Goal: Task Accomplishment & Management: Manage account settings

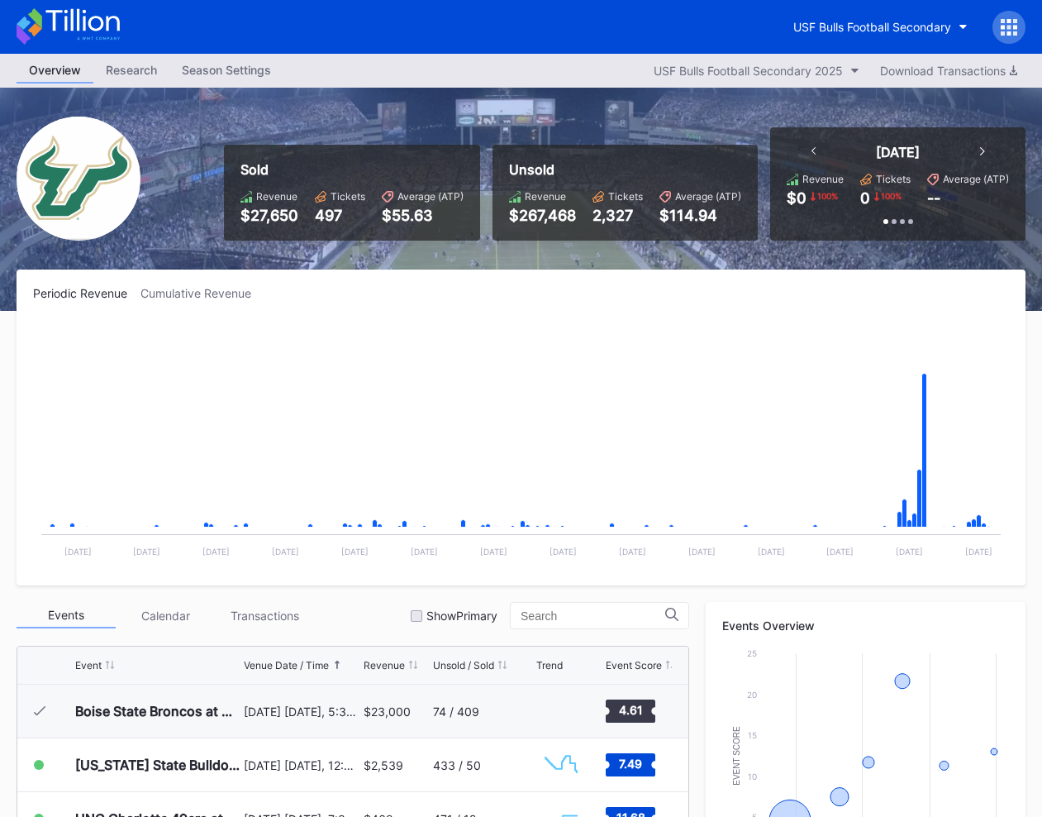
click at [1016, 26] on icon at bounding box center [1015, 27] width 4 height 4
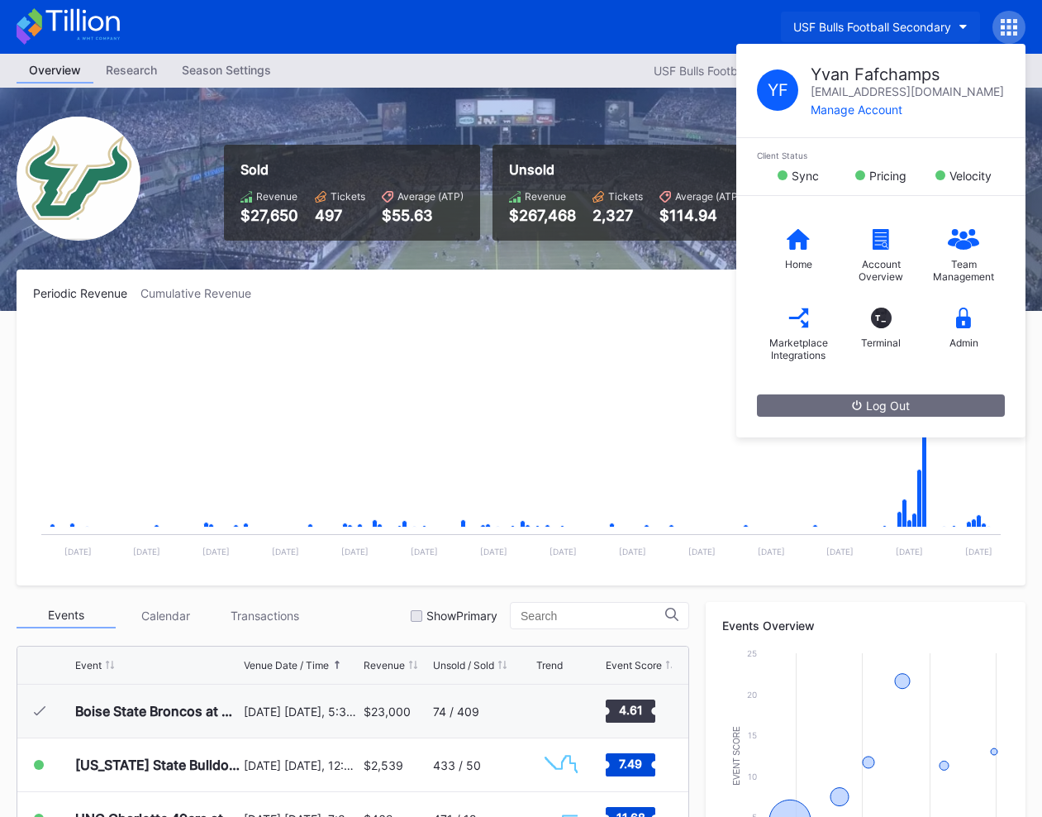
click at [814, 31] on div "USF Bulls Football Secondary" at bounding box center [872, 27] width 158 height 14
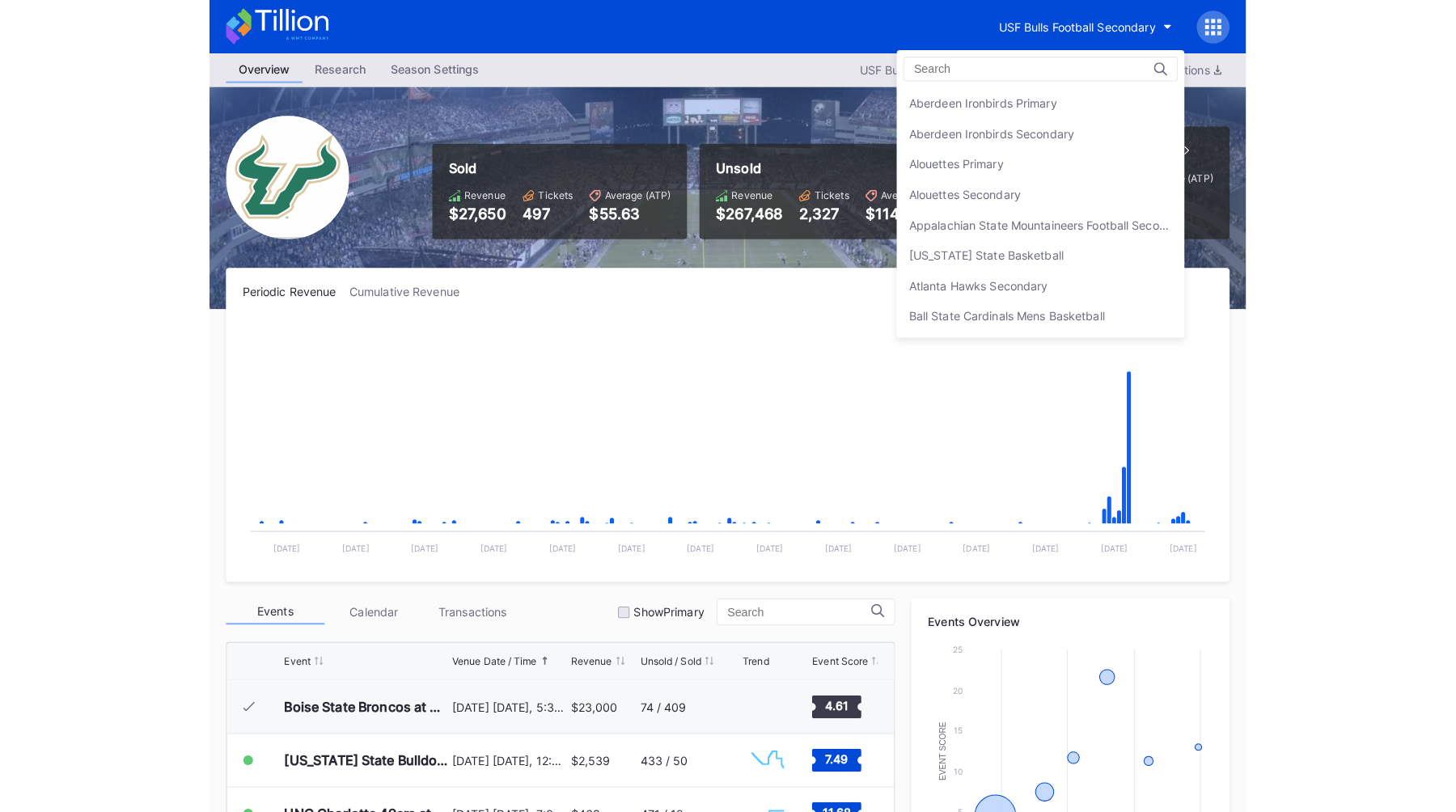
scroll to position [5445, 0]
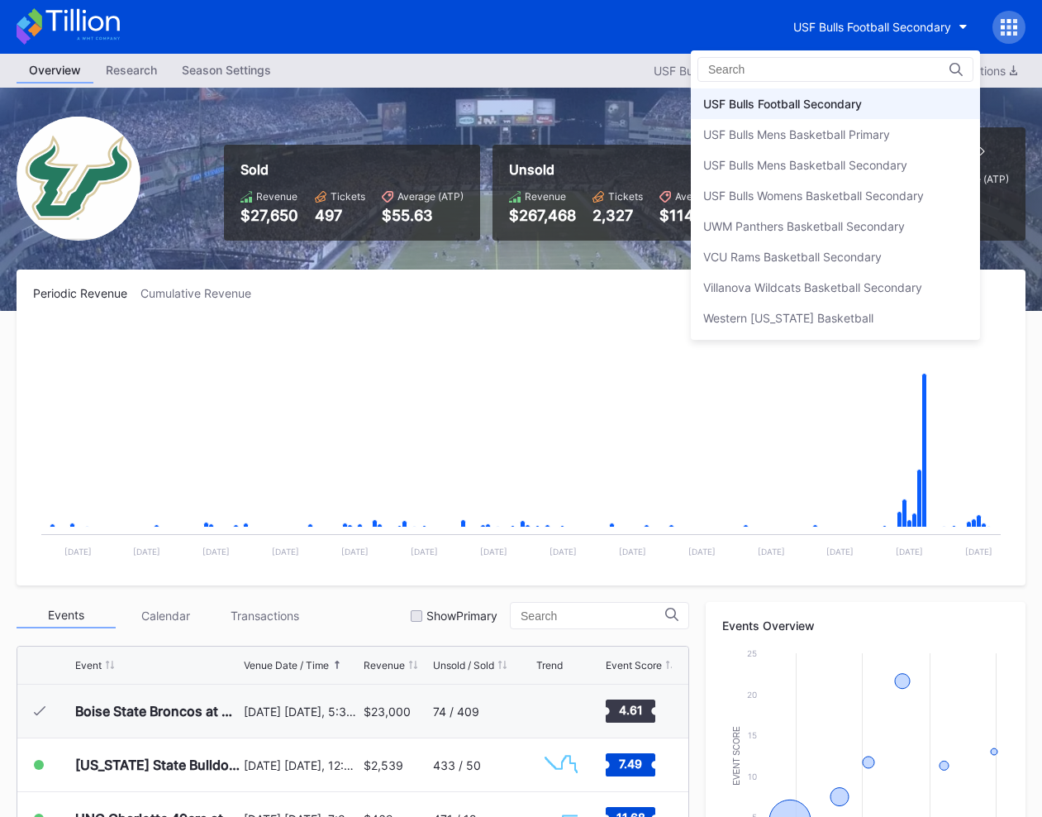
click at [739, 69] on input at bounding box center [780, 69] width 145 height 13
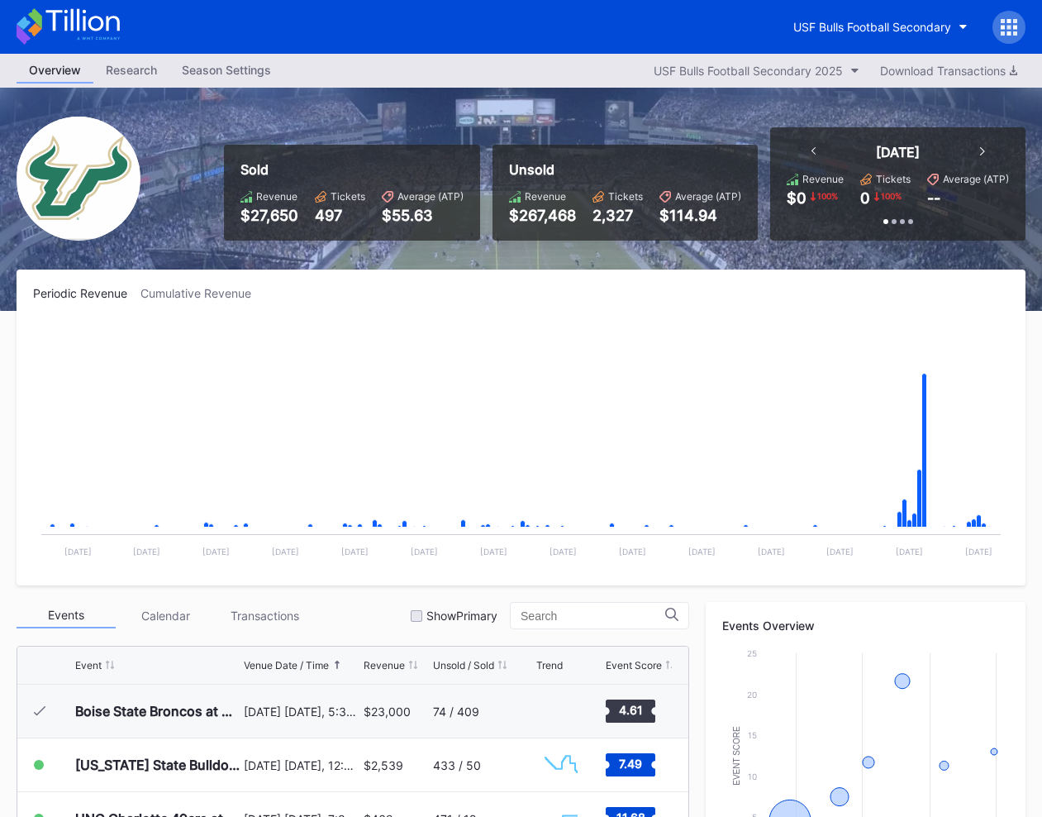
click at [1003, 21] on icon at bounding box center [1003, 21] width 4 height 4
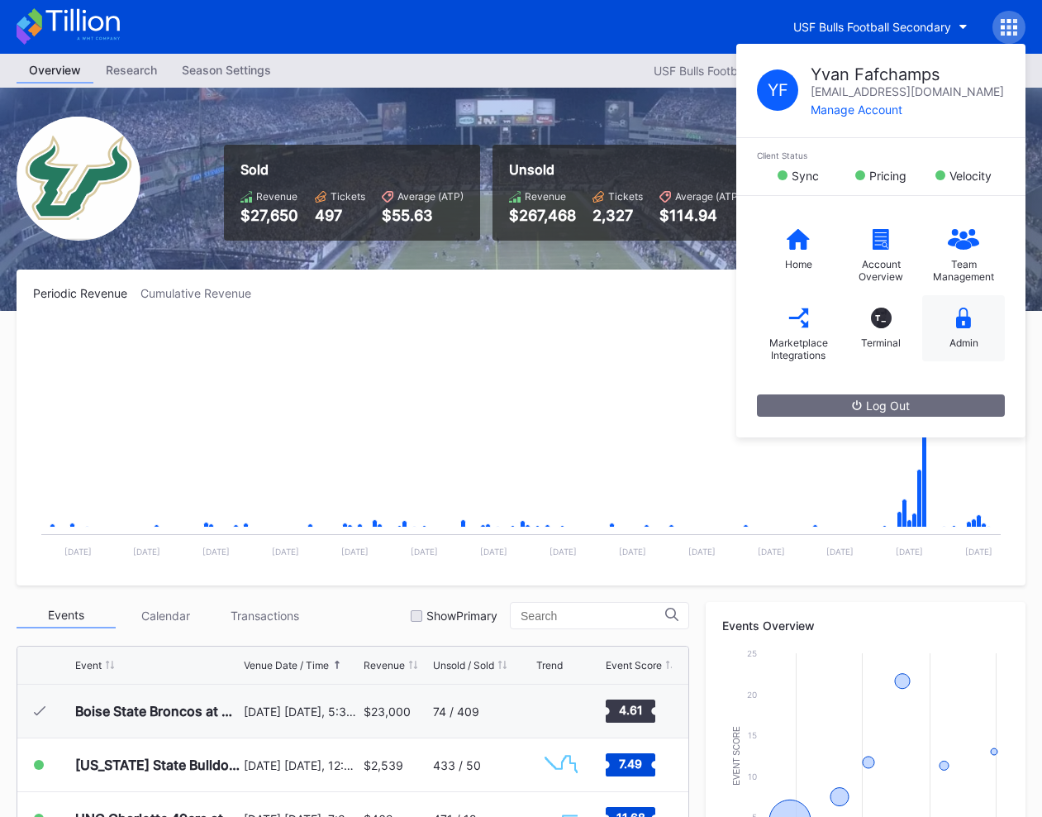
click at [954, 333] on div "Admin" at bounding box center [963, 328] width 83 height 66
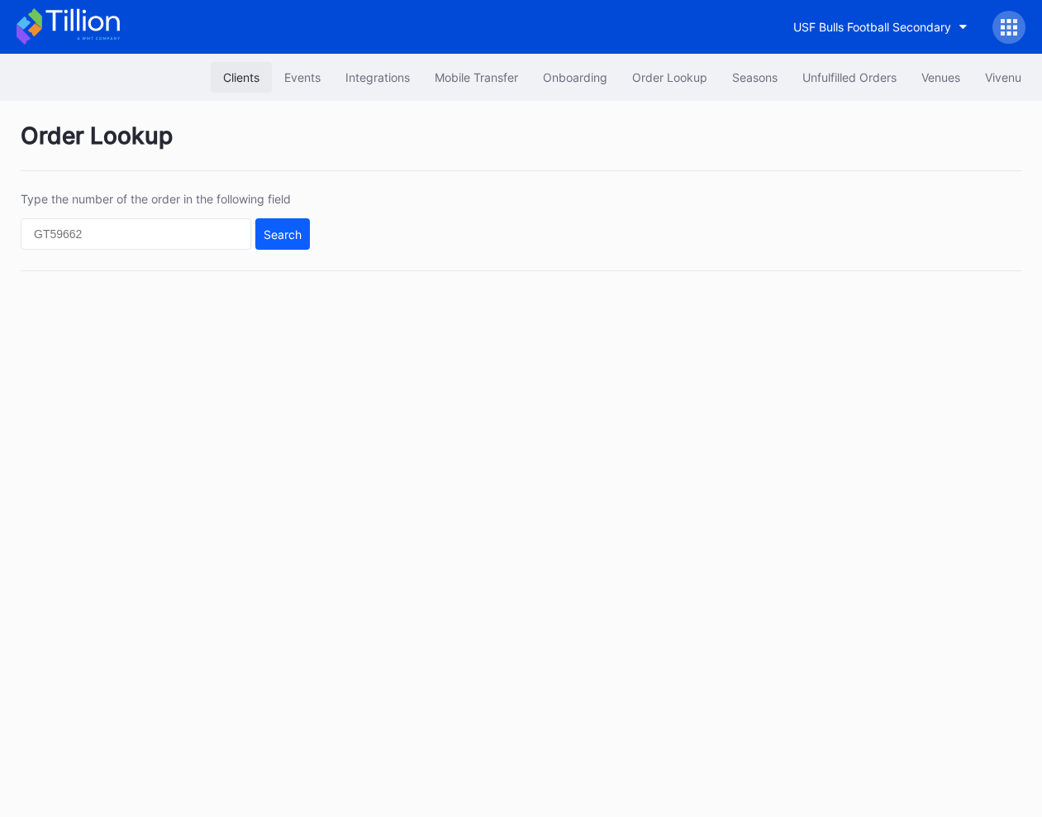
click at [228, 73] on div "Clients" at bounding box center [241, 77] width 36 height 14
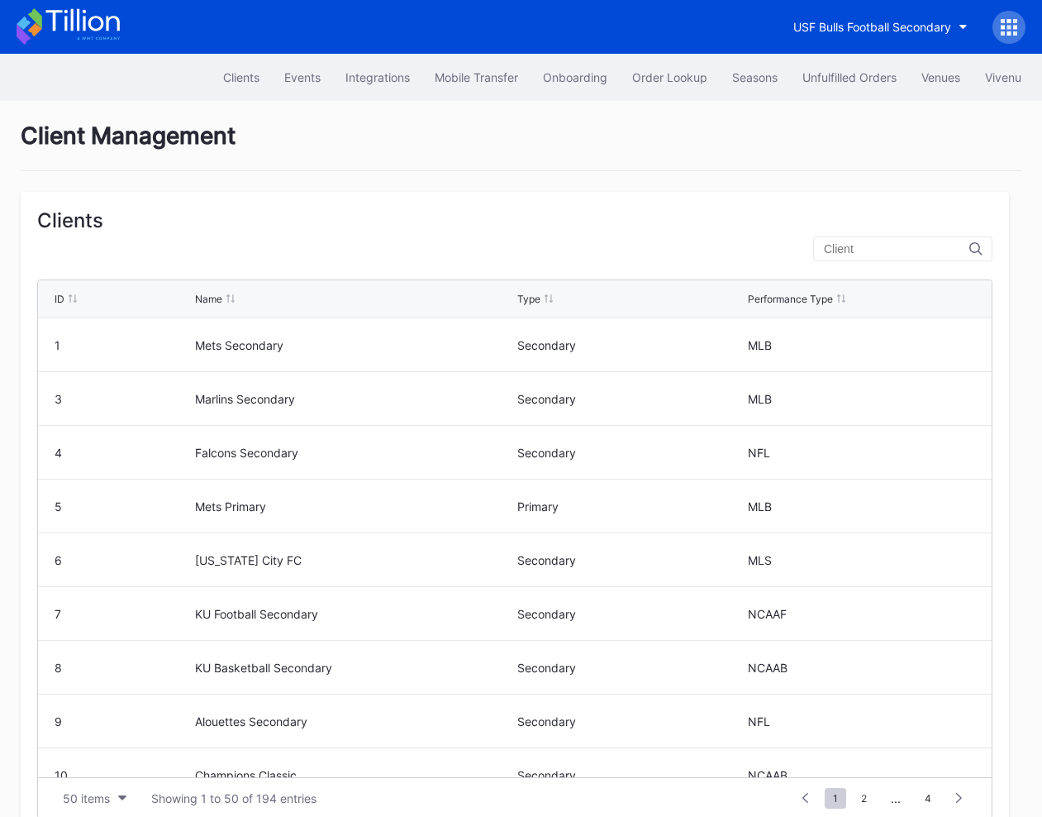
click at [860, 243] on input "text" at bounding box center [896, 248] width 145 height 13
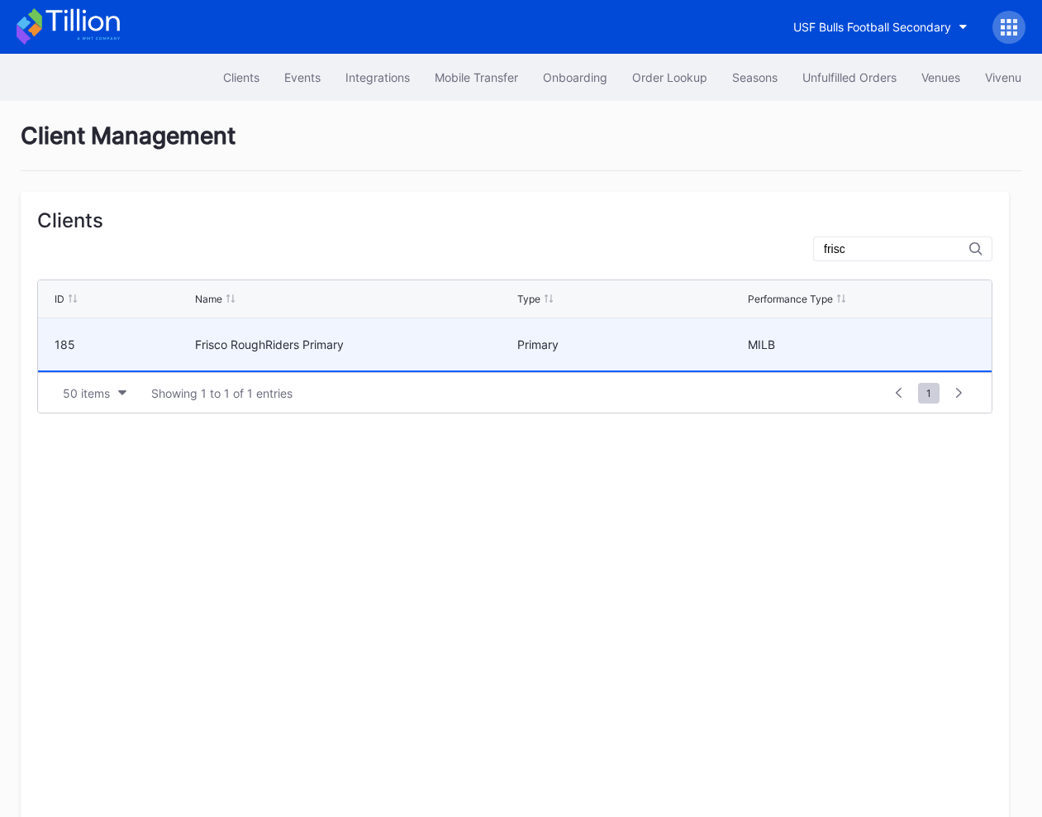
type input "frisc"
click at [307, 342] on div "Frisco RoughRiders Primary" at bounding box center [354, 344] width 318 height 14
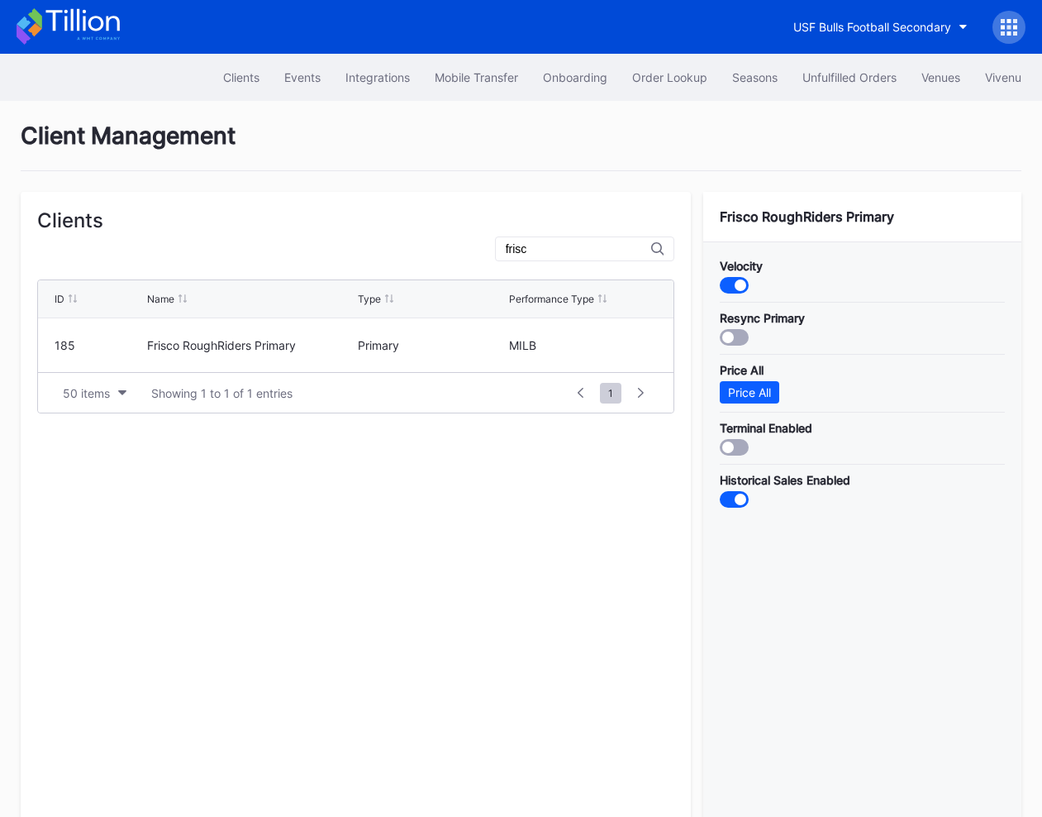
click at [322, 446] on div "ID Name Type Performance Type 185 Frisco RoughRiders Primary Primary MILB 50 it…" at bounding box center [355, 539] width 637 height 537
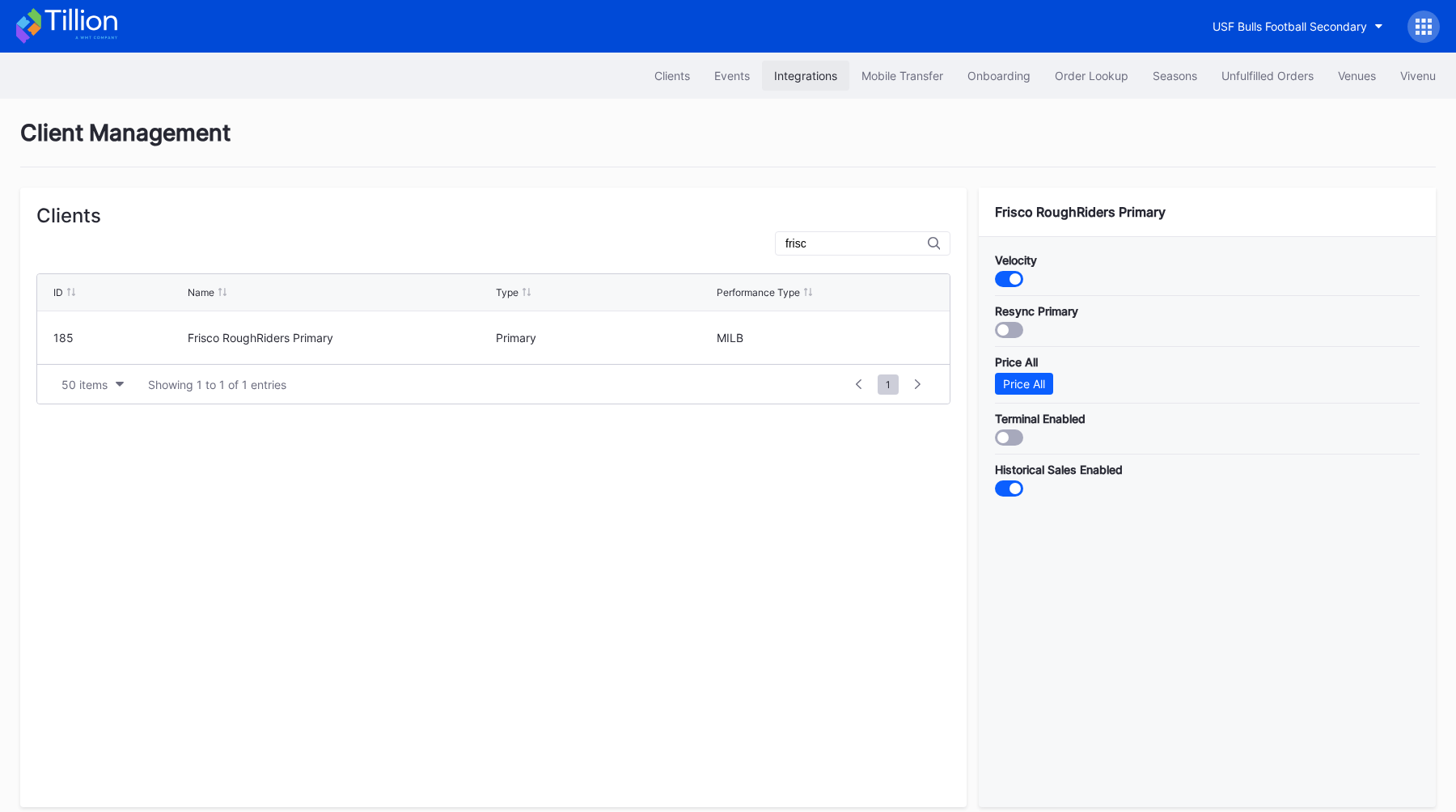
click at [791, 78] on div "Integrations" at bounding box center [805, 75] width 63 height 14
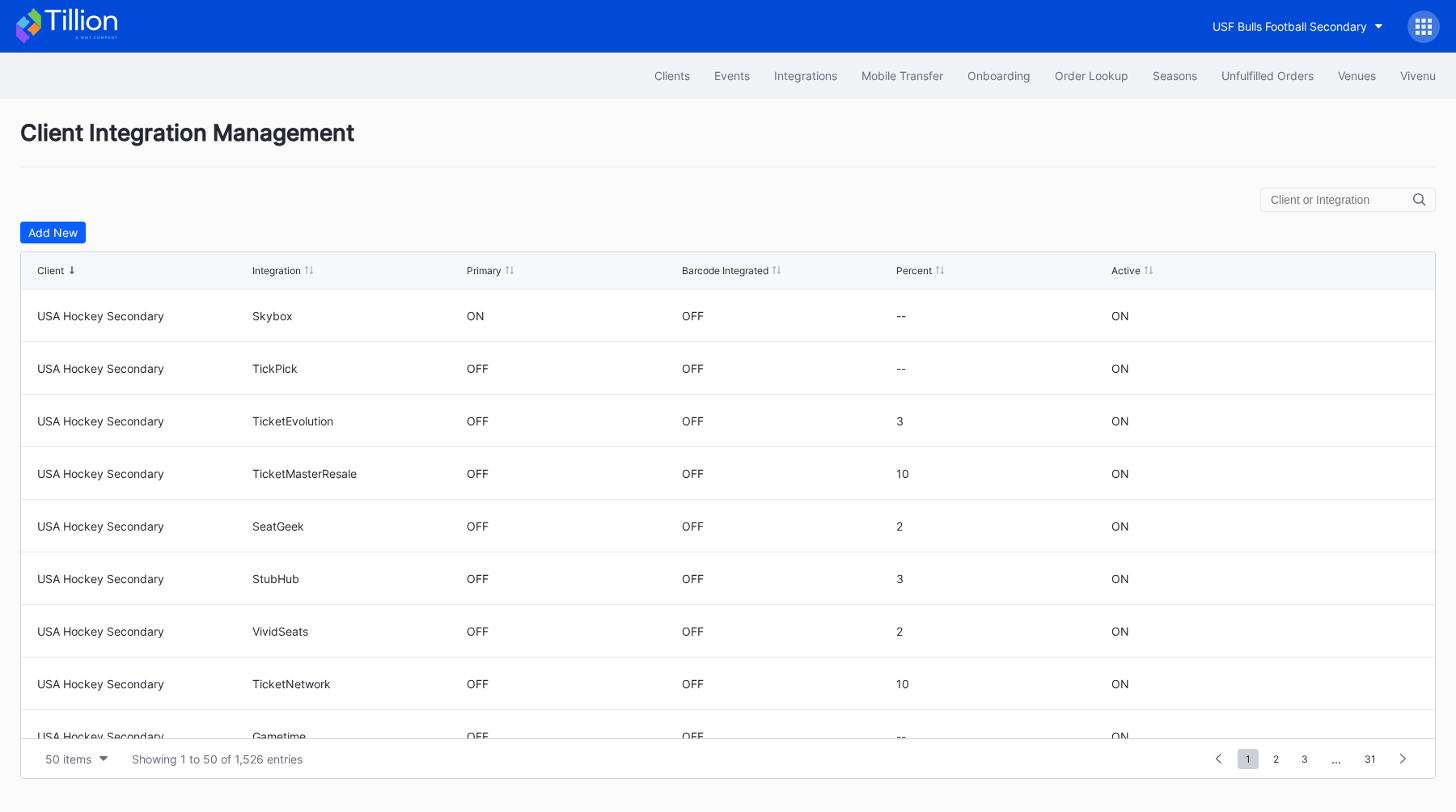
click at [1019, 203] on input "text" at bounding box center [1342, 200] width 142 height 13
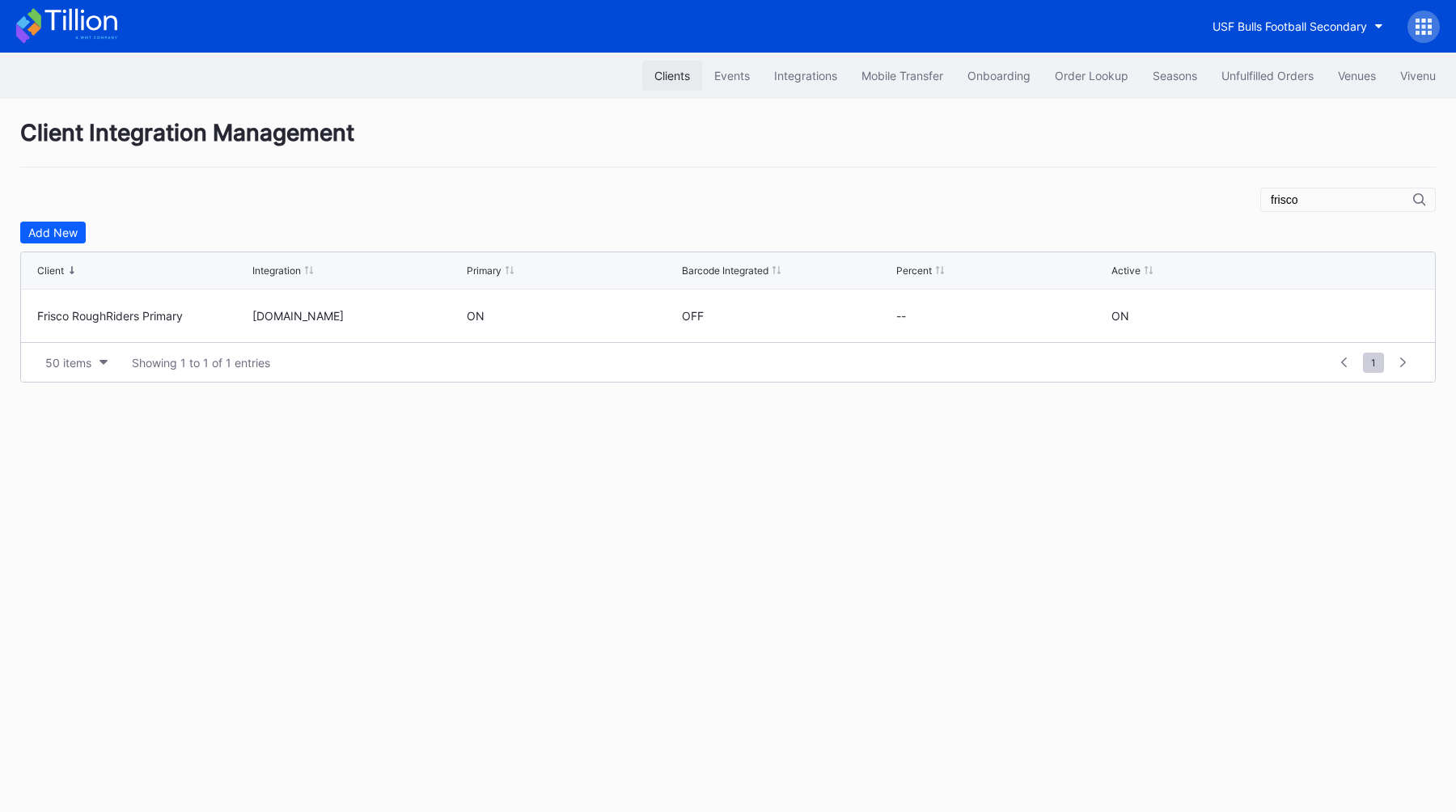
type input "frisco"
click at [670, 82] on button "Clients" at bounding box center [671, 75] width 60 height 30
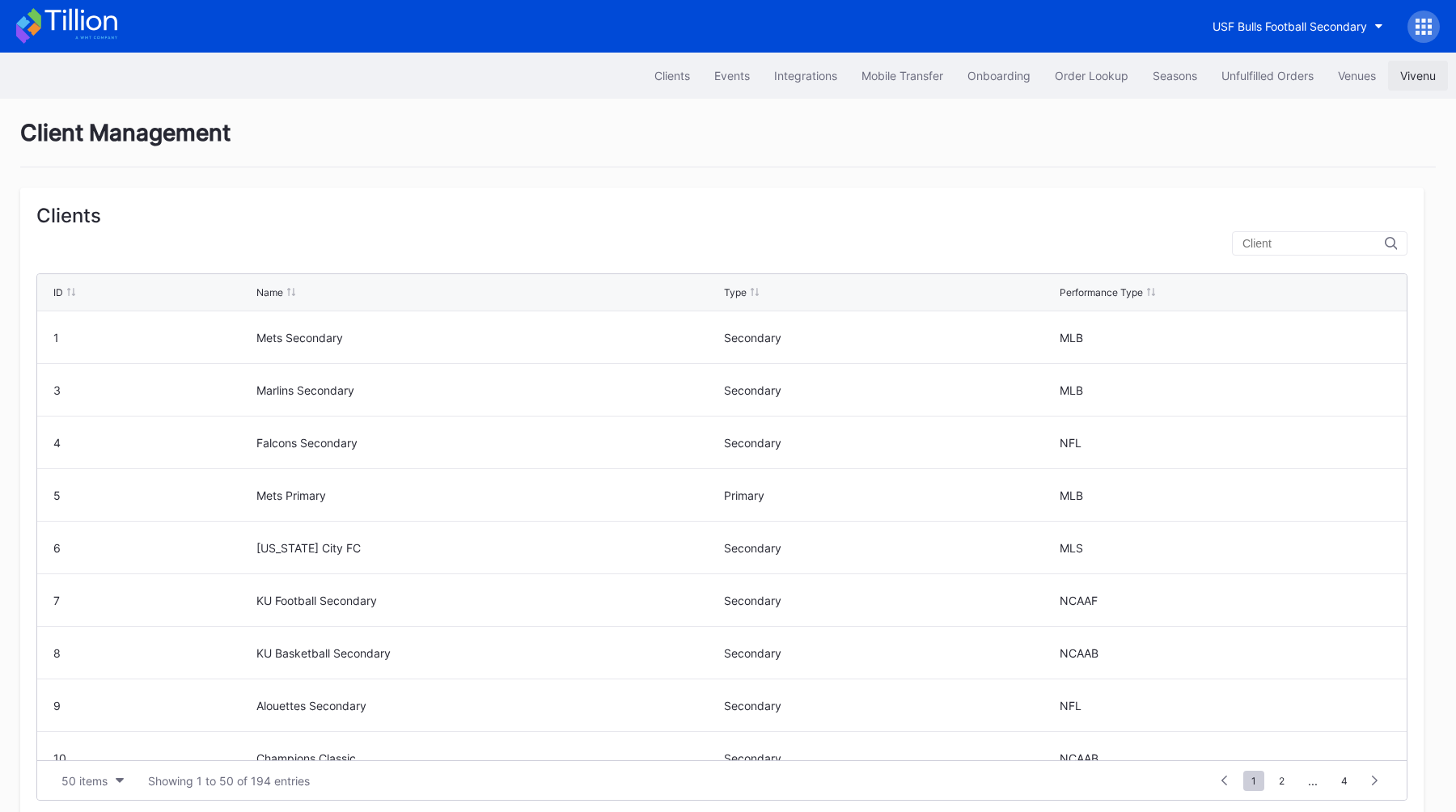
click at [1019, 72] on div "Vivenu" at bounding box center [1418, 75] width 35 height 14
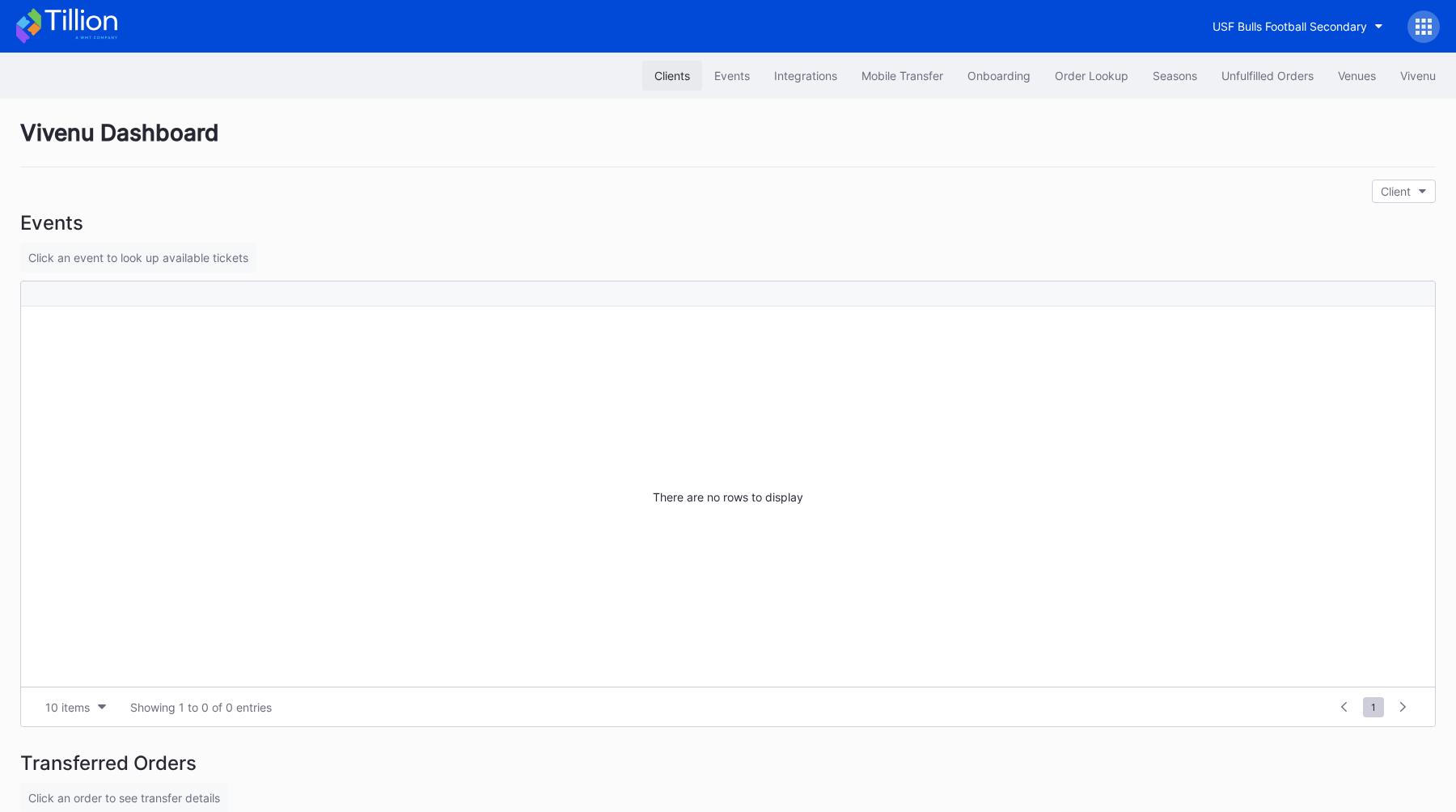
click at [674, 77] on div "Clients" at bounding box center [672, 75] width 35 height 14
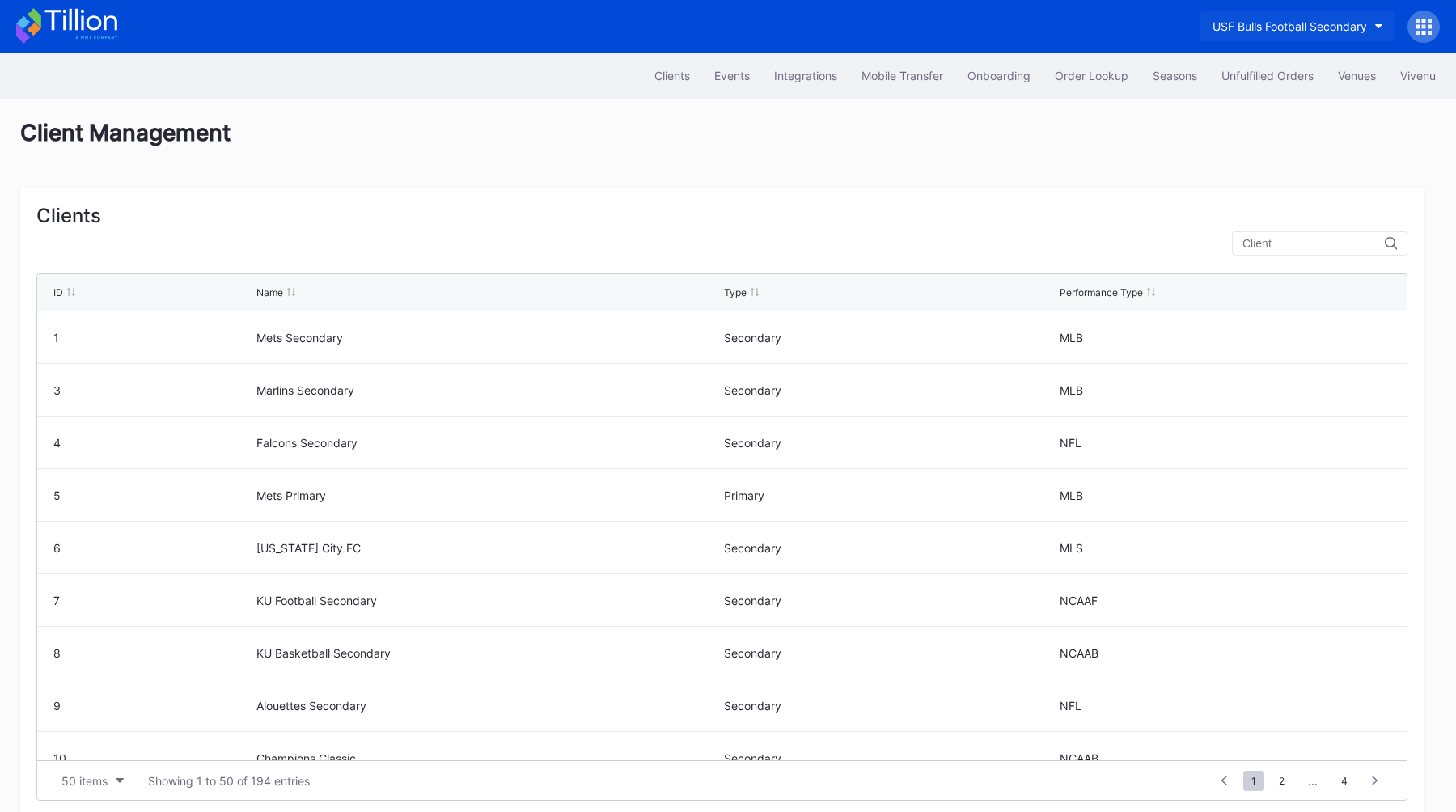
click at [1019, 20] on div "USF Bulls Football Secondary" at bounding box center [1290, 26] width 155 height 14
type input "frisc"
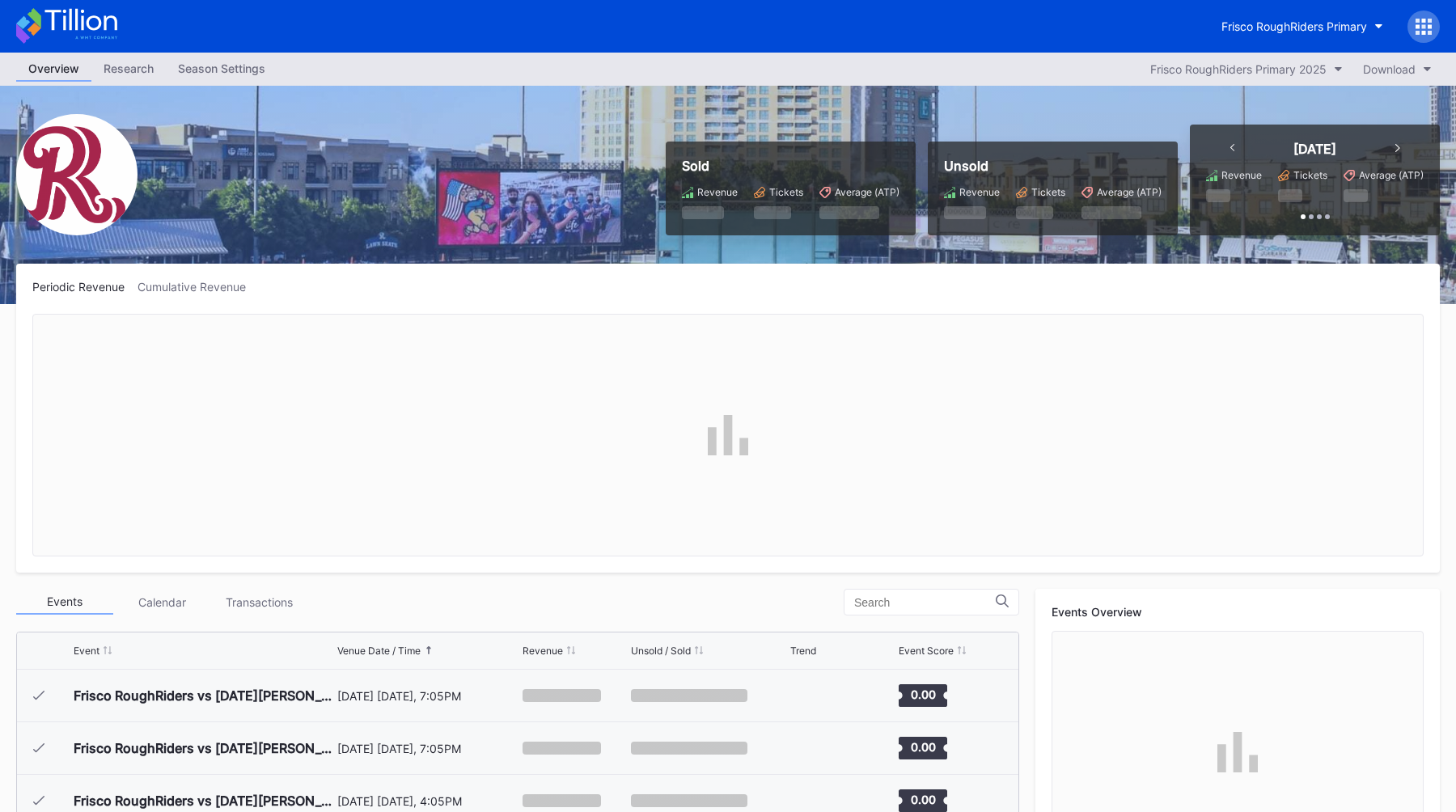
scroll to position [3097, 0]
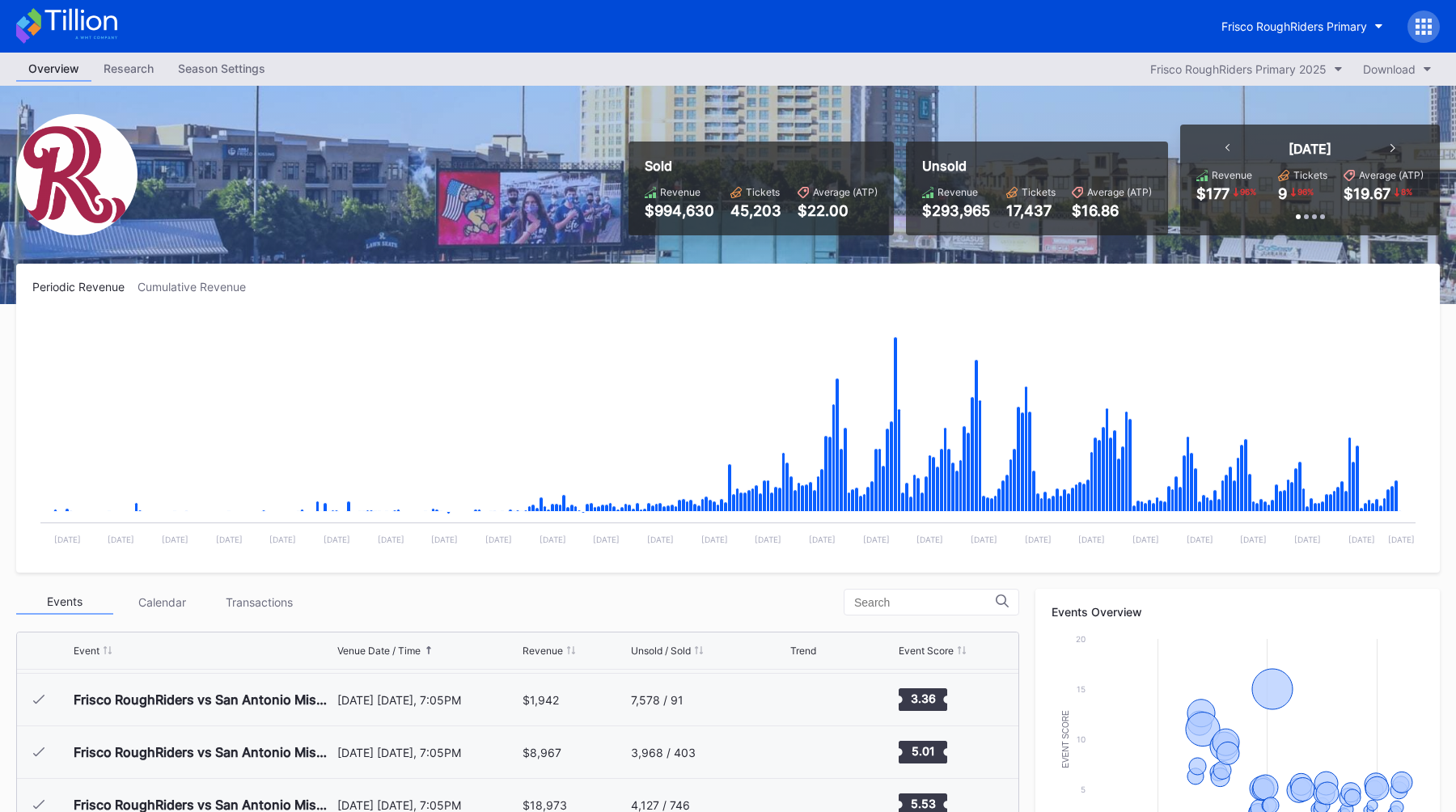
click at [209, 63] on div "Season Settings" at bounding box center [221, 68] width 112 height 23
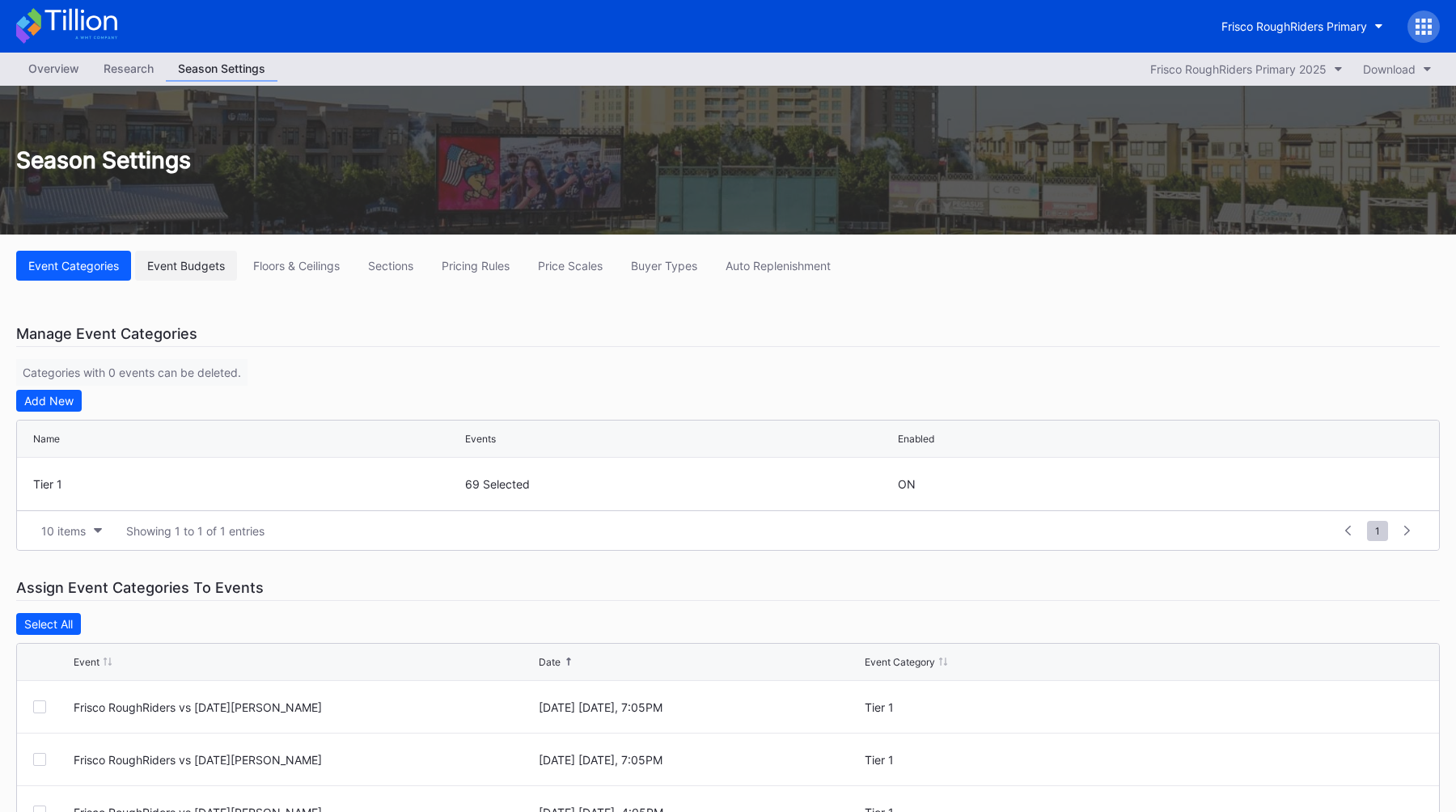
click at [182, 265] on div "Event Budgets" at bounding box center [185, 265] width 77 height 14
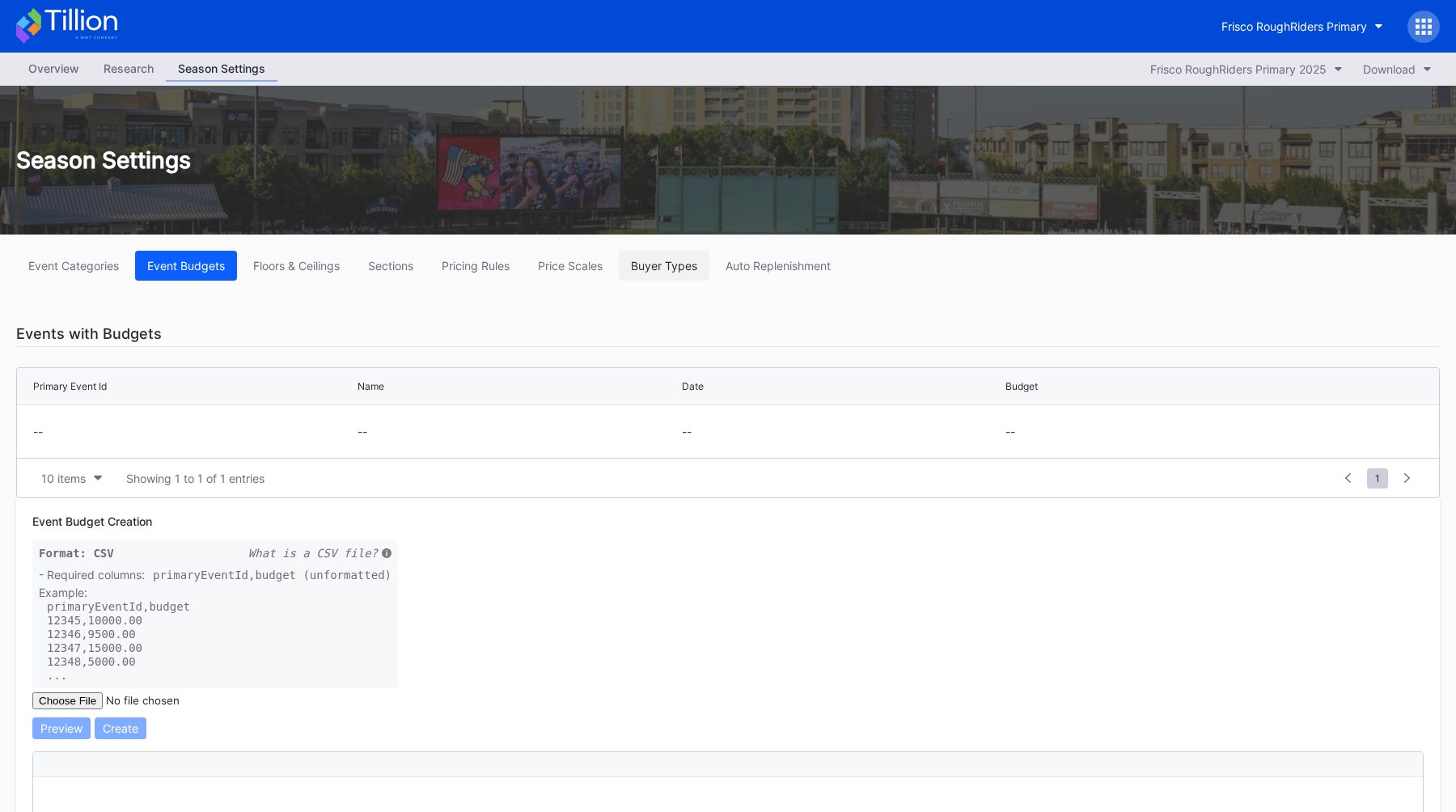
click at [668, 258] on button "Buyer Types" at bounding box center [663, 265] width 91 height 30
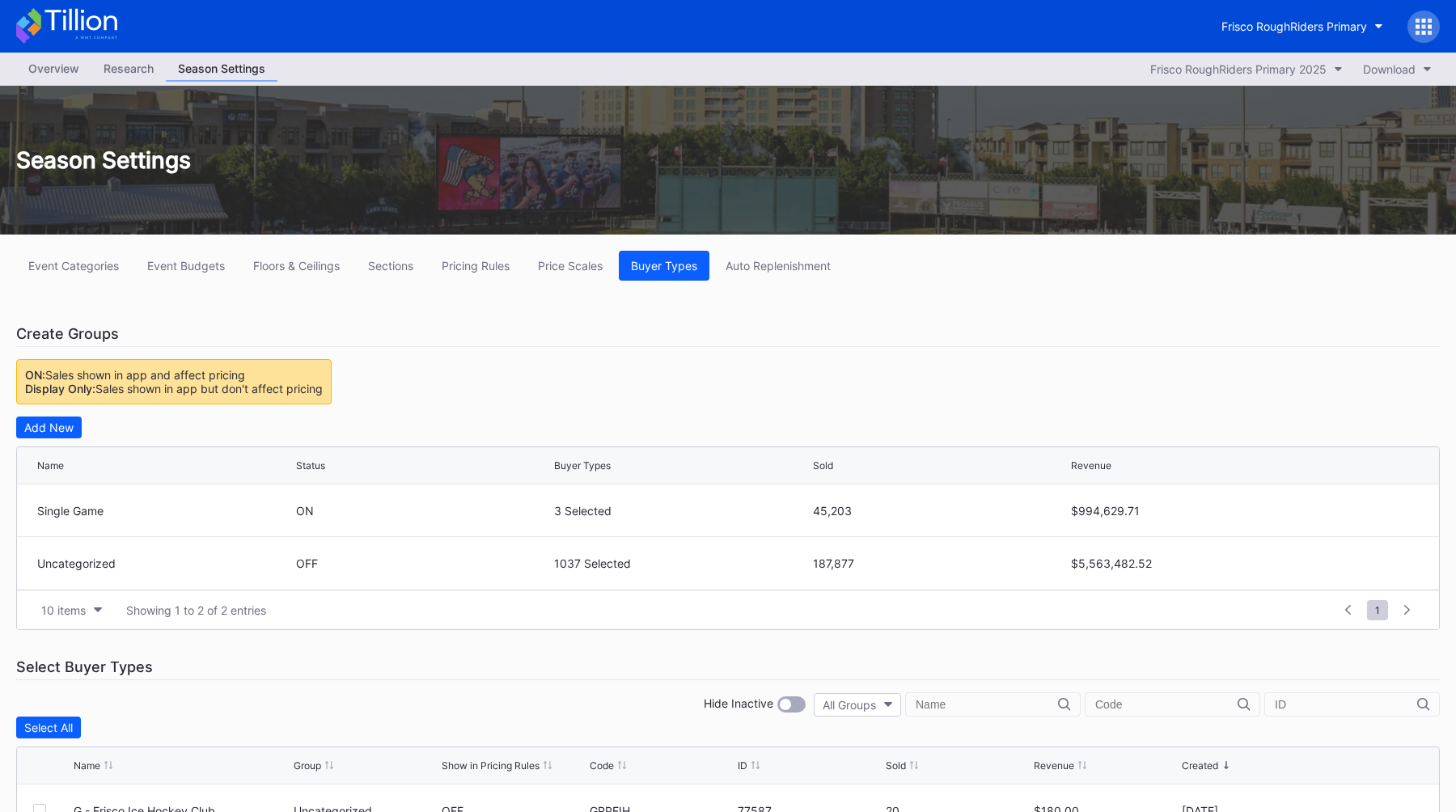
click at [607, 429] on div "Add New" at bounding box center [728, 428] width 1424 height 22
click at [278, 266] on div "Floors & Ceilings" at bounding box center [296, 265] width 86 height 14
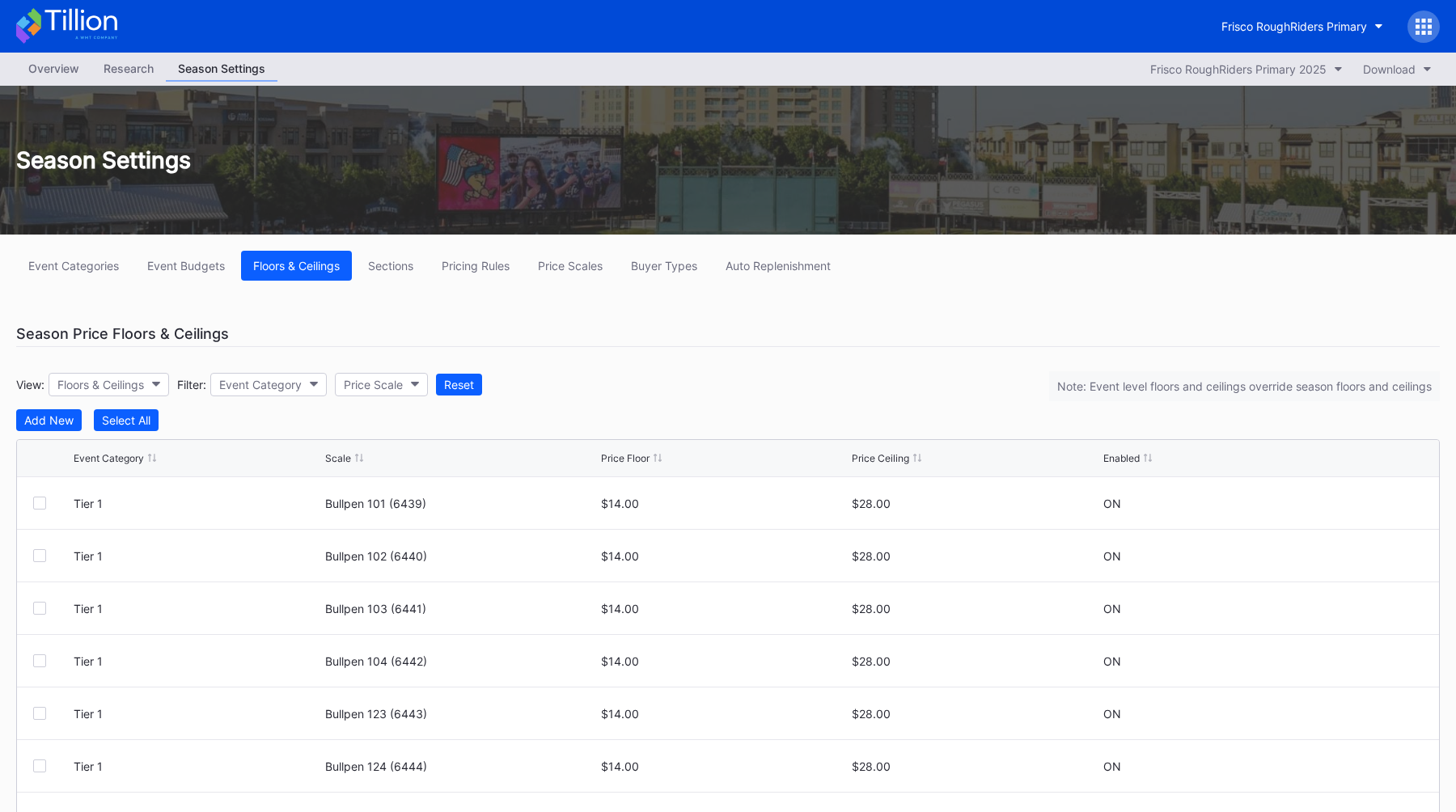
click at [654, 316] on div "Event Categories Event Budgets Floors & Ceilings Sections Pricing Rules Price S…" at bounding box center [728, 568] width 1456 height 667
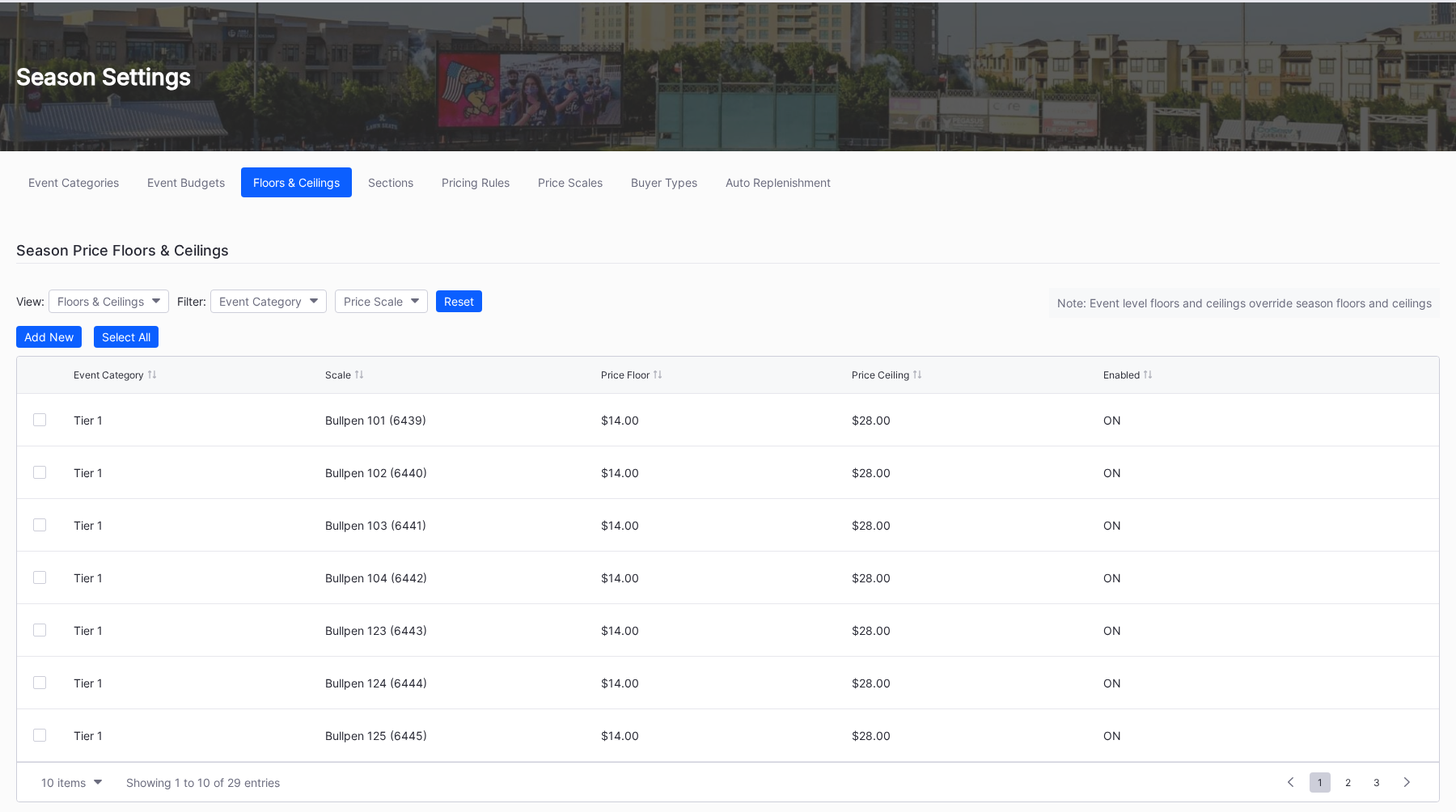
scroll to position [90, 0]
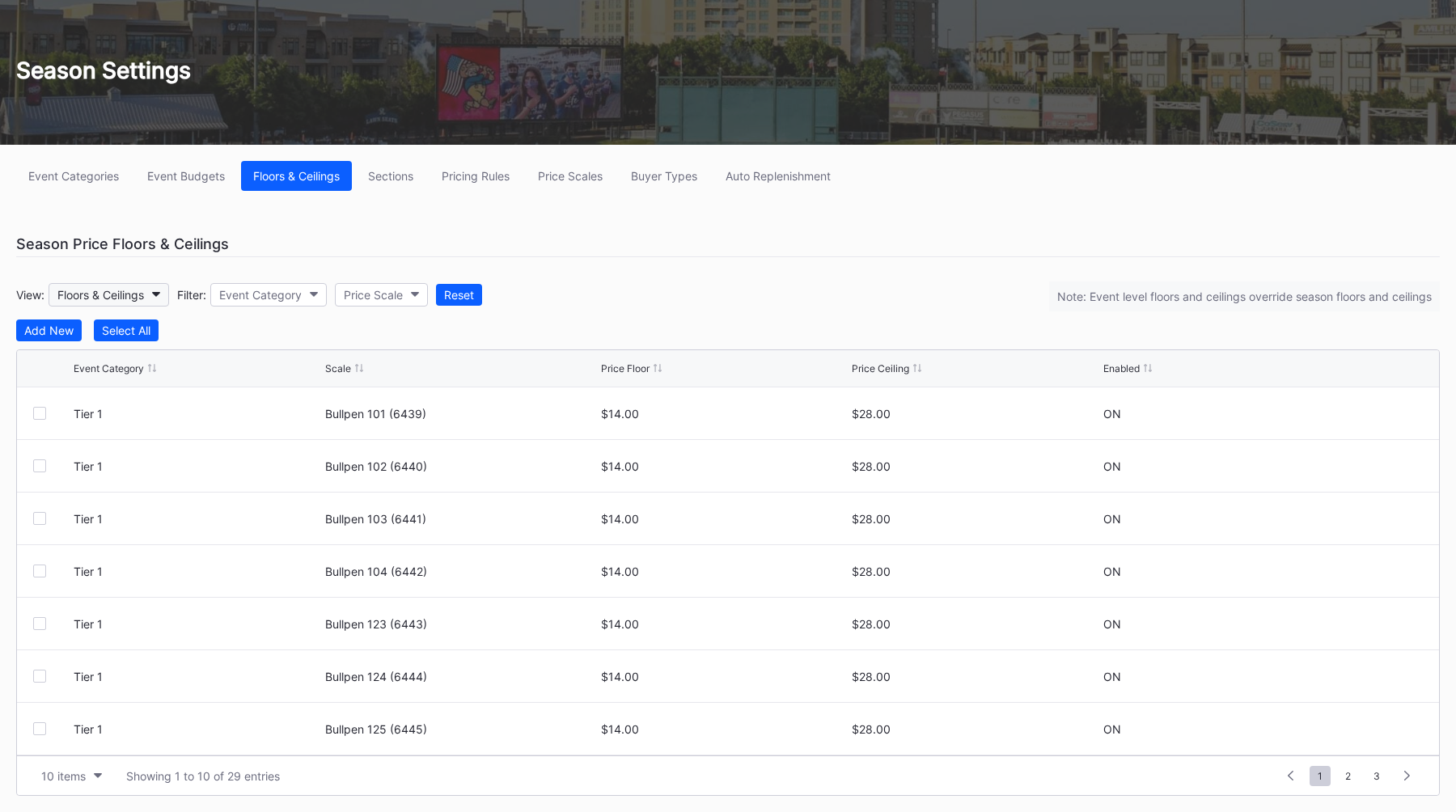
click at [157, 289] on button "Floors & Ceilings" at bounding box center [109, 294] width 120 height 23
click at [129, 367] on div "Floors" at bounding box center [105, 367] width 113 height 30
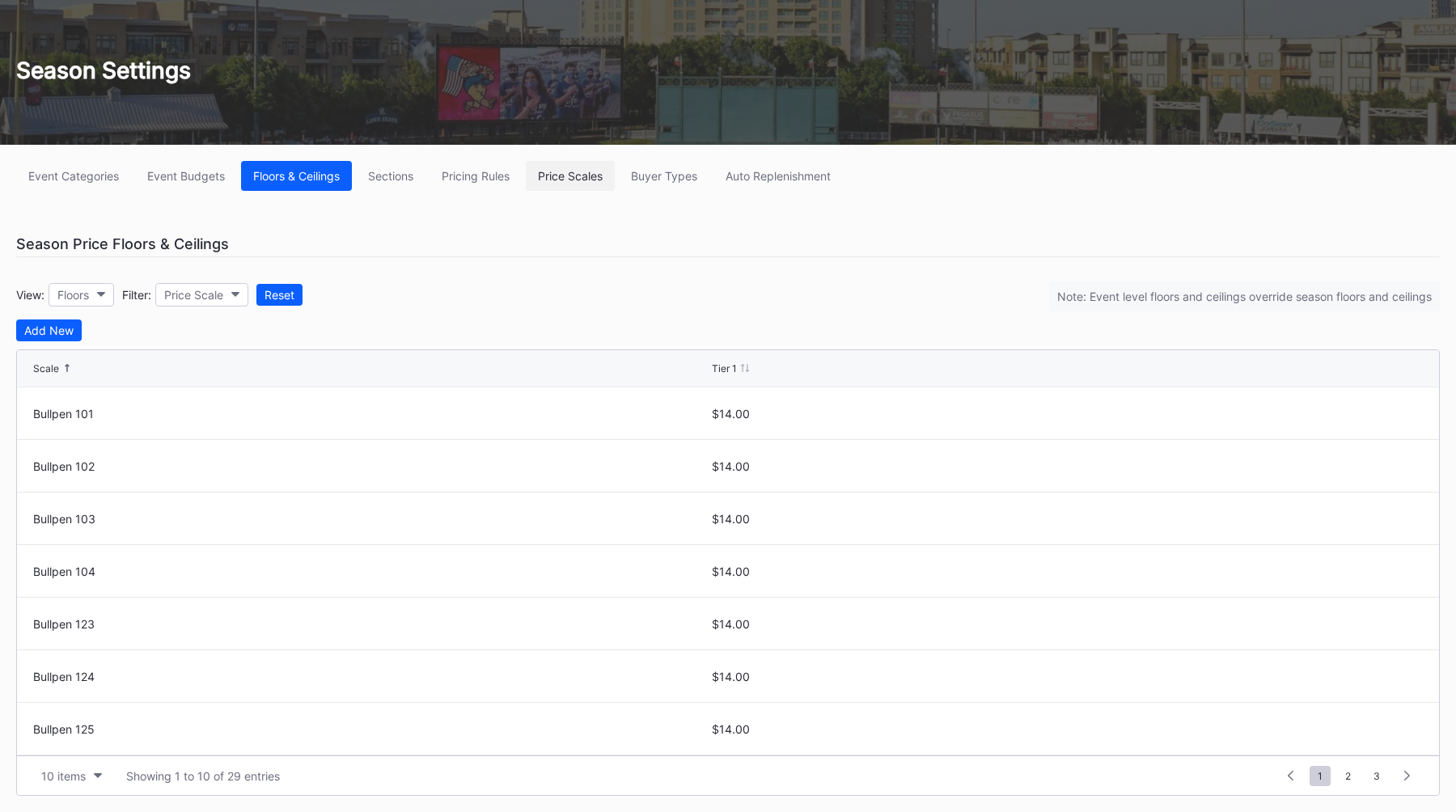
click at [562, 172] on div "Price Scales" at bounding box center [570, 176] width 65 height 14
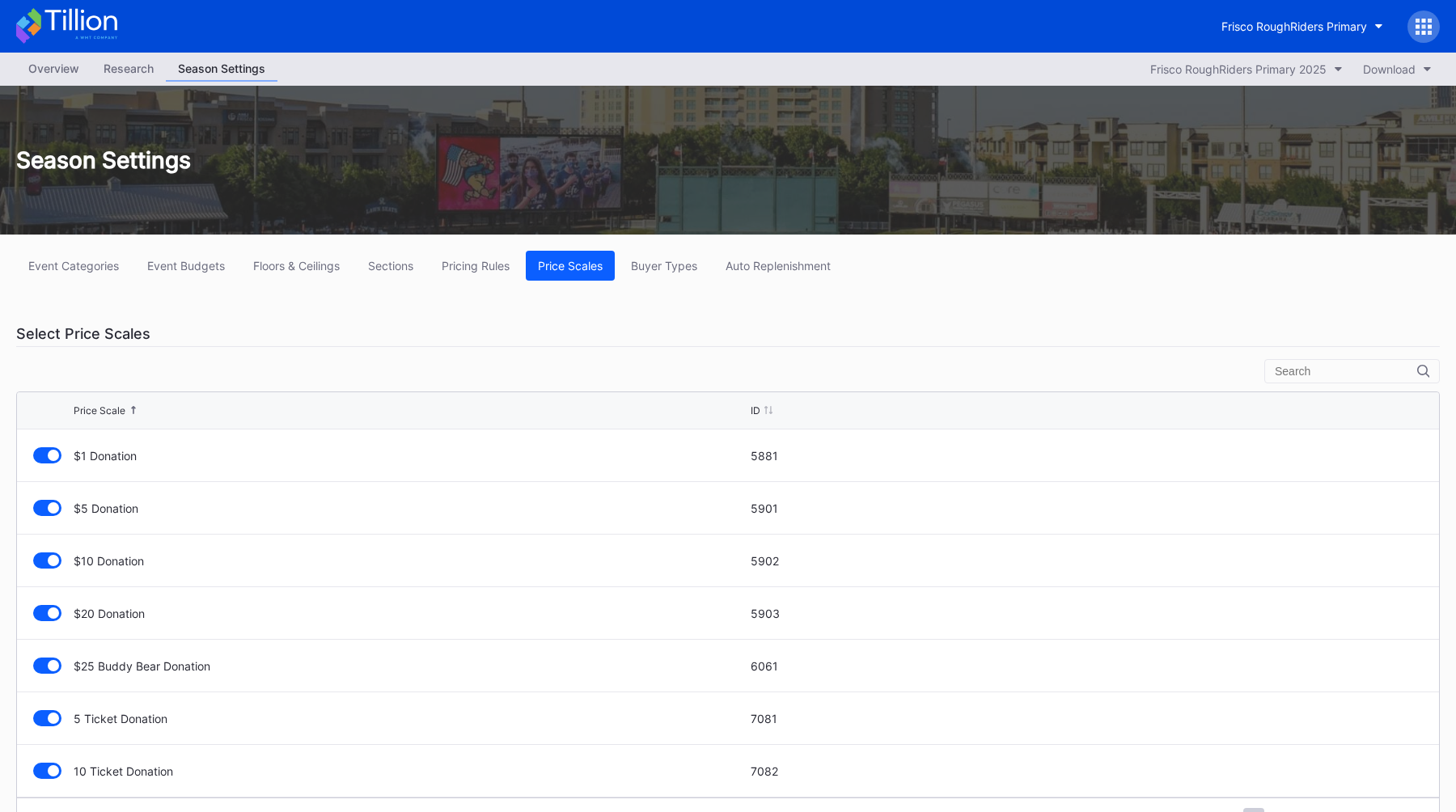
click at [61, 71] on div "Overview" at bounding box center [54, 68] width 75 height 23
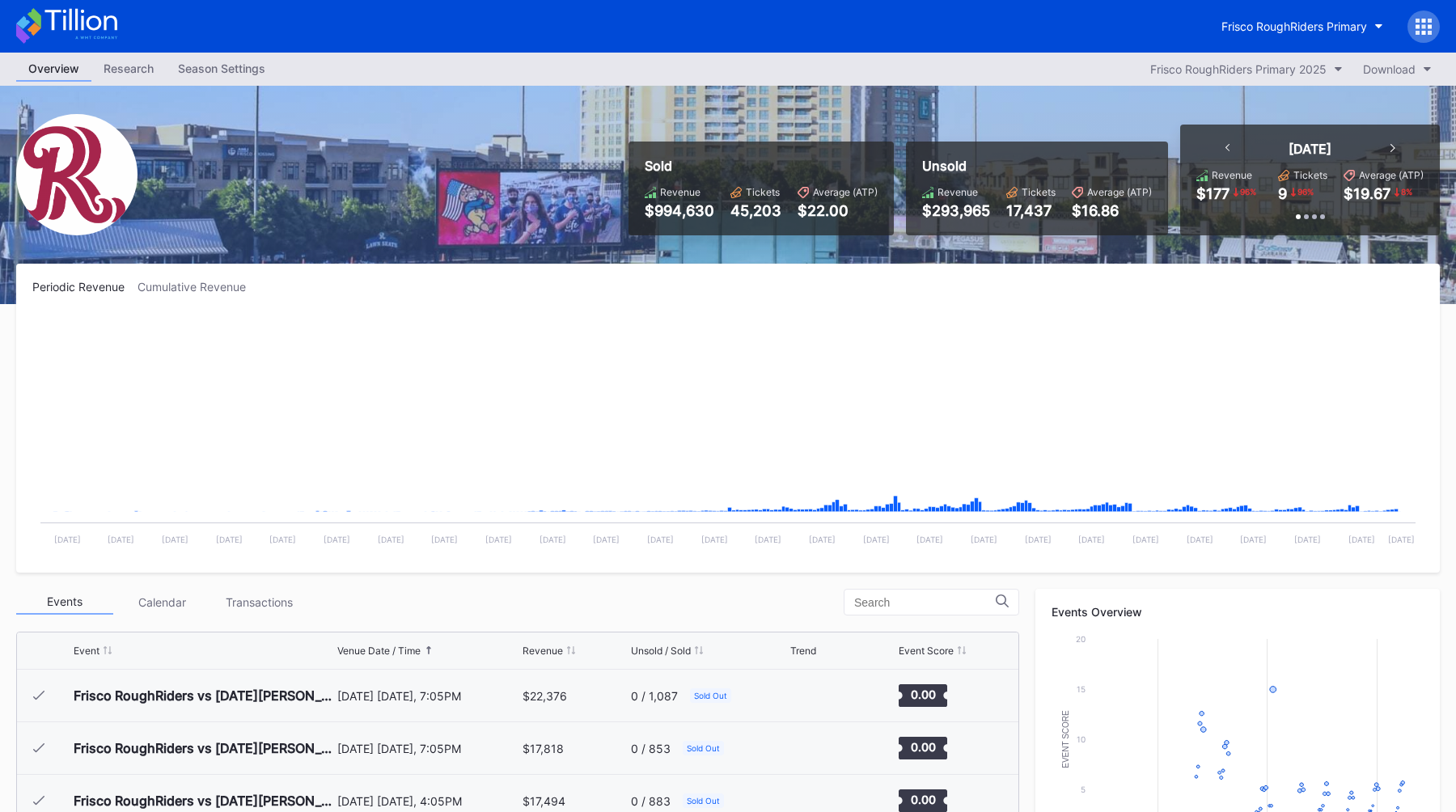
scroll to position [3097, 0]
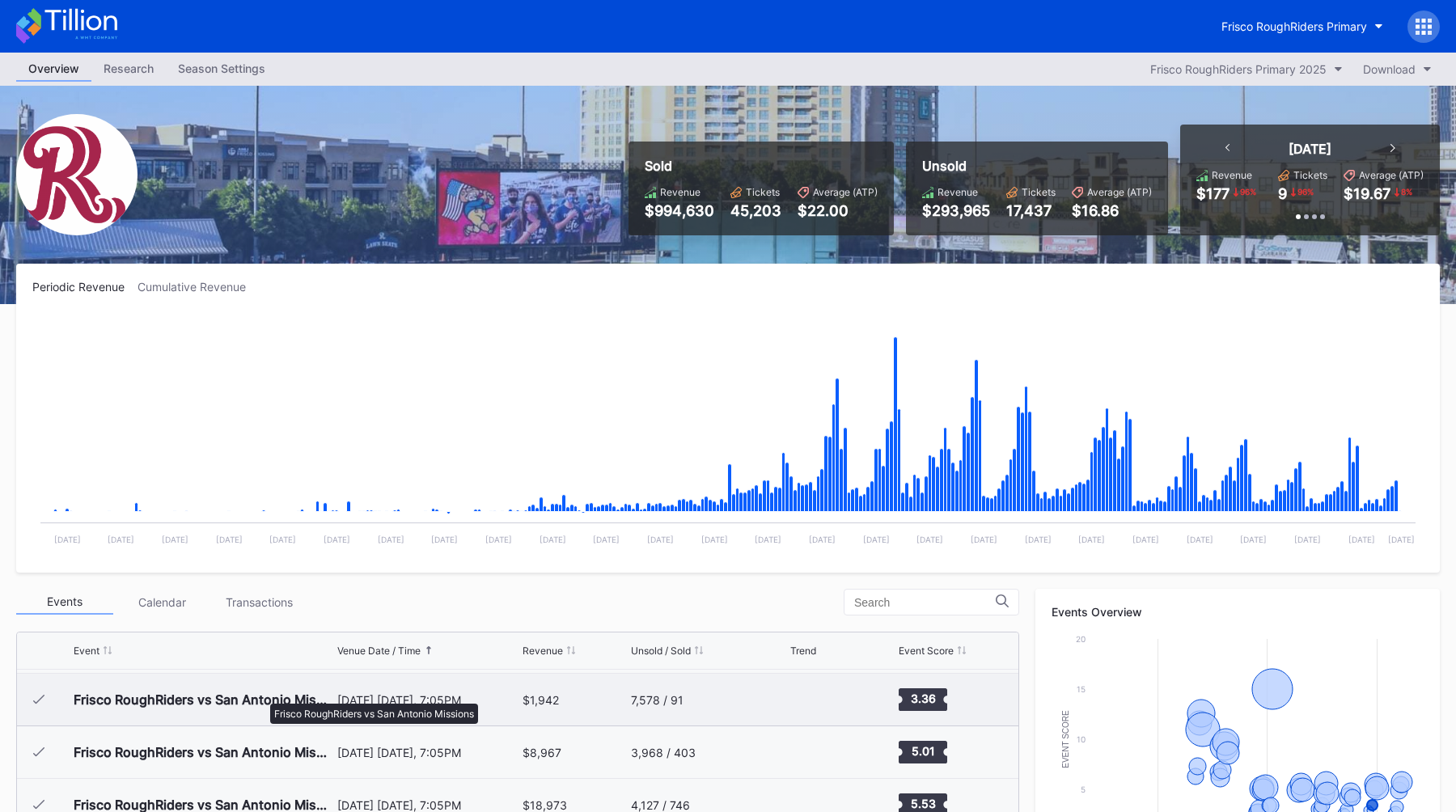
click at [262, 696] on div "Frisco RoughRiders vs San Antonio Missions" at bounding box center [203, 699] width 259 height 17
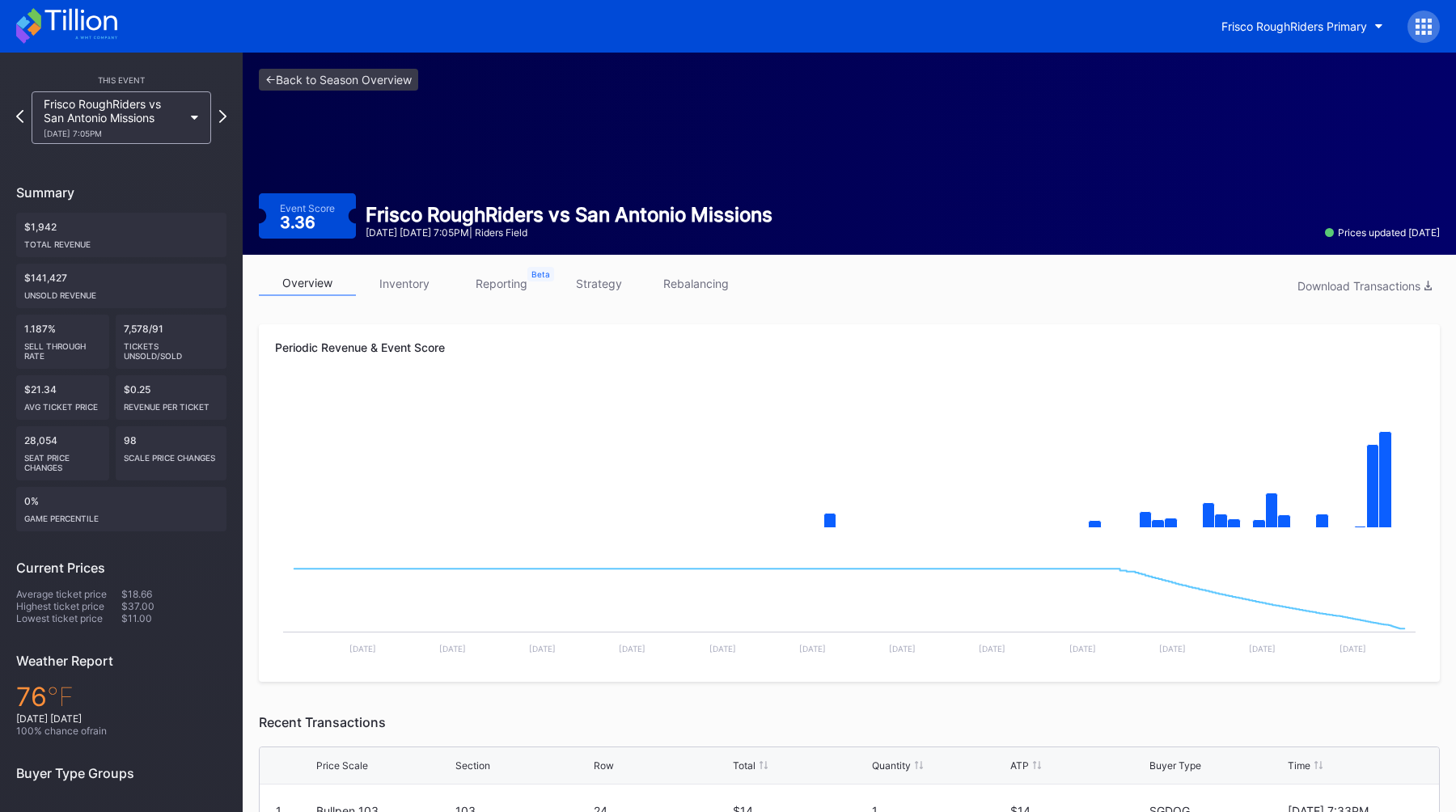
click at [407, 287] on link "inventory" at bounding box center [404, 284] width 97 height 25
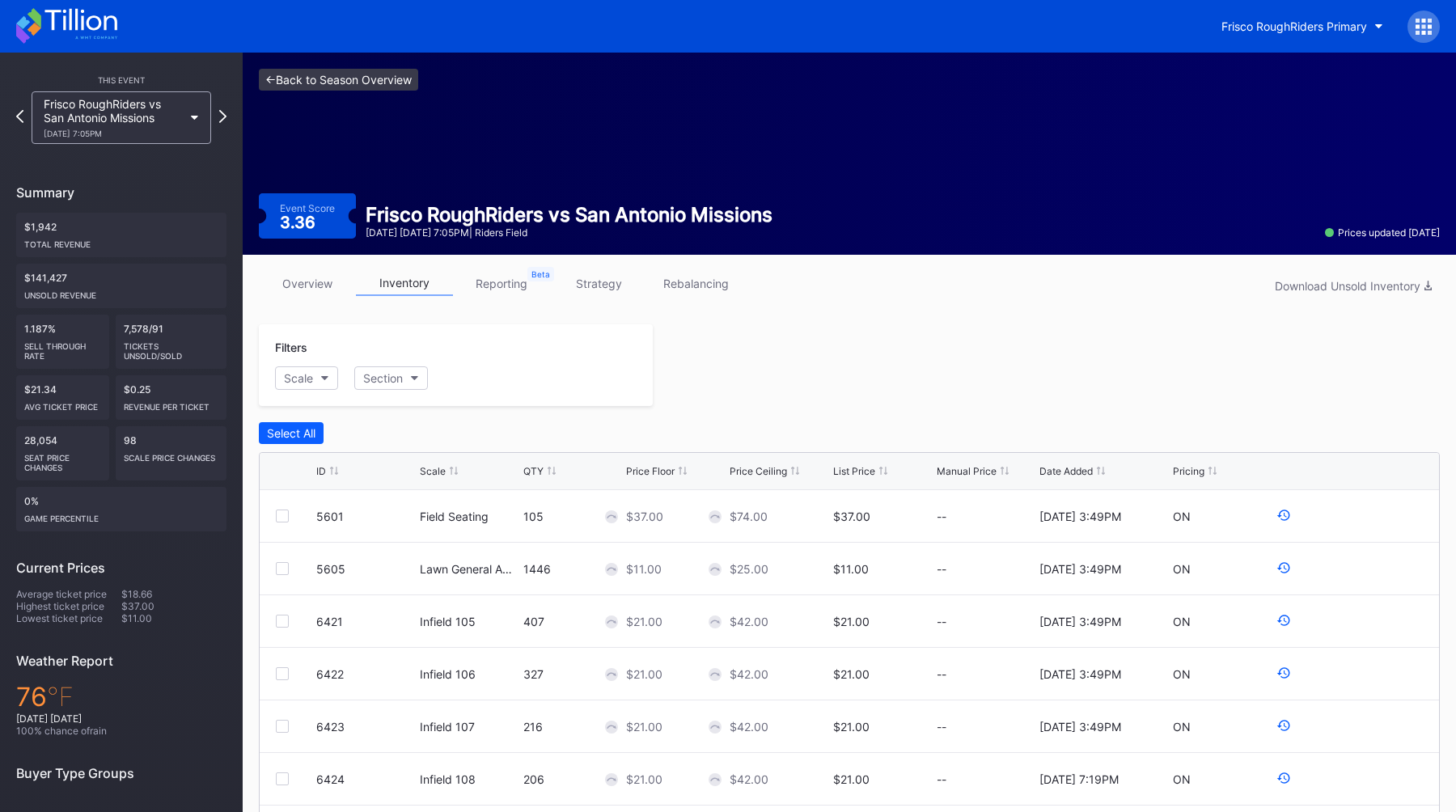
click at [305, 78] on link "<- Back to Season Overview" at bounding box center [338, 79] width 159 height 22
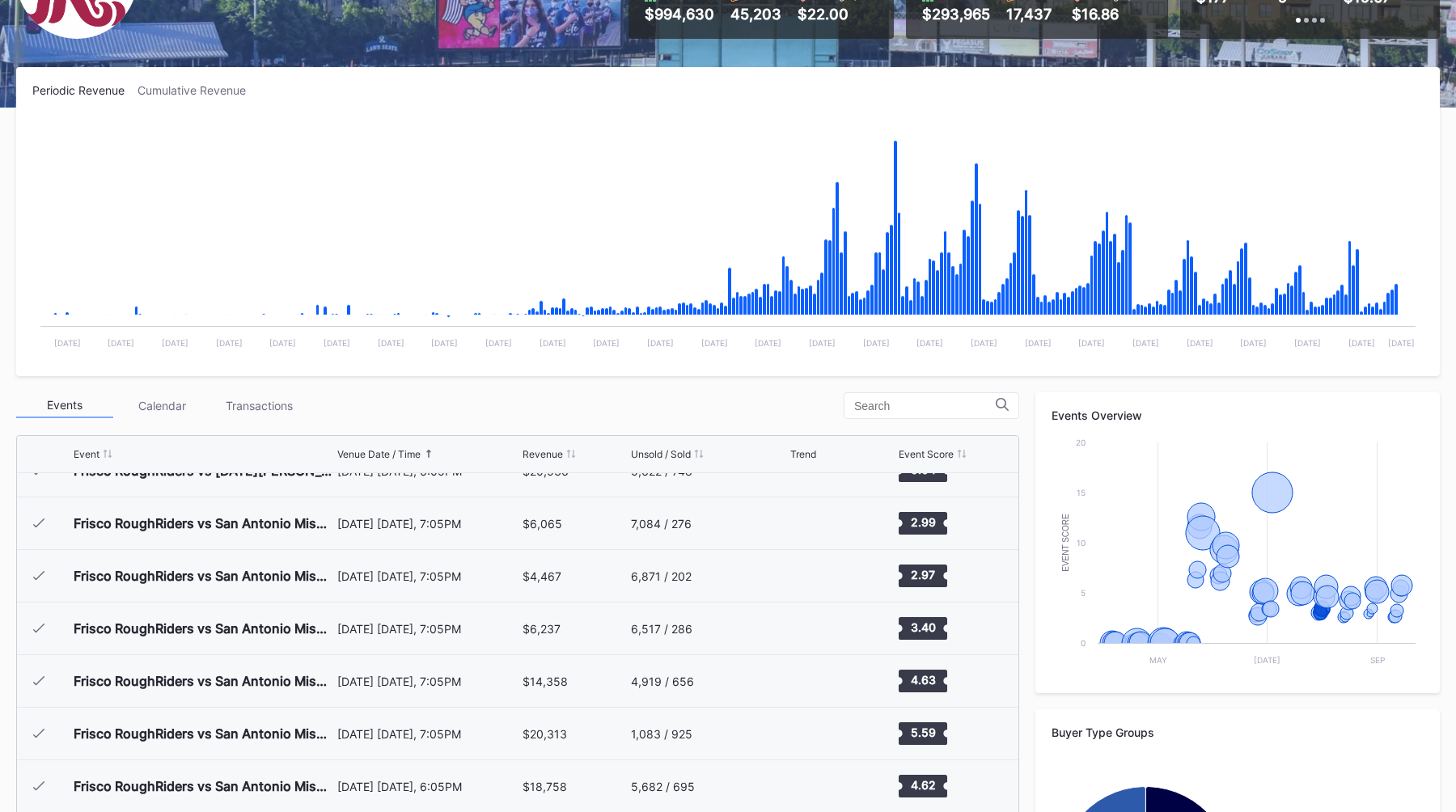
scroll to position [2283, 0]
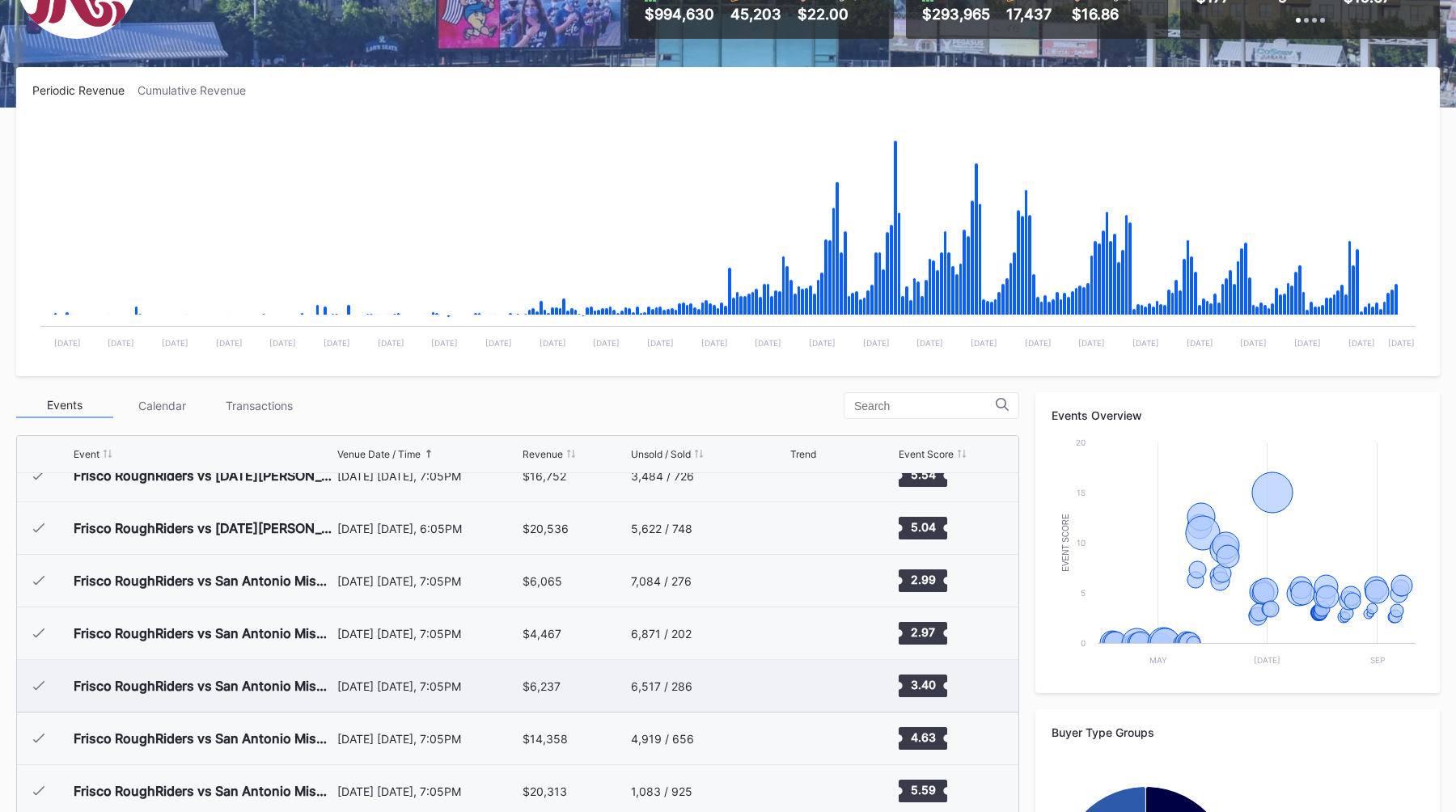
click at [400, 692] on div "July 31 Thursday, 7:05PM" at bounding box center [429, 686] width 182 height 14
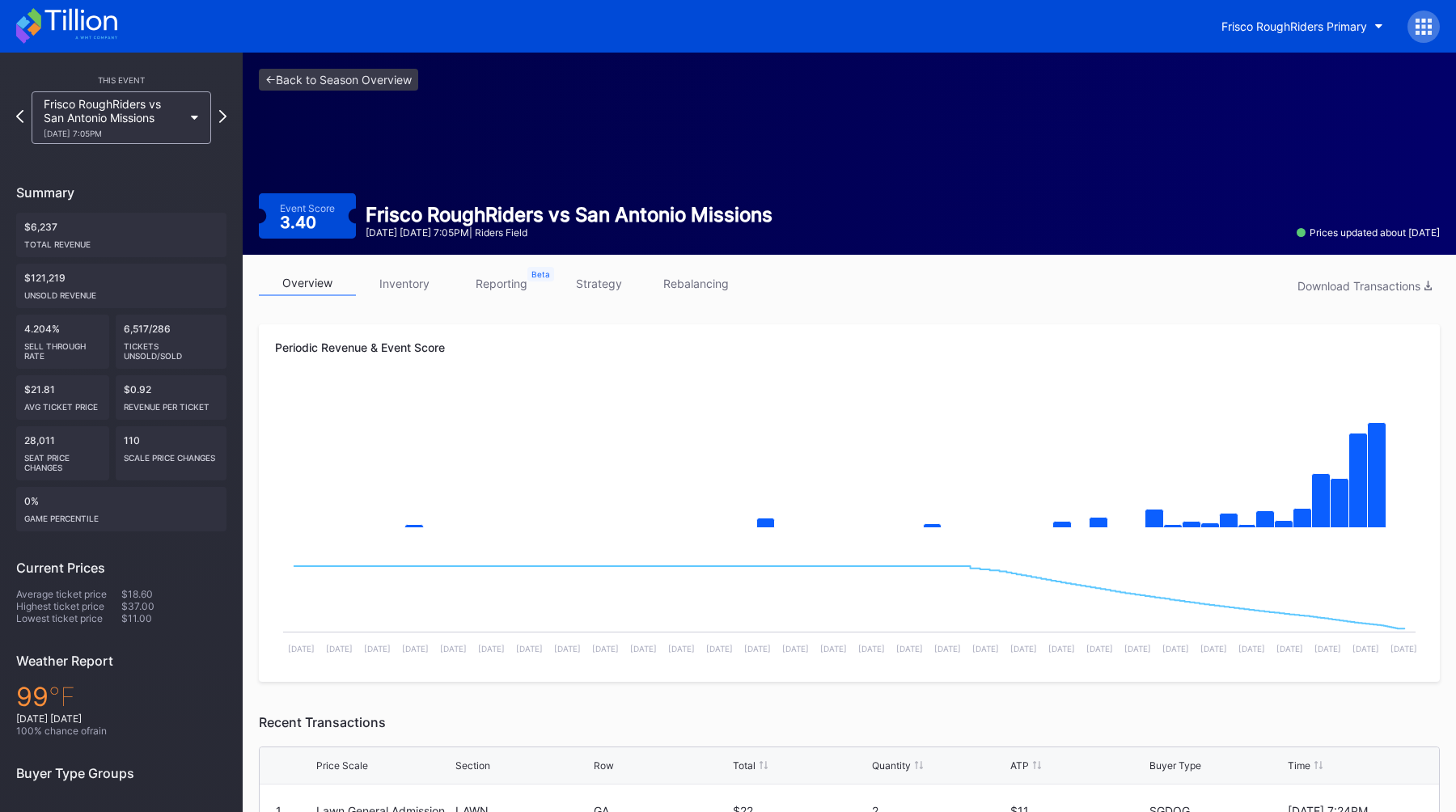
click at [381, 281] on link "inventory" at bounding box center [404, 284] width 97 height 25
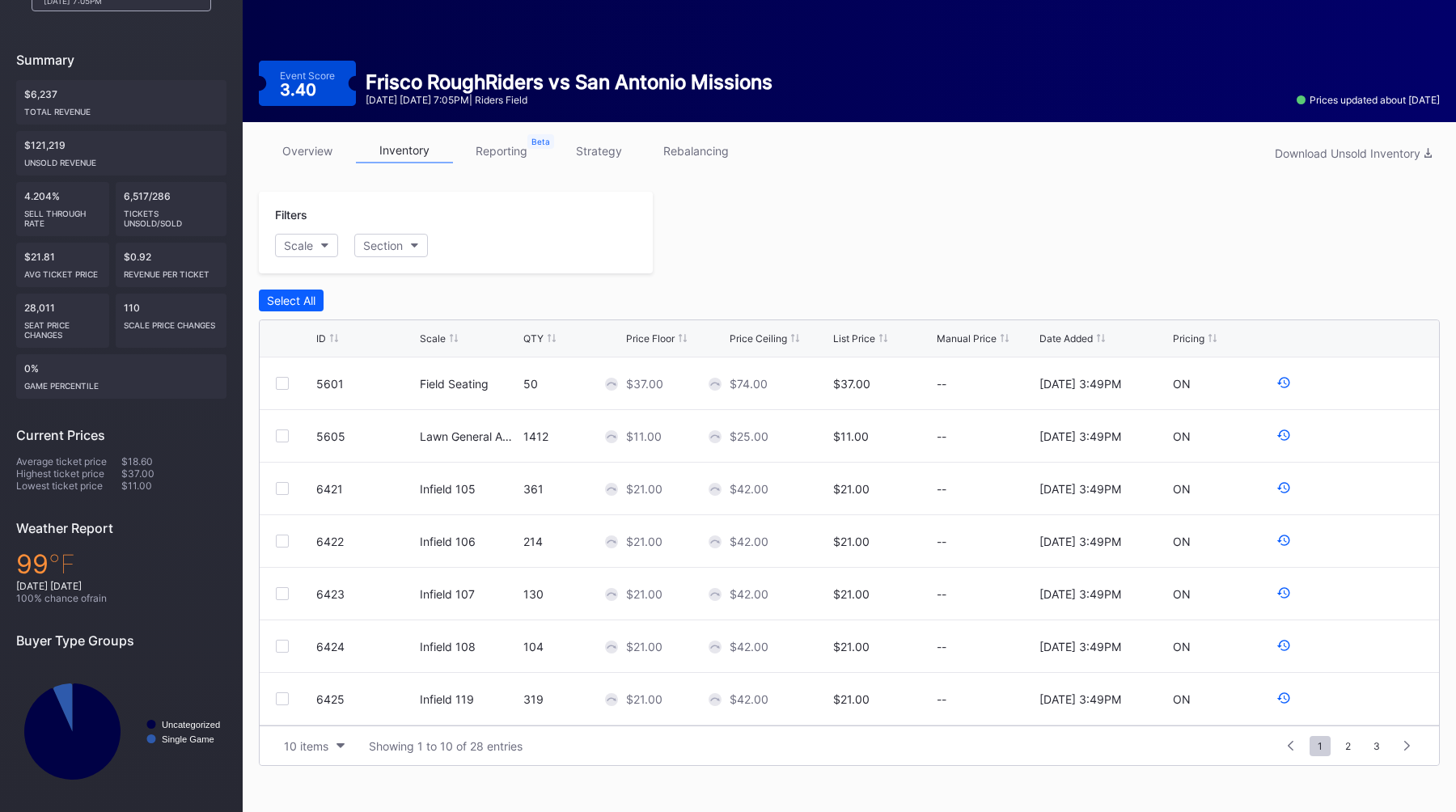
click at [961, 336] on div "Manual Price" at bounding box center [966, 338] width 60 height 12
click at [837, 259] on div at bounding box center [1046, 232] width 787 height 81
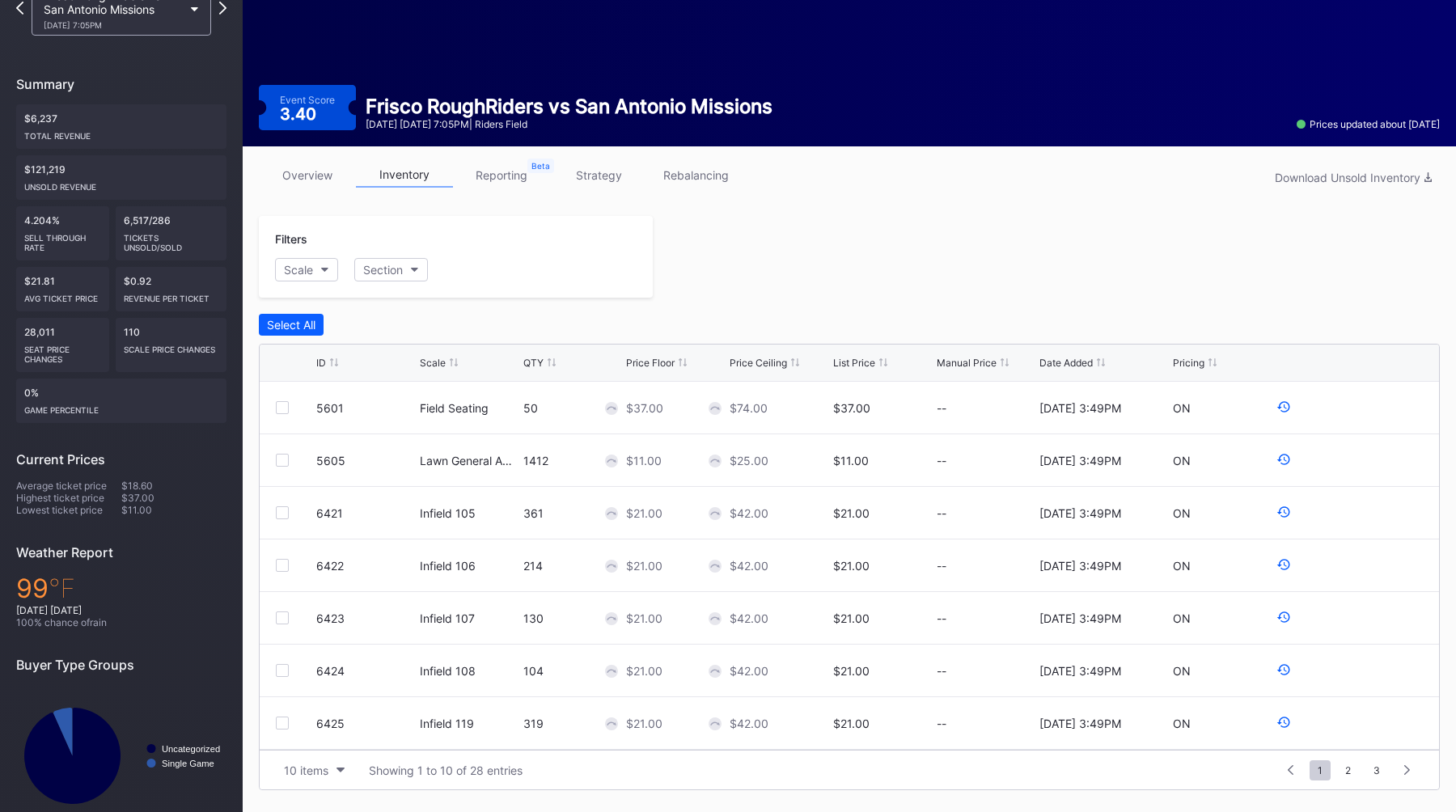
scroll to position [133, 0]
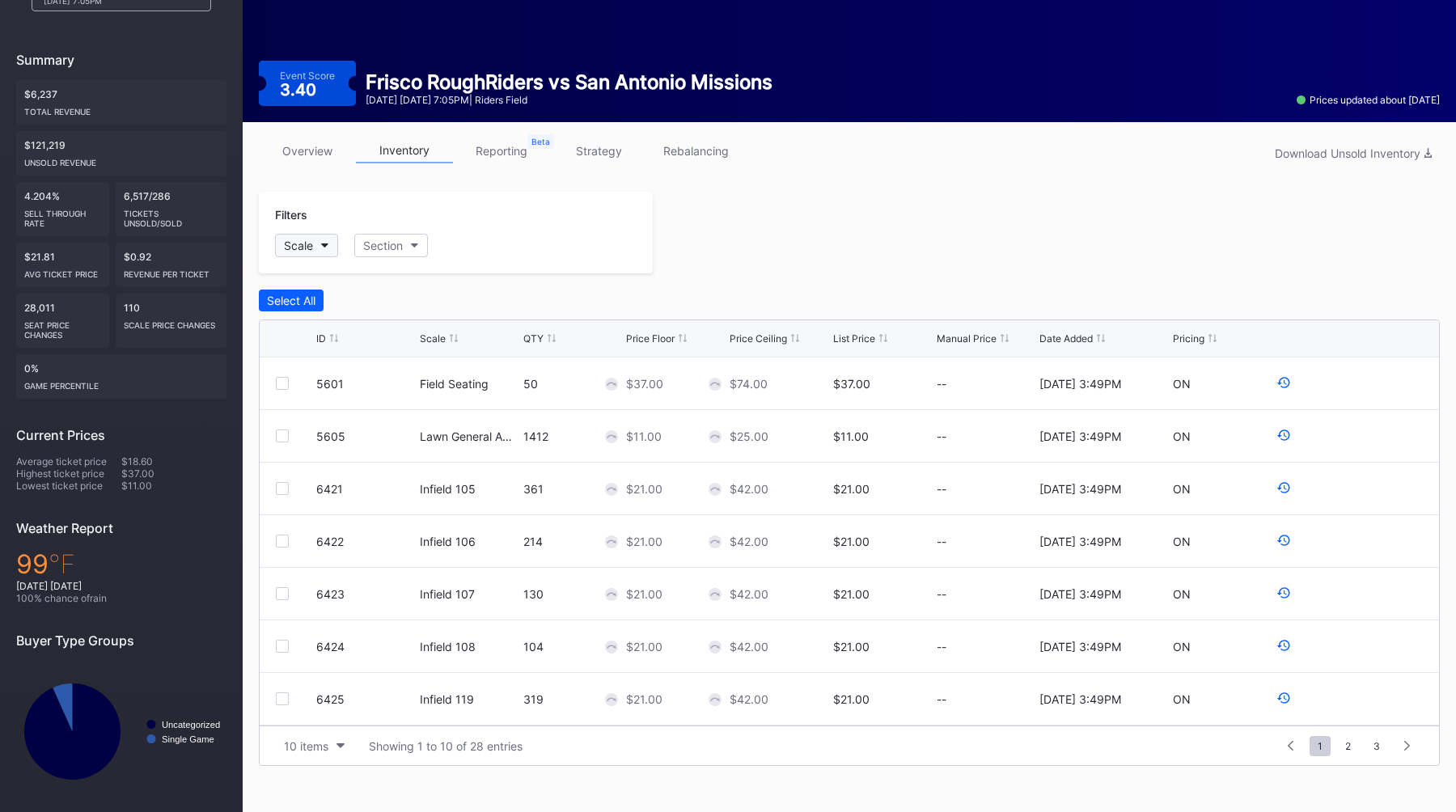
click at [327, 249] on button "Scale" at bounding box center [306, 246] width 63 height 23
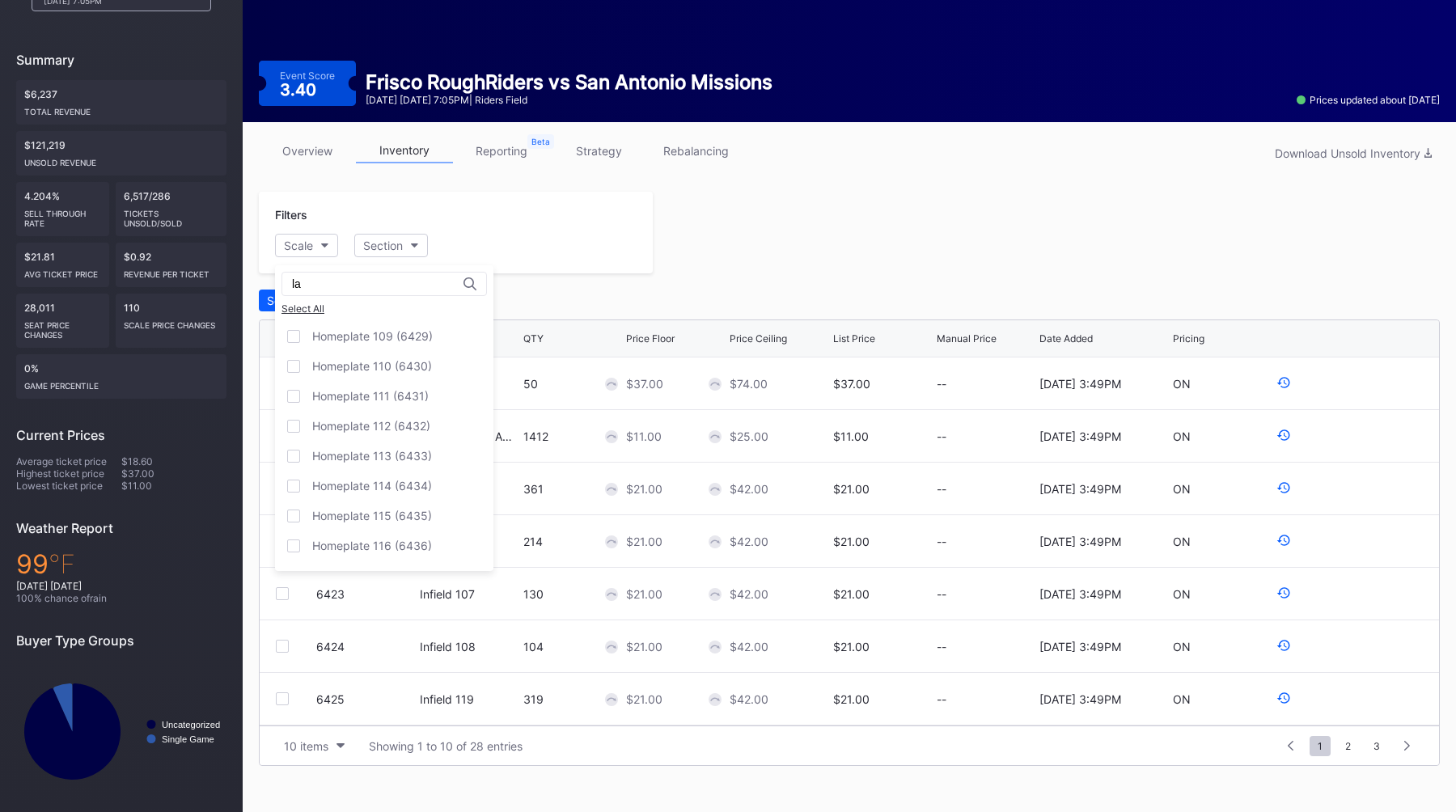
type input "l"
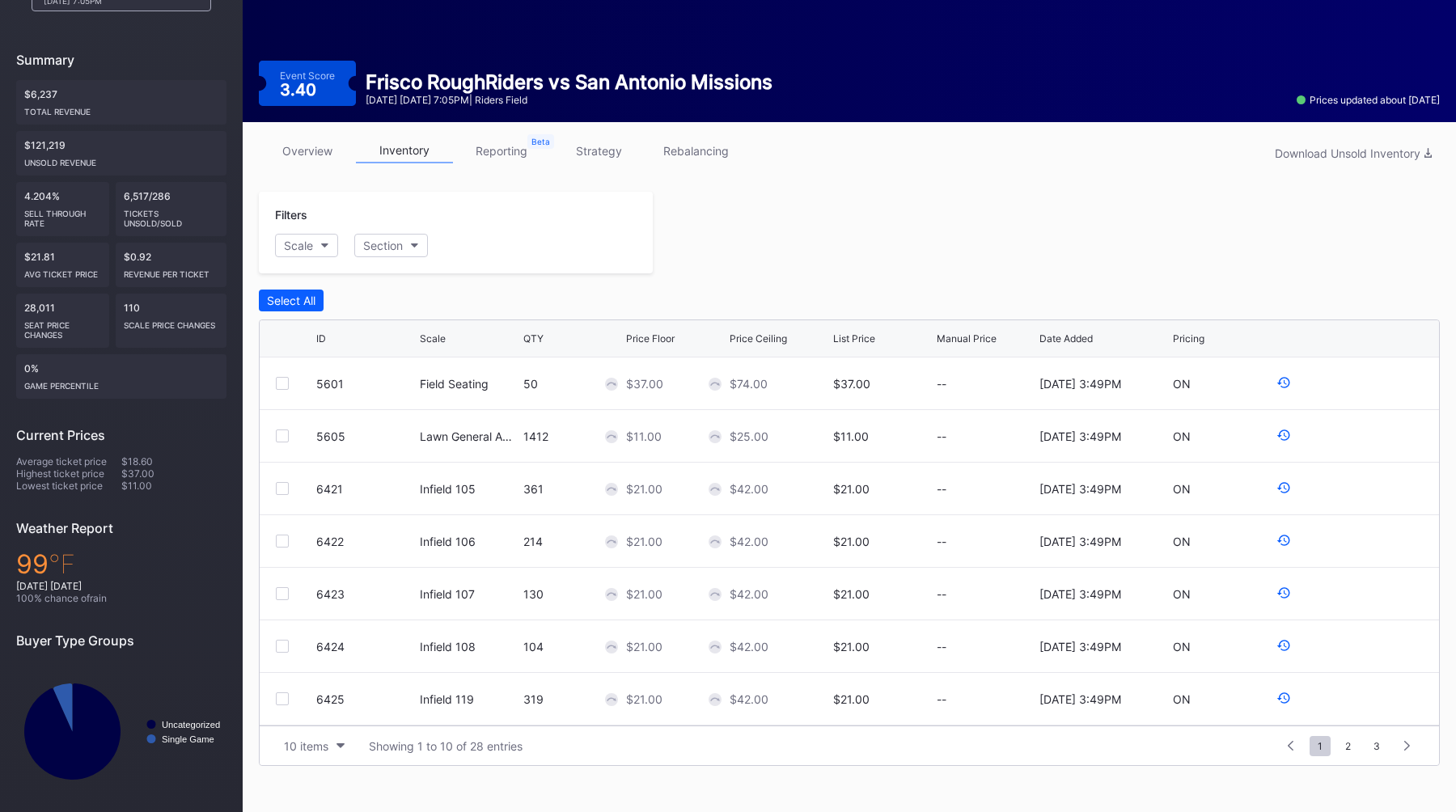
scroll to position [0, 0]
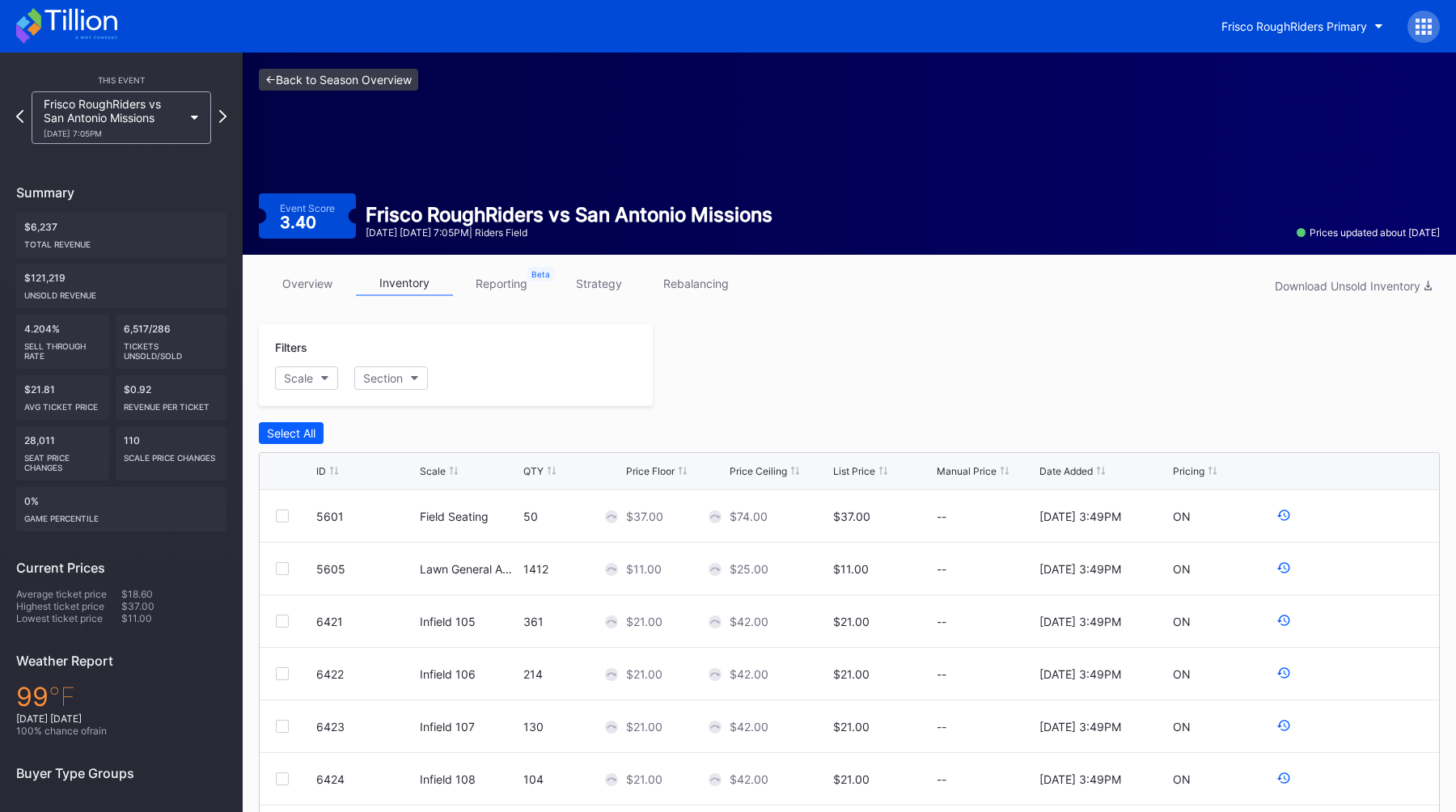
click at [343, 72] on link "<- Back to Season Overview" at bounding box center [338, 79] width 159 height 22
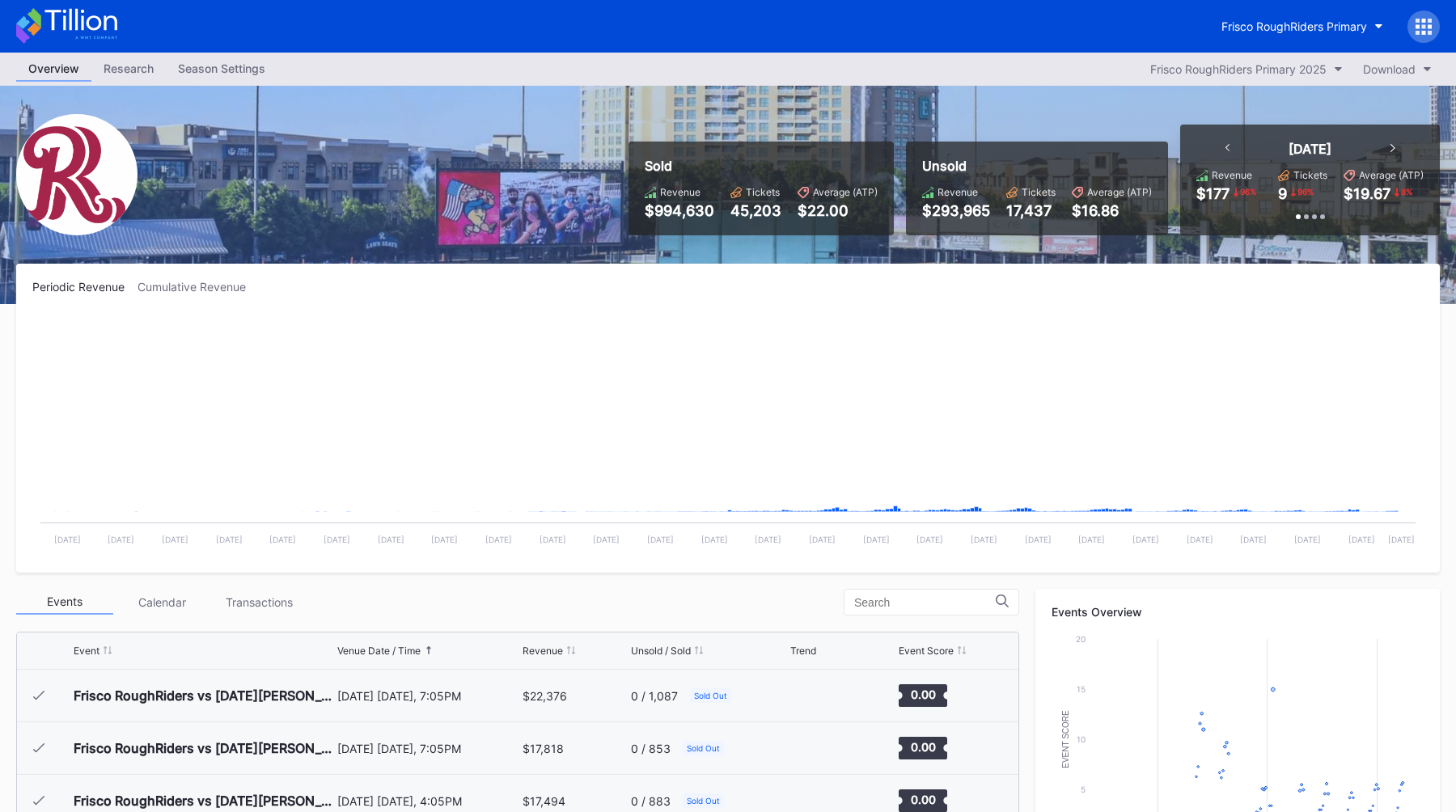
scroll to position [3097, 0]
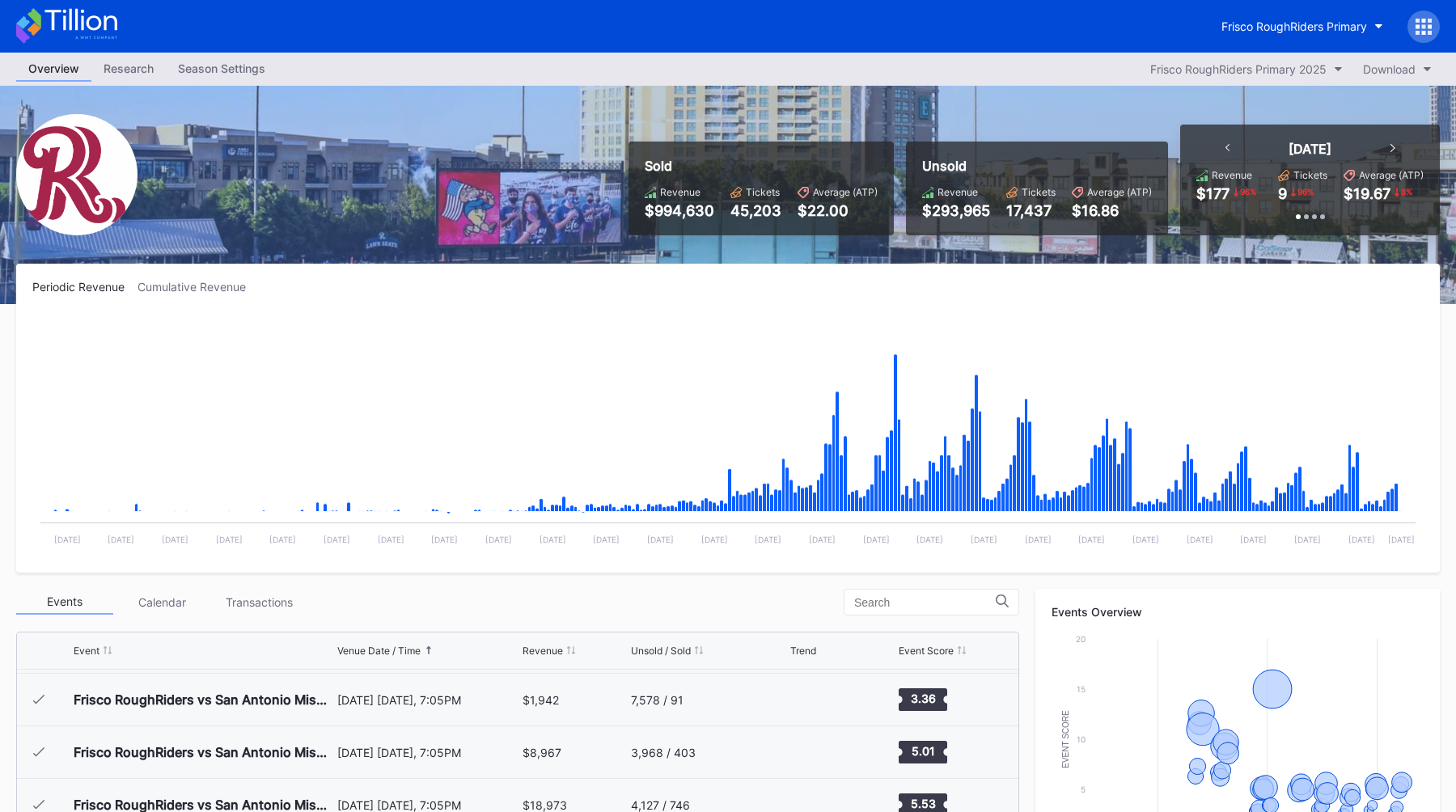
click at [236, 76] on div "Season Settings" at bounding box center [221, 68] width 112 height 23
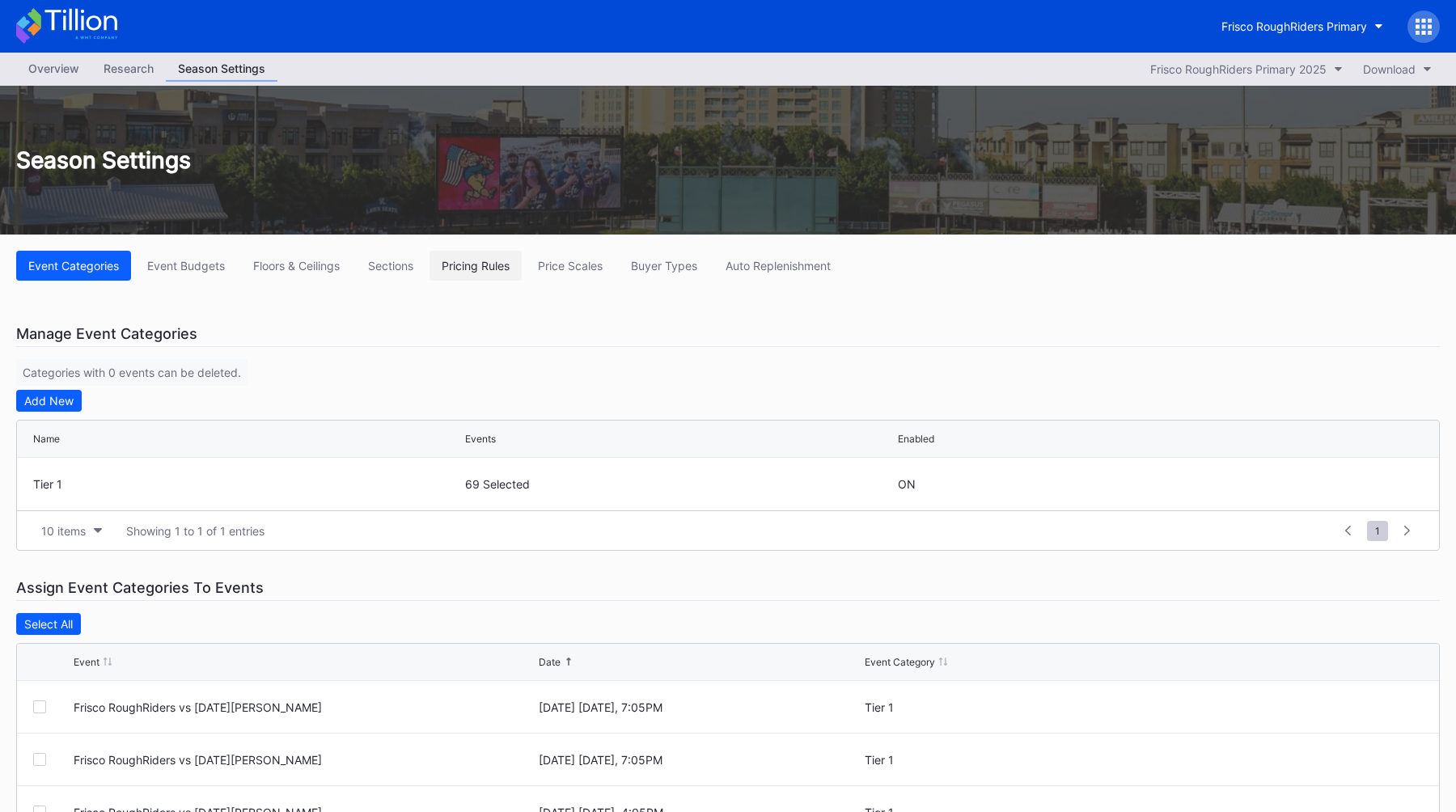
click at [470, 273] on button "Pricing Rules" at bounding box center [476, 265] width 92 height 30
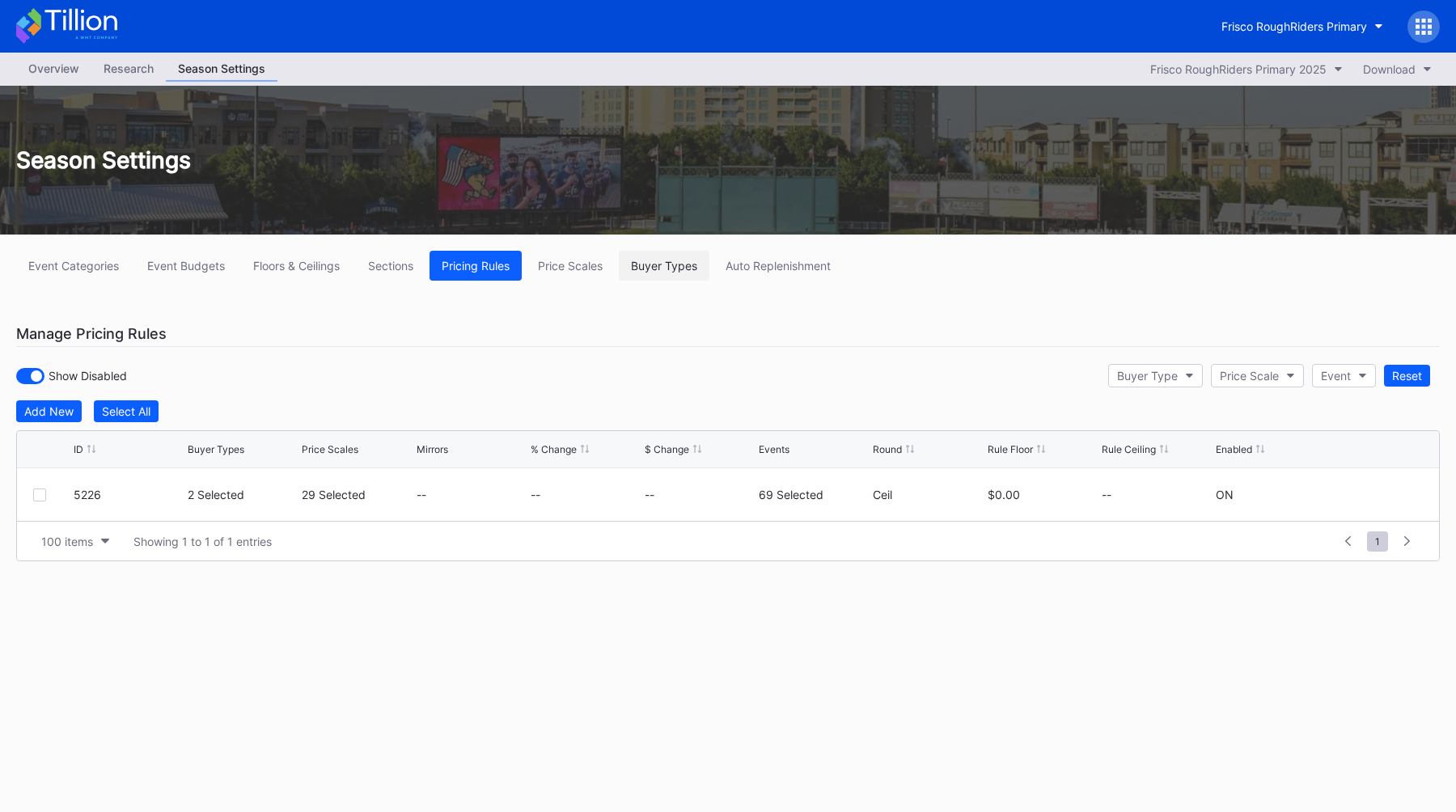
click at [651, 275] on button "Buyer Types" at bounding box center [663, 265] width 91 height 30
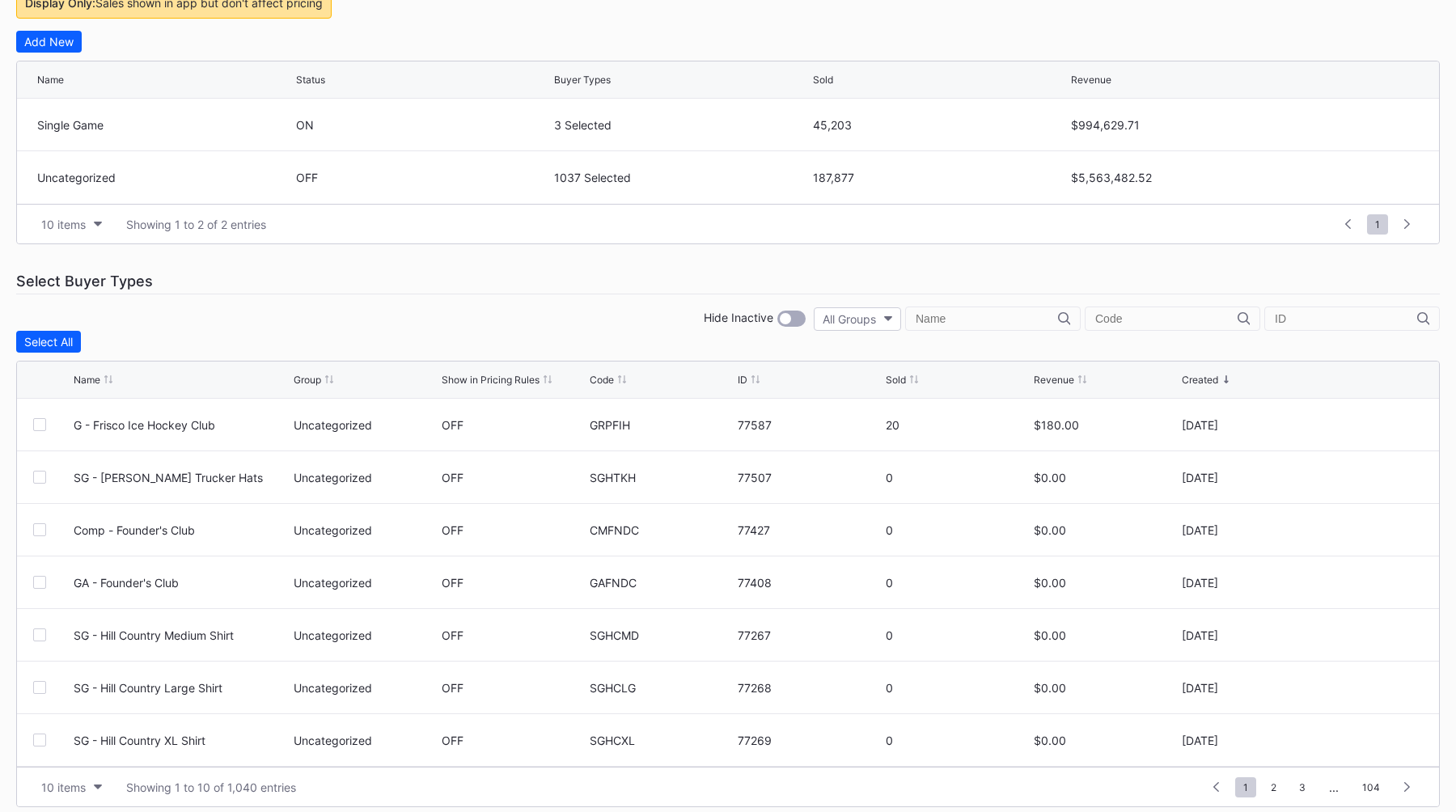
scroll to position [398, 0]
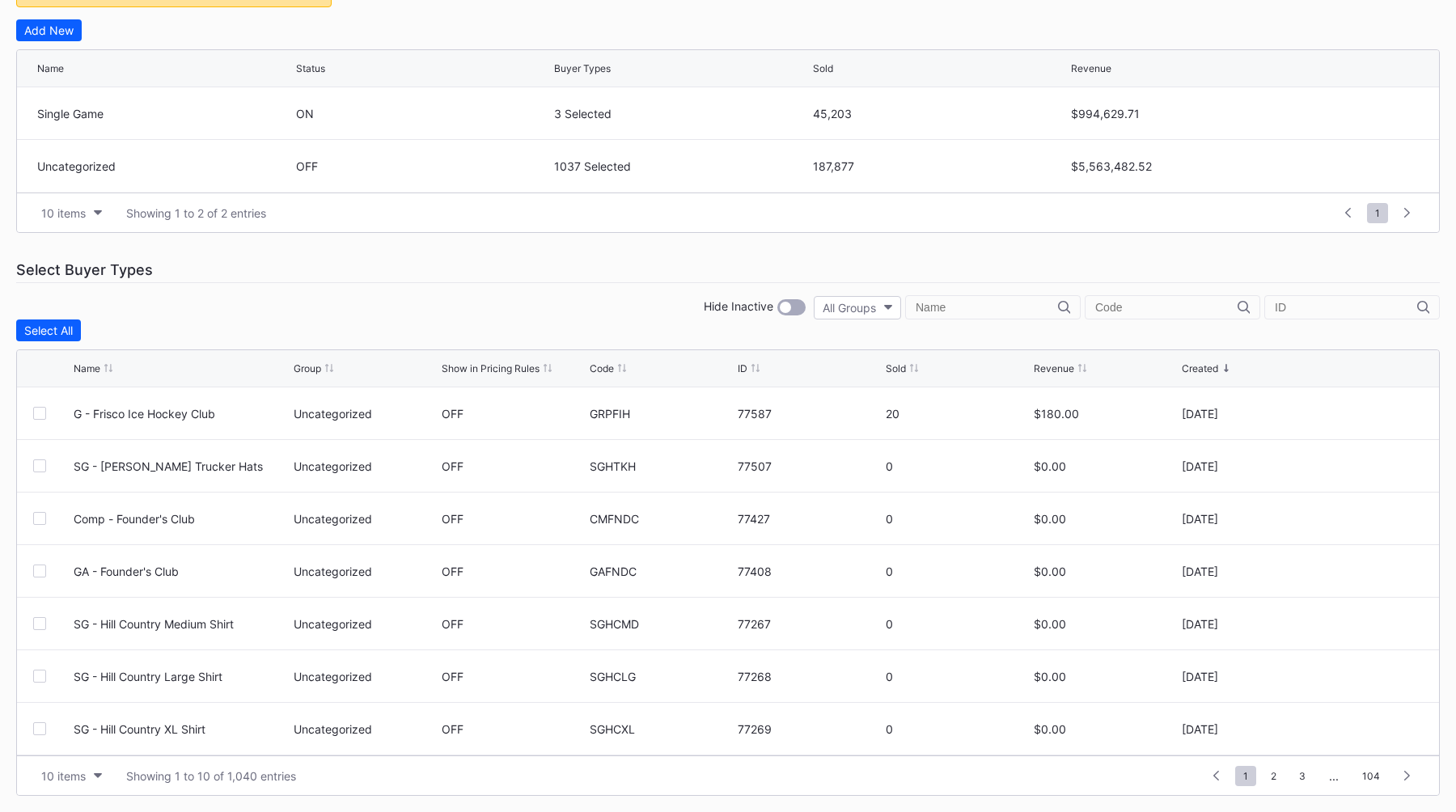
click at [500, 257] on div "Select Buyer Types" at bounding box center [728, 270] width 1424 height 25
click at [505, 249] on div "Event Categories Event Budgets Floors & Ceilings Sections Pricing Rules Price S…" at bounding box center [728, 325] width 1456 height 974
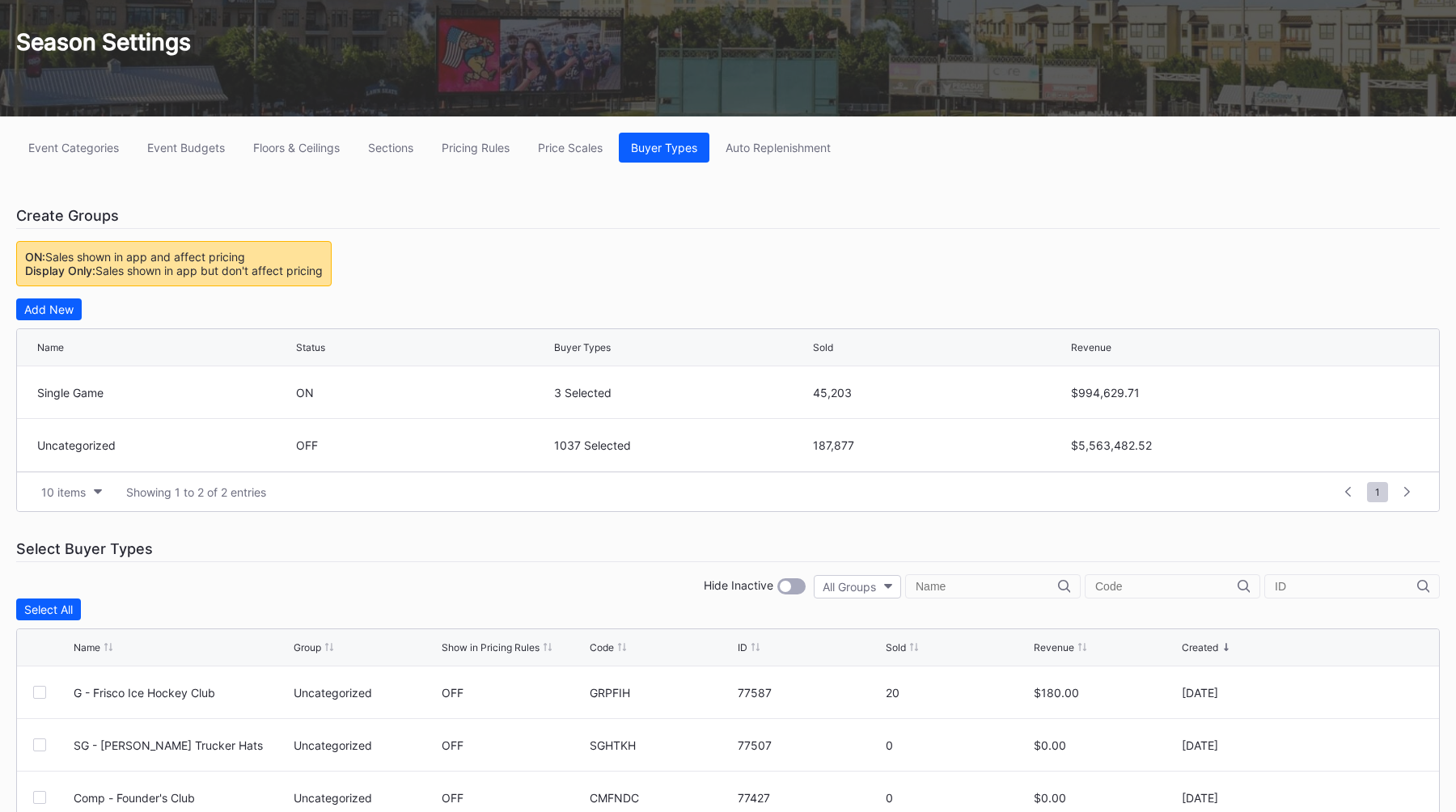
scroll to position [136, 0]
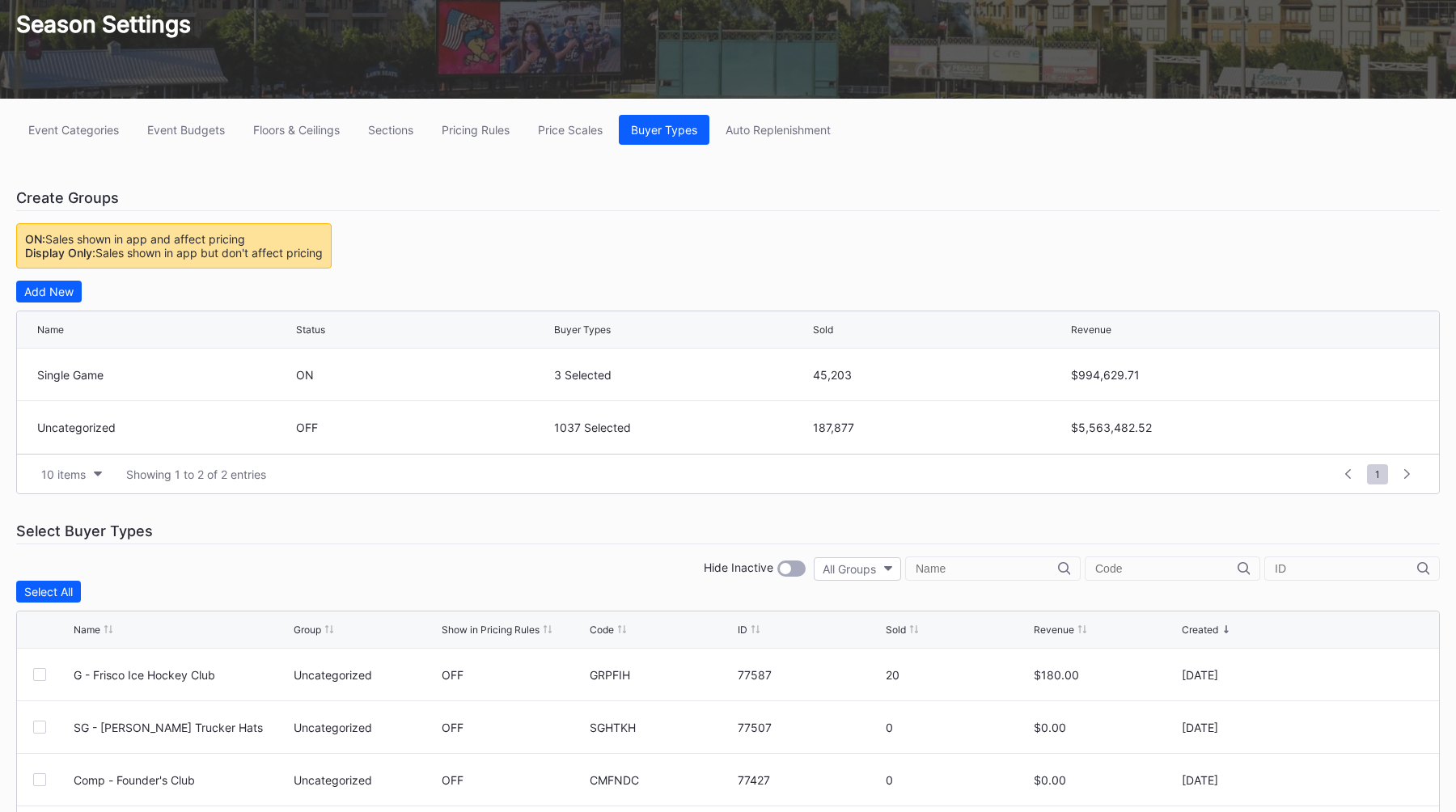
click at [447, 216] on div "Event Categories Event Budgets Floors & Ceilings Sections Pricing Rules Price S…" at bounding box center [728, 586] width 1456 height 974
click at [62, 292] on div "Add New" at bounding box center [49, 292] width 49 height 14
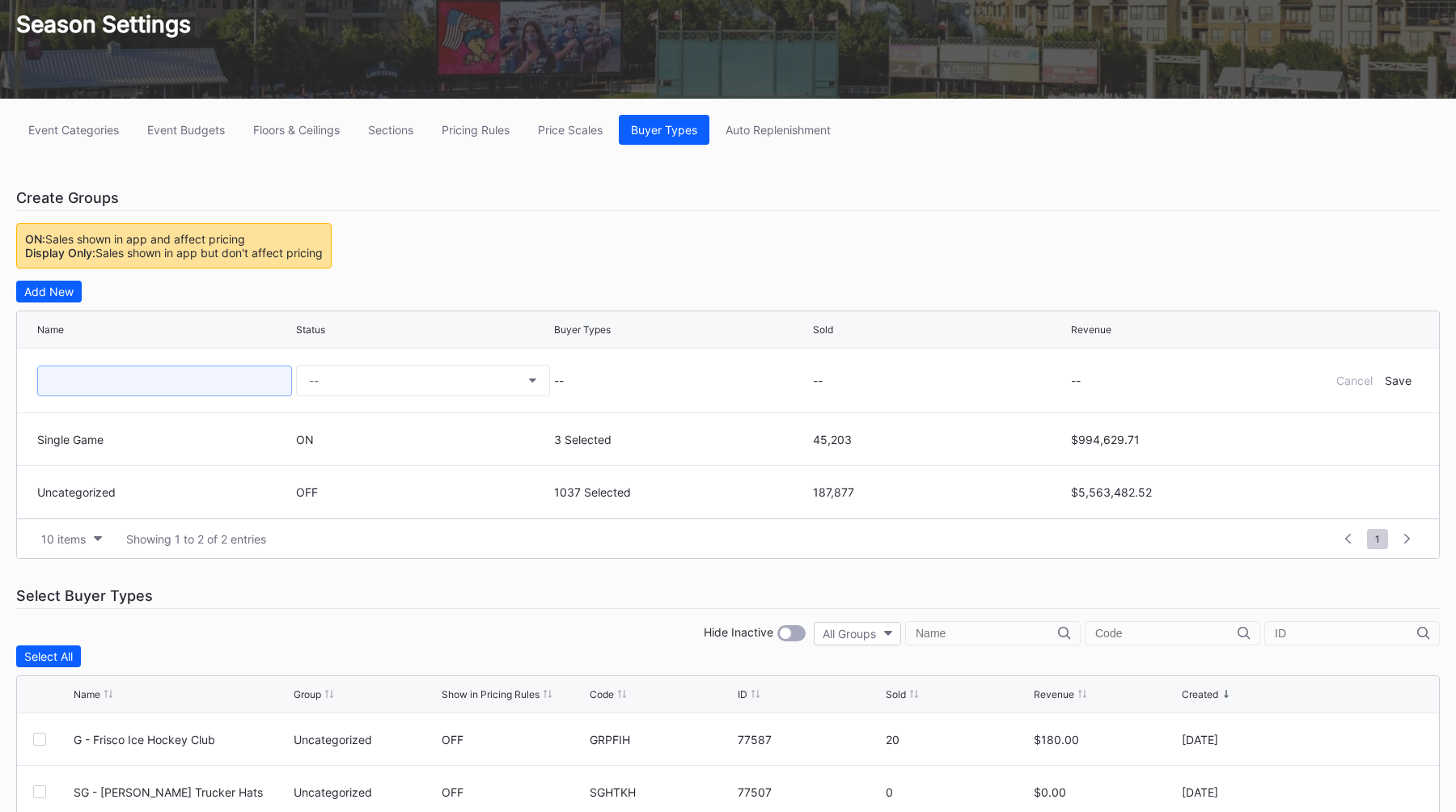
click at [133, 389] on input at bounding box center [164, 381] width 254 height 30
type input "Single Game - Not priced"
click at [495, 382] on button "--" at bounding box center [424, 381] width 254 height 31
click at [363, 455] on div "Display Only" at bounding box center [341, 457] width 67 height 14
click at [1019, 380] on div "Save" at bounding box center [1397, 381] width 26 height 14
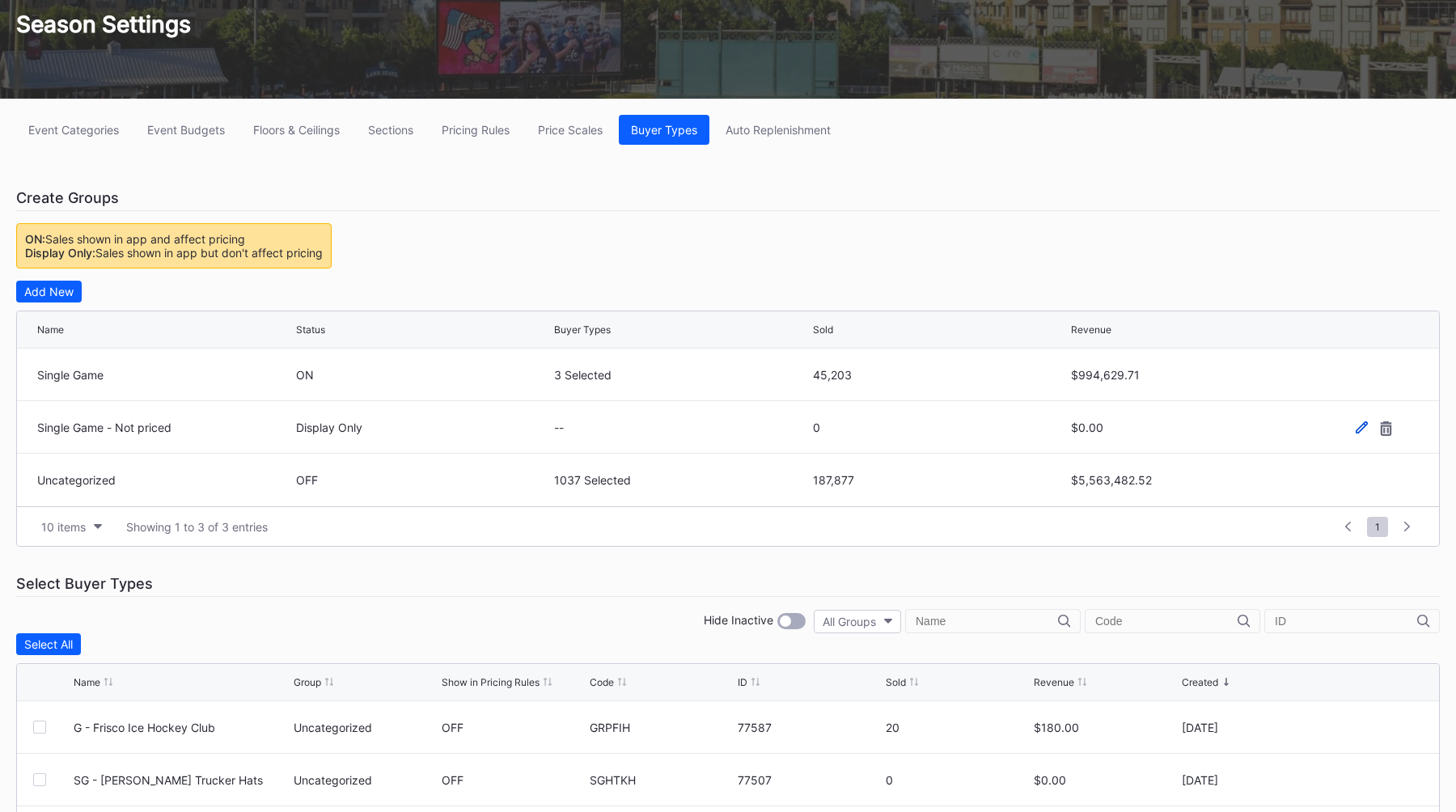
click at [1019, 426] on icon at bounding box center [1361, 427] width 12 height 12
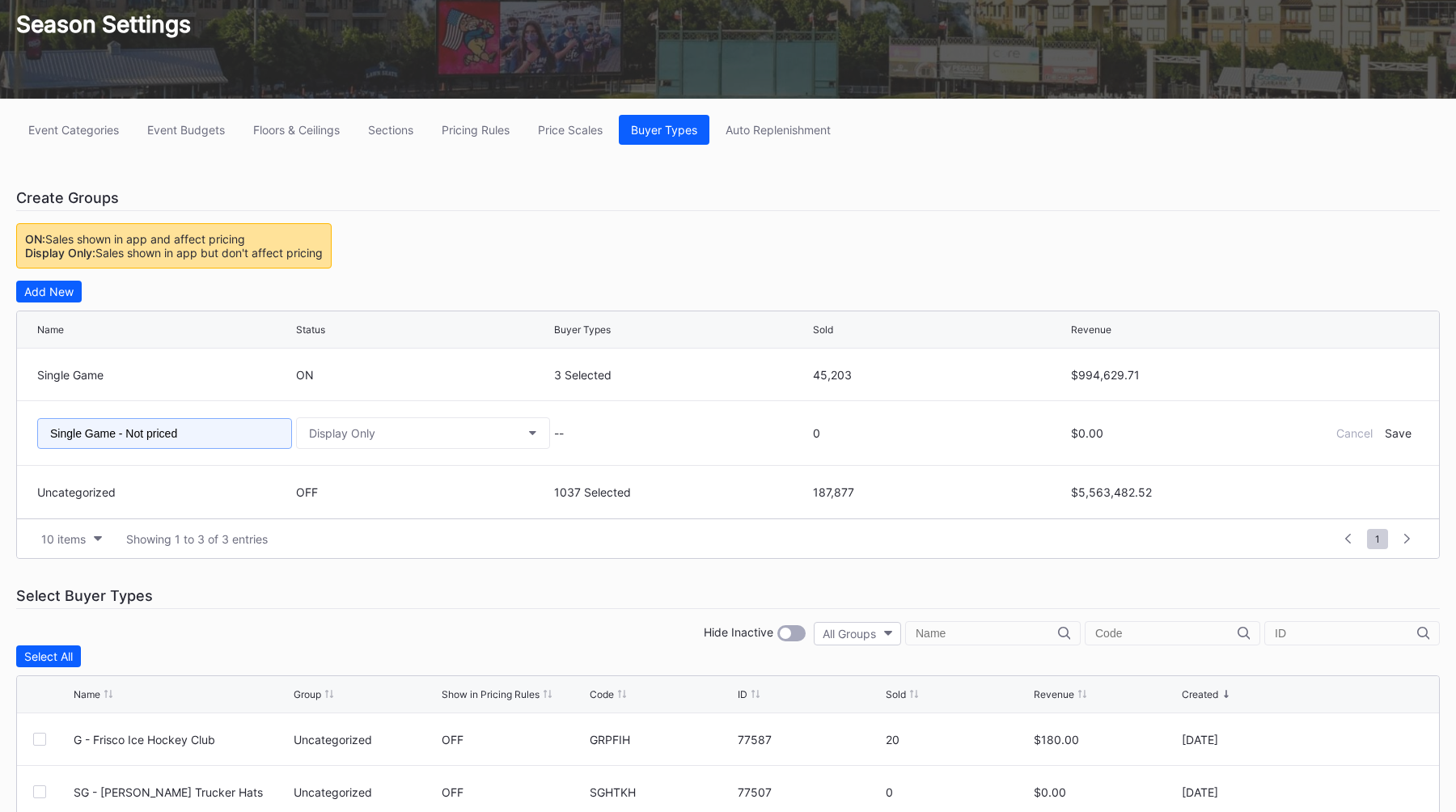
click at [189, 436] on input "Single Game - Not priced" at bounding box center [164, 432] width 254 height 30
type input "Single Game - Not pricing"
click at [1019, 431] on div "Save" at bounding box center [1397, 433] width 26 height 14
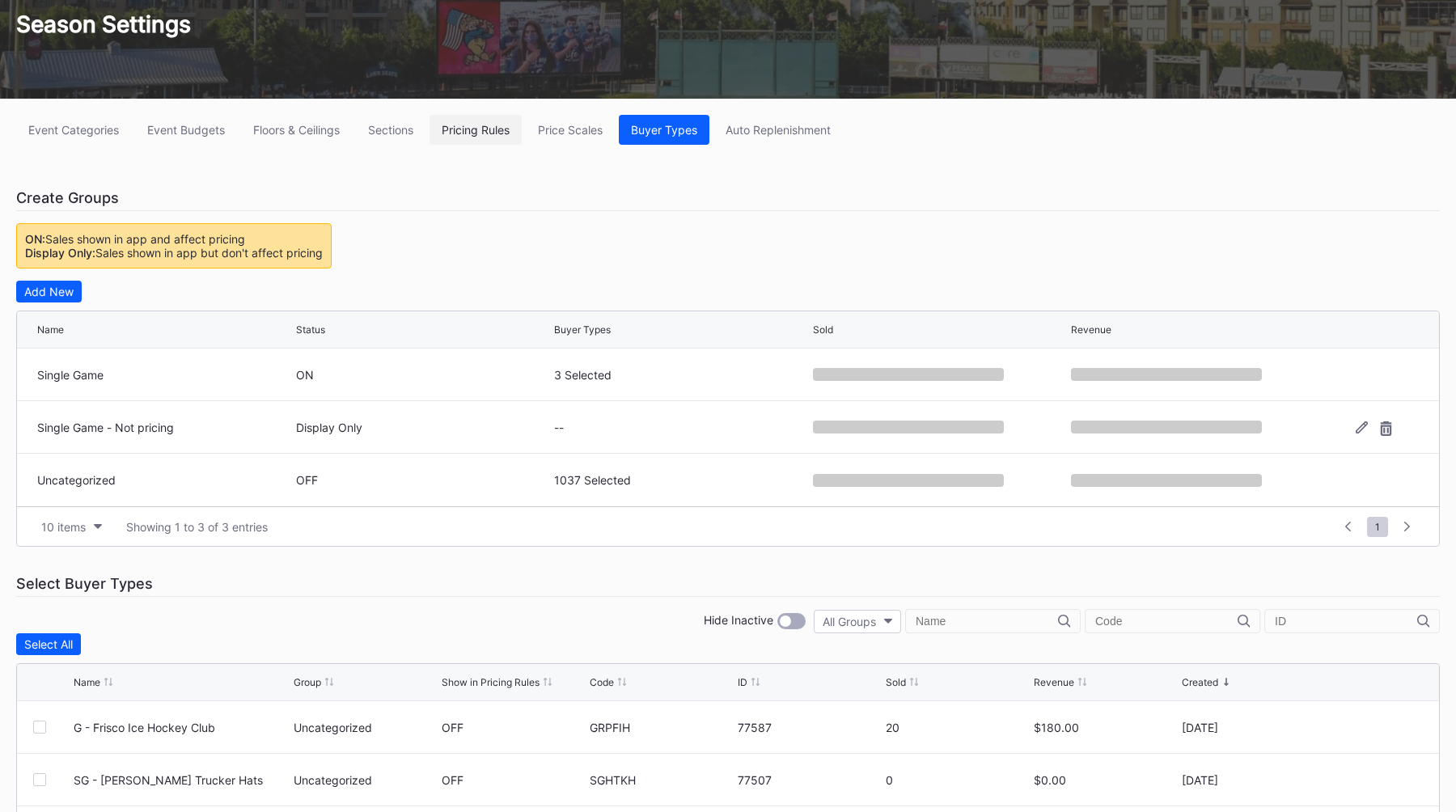
click at [487, 121] on button "Pricing Rules" at bounding box center [476, 129] width 92 height 30
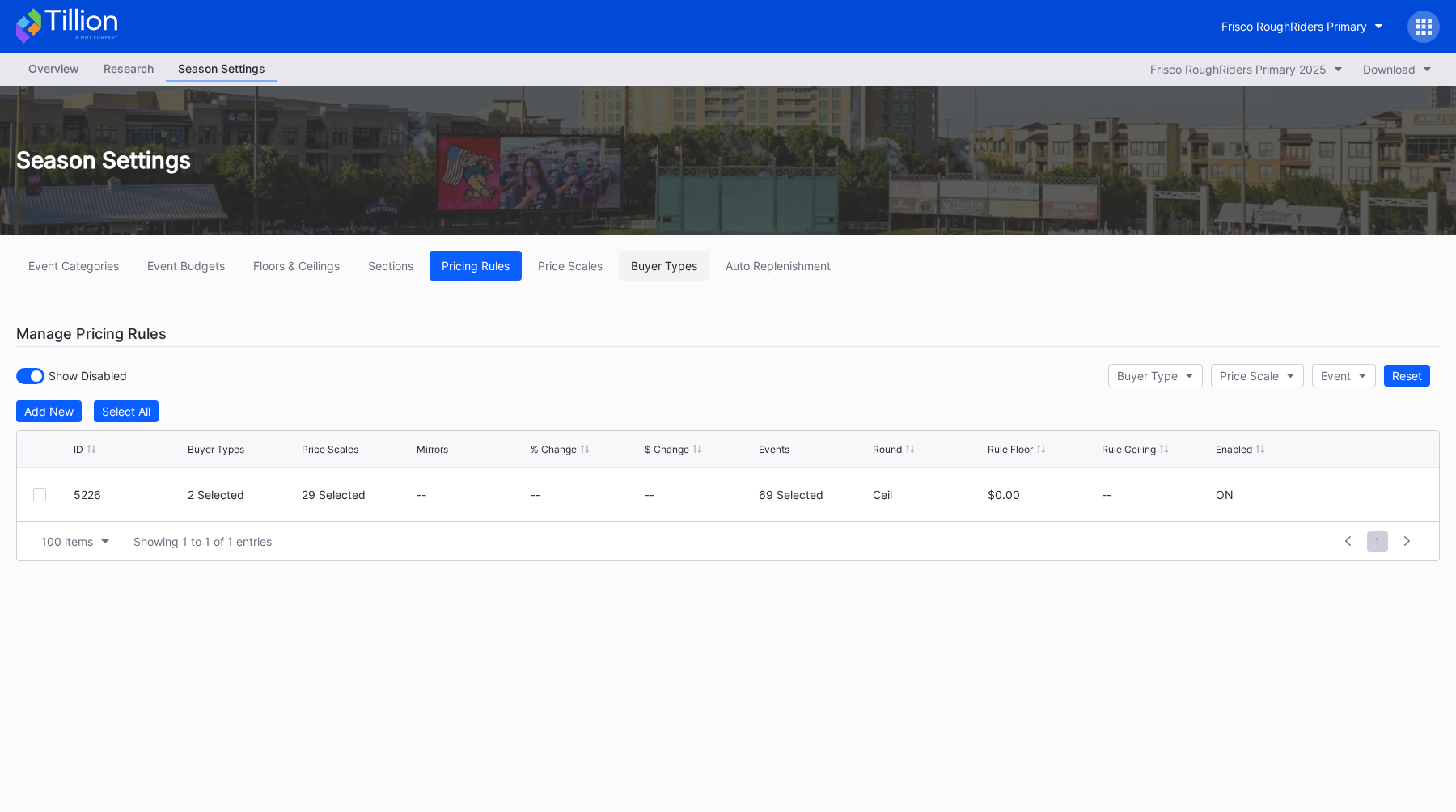
click at [668, 258] on button "Buyer Types" at bounding box center [663, 265] width 91 height 30
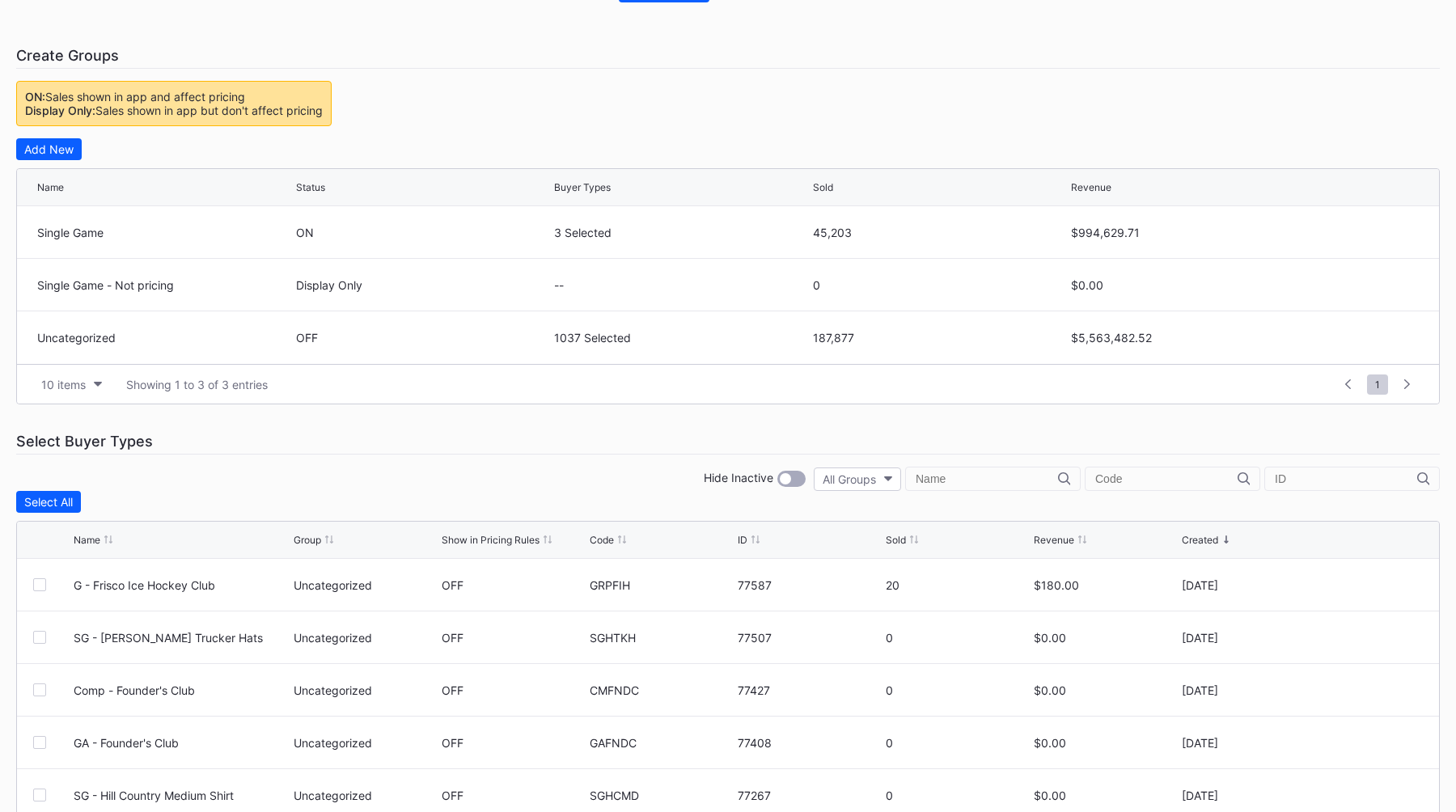
scroll to position [300, 0]
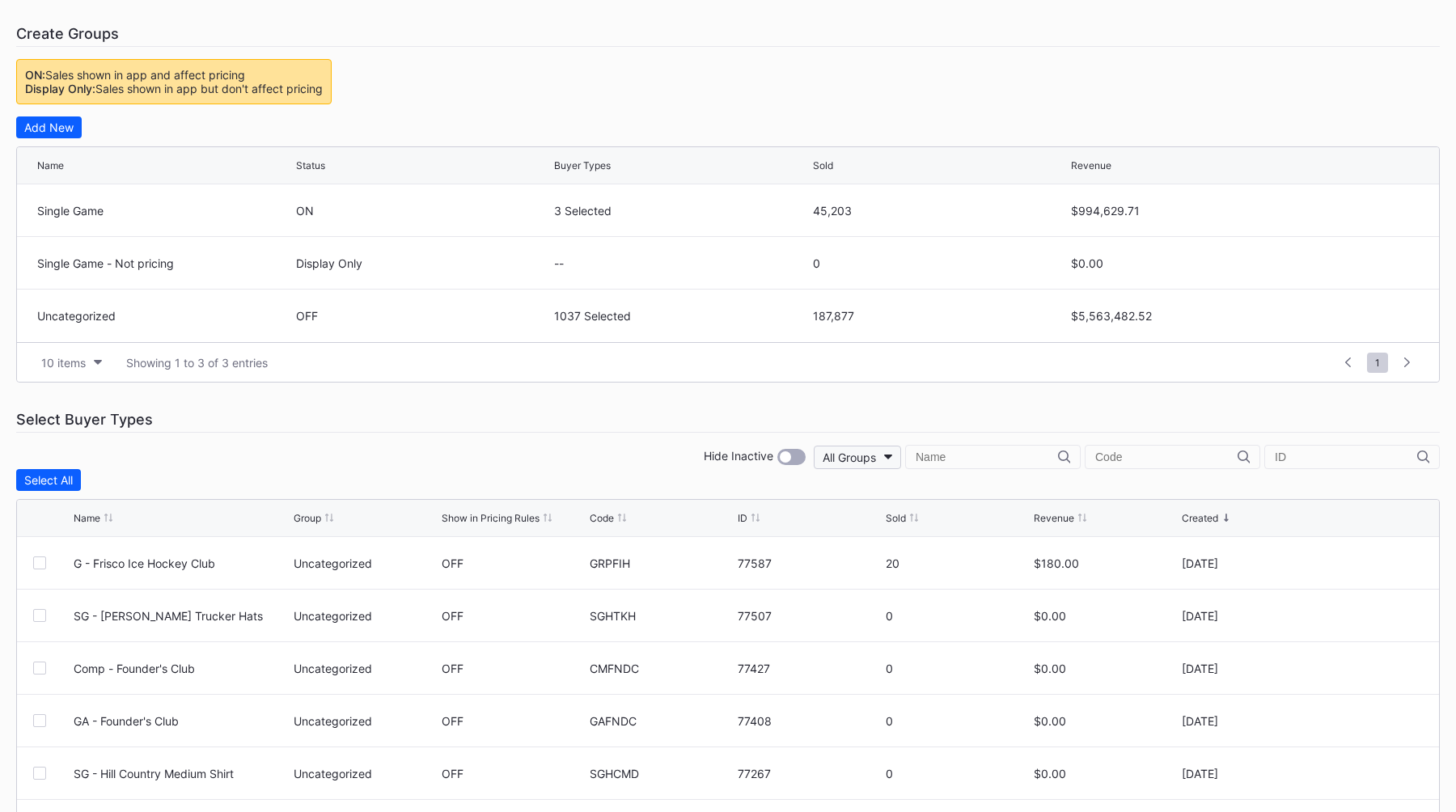
click at [876, 463] on div "All Groups" at bounding box center [849, 457] width 54 height 14
click at [954, 554] on div "Single Game" at bounding box center [930, 560] width 67 height 14
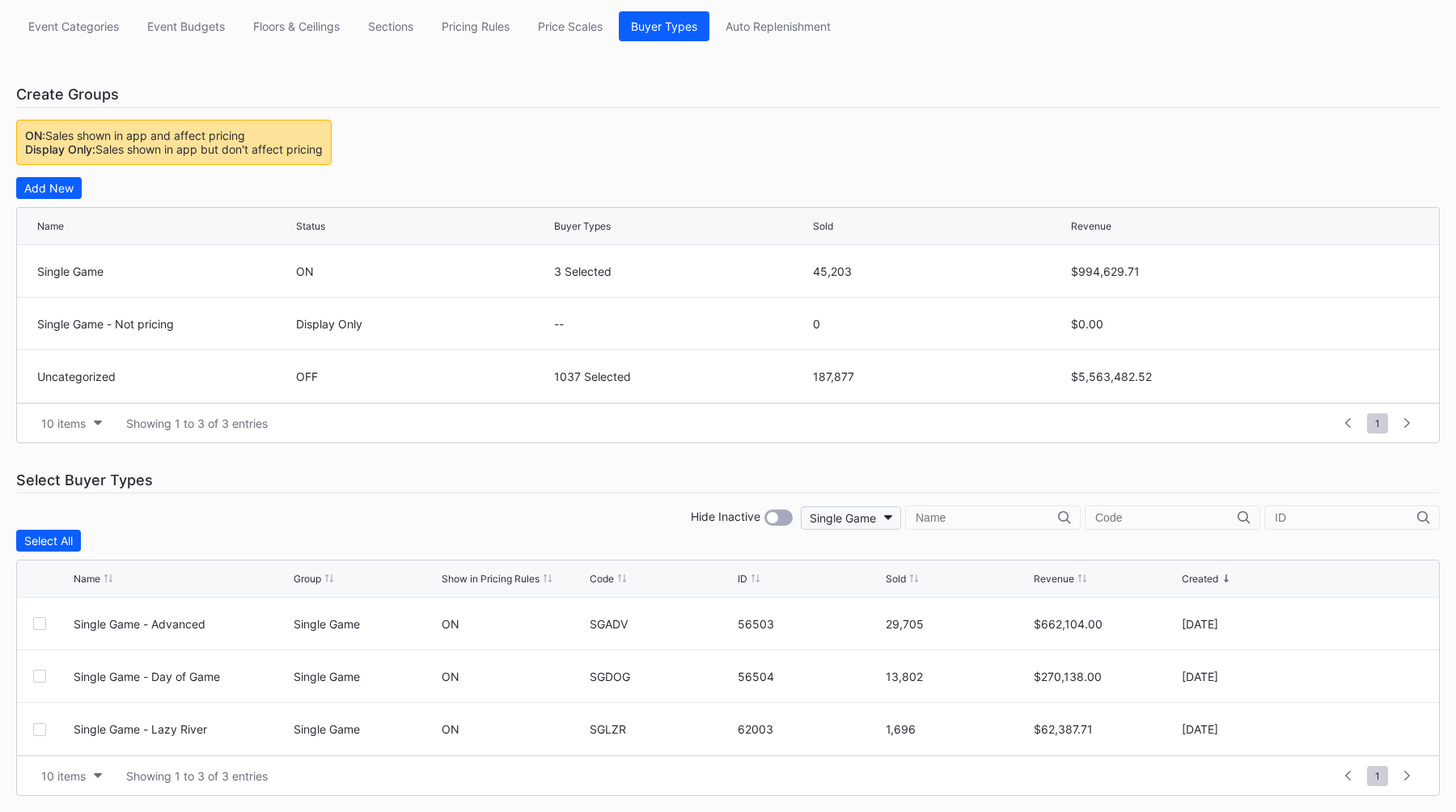
click at [901, 517] on button "Single Game" at bounding box center [850, 518] width 100 height 23
click at [943, 593] on div "None" at bounding box center [951, 590] width 160 height 30
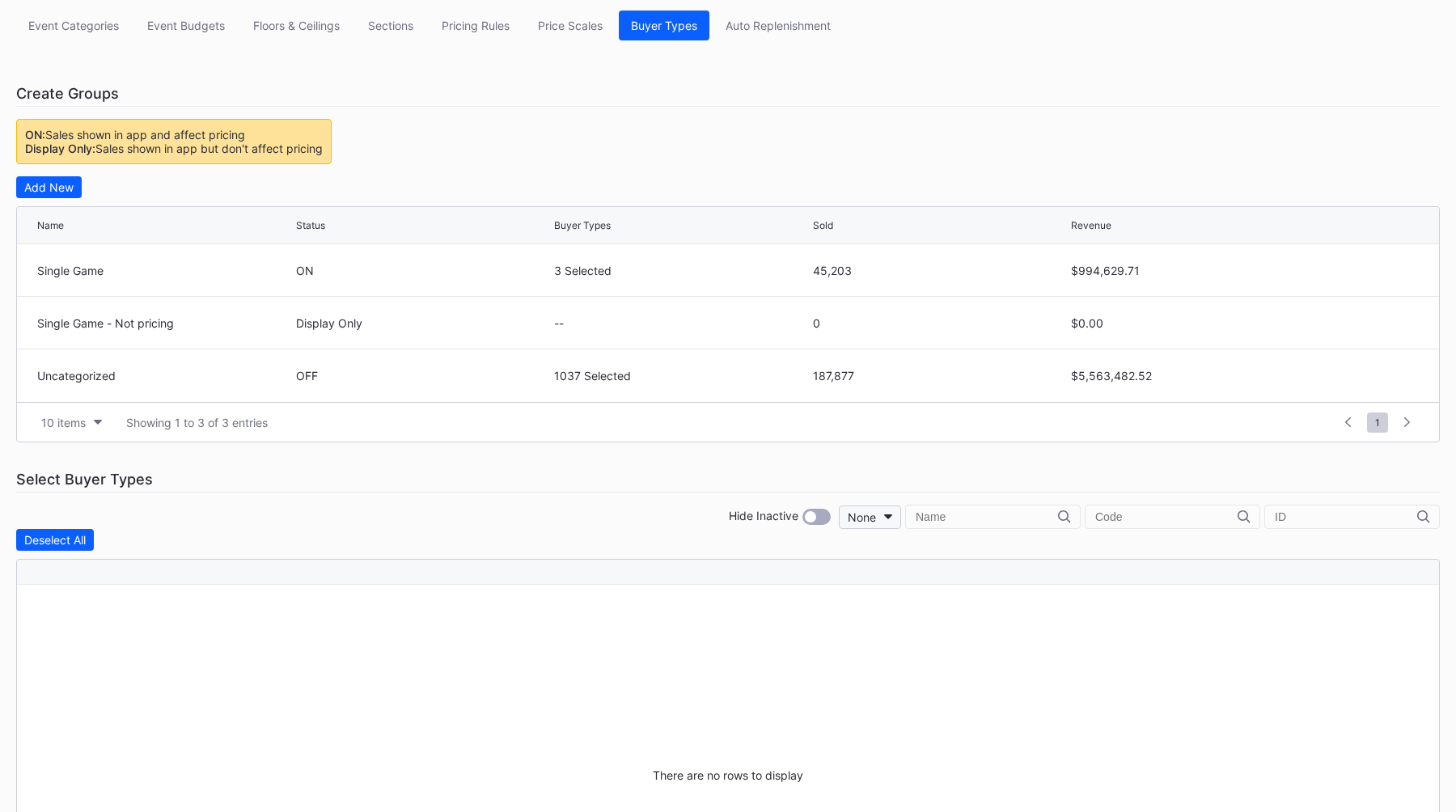
click at [892, 519] on icon "button" at bounding box center [887, 517] width 8 height 5
click at [963, 608] on div "Single Game" at bounding box center [990, 618] width 160 height 30
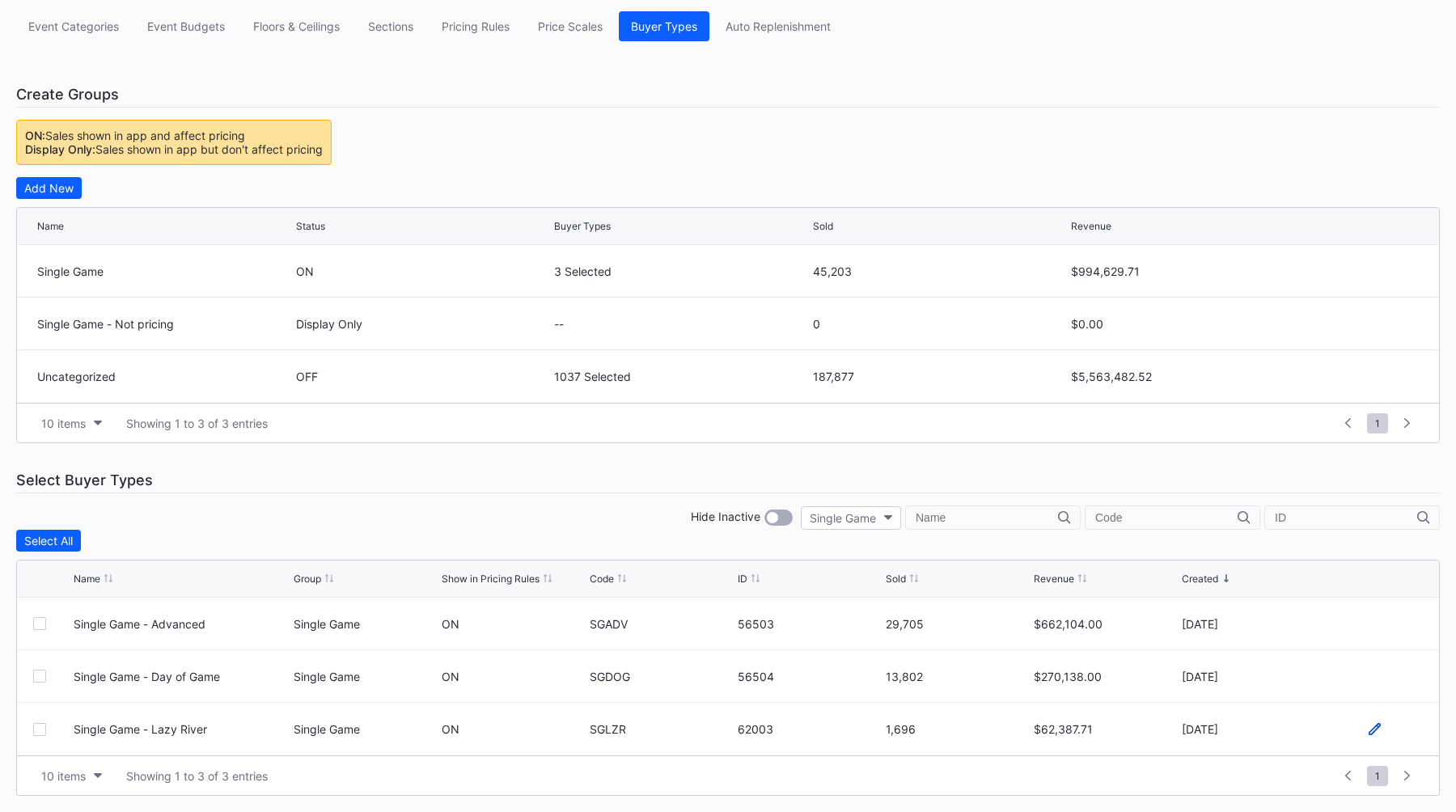
click at [1019, 730] on icon at bounding box center [1375, 729] width 12 height 12
click at [403, 757] on div "Single Game" at bounding box center [365, 734] width 144 height 65
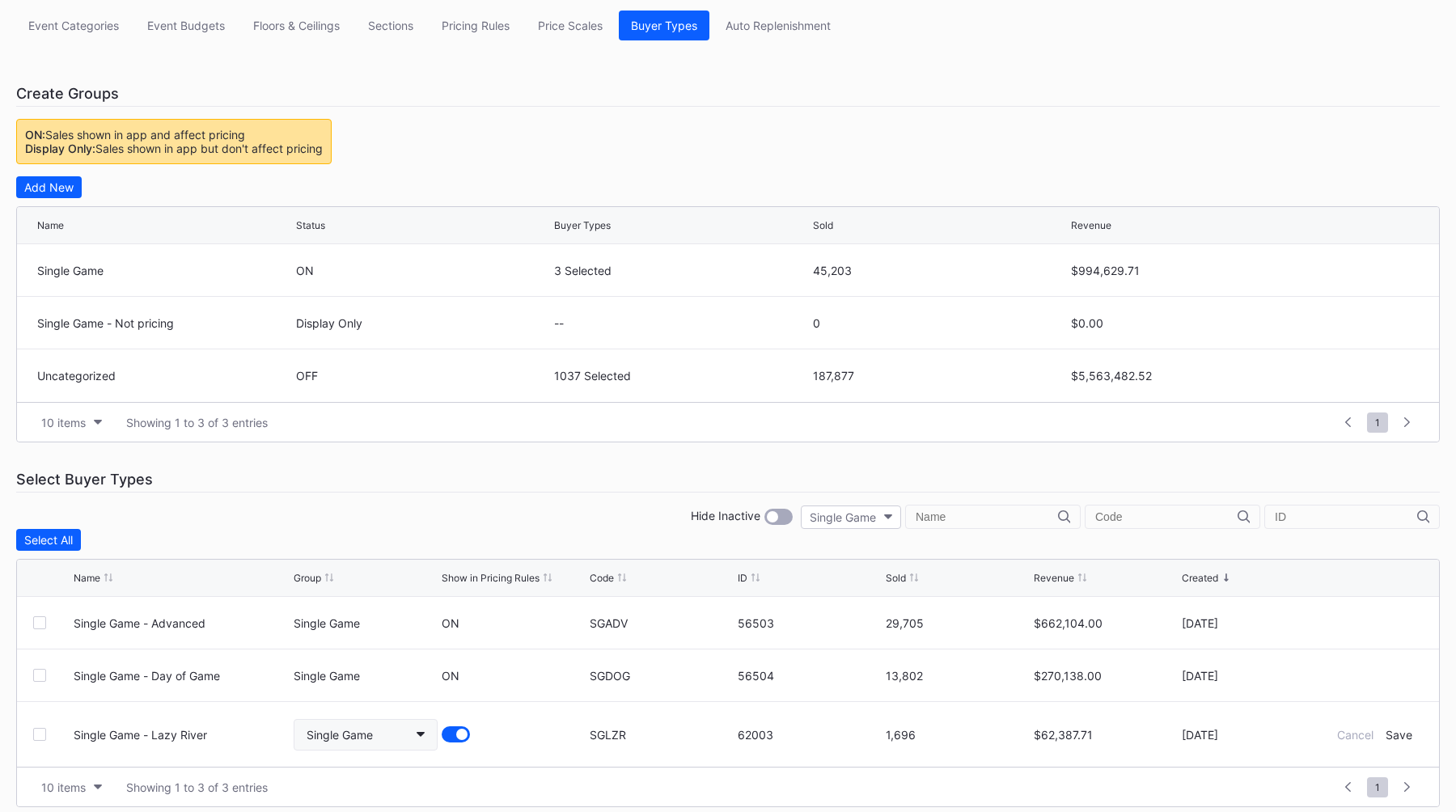
click at [403, 745] on button "Single Game" at bounding box center [365, 735] width 144 height 31
click at [371, 664] on div "Single Game - Not pricing" at bounding box center [374, 660] width 137 height 14
click at [1019, 734] on div "Cancel" at bounding box center [1354, 735] width 36 height 14
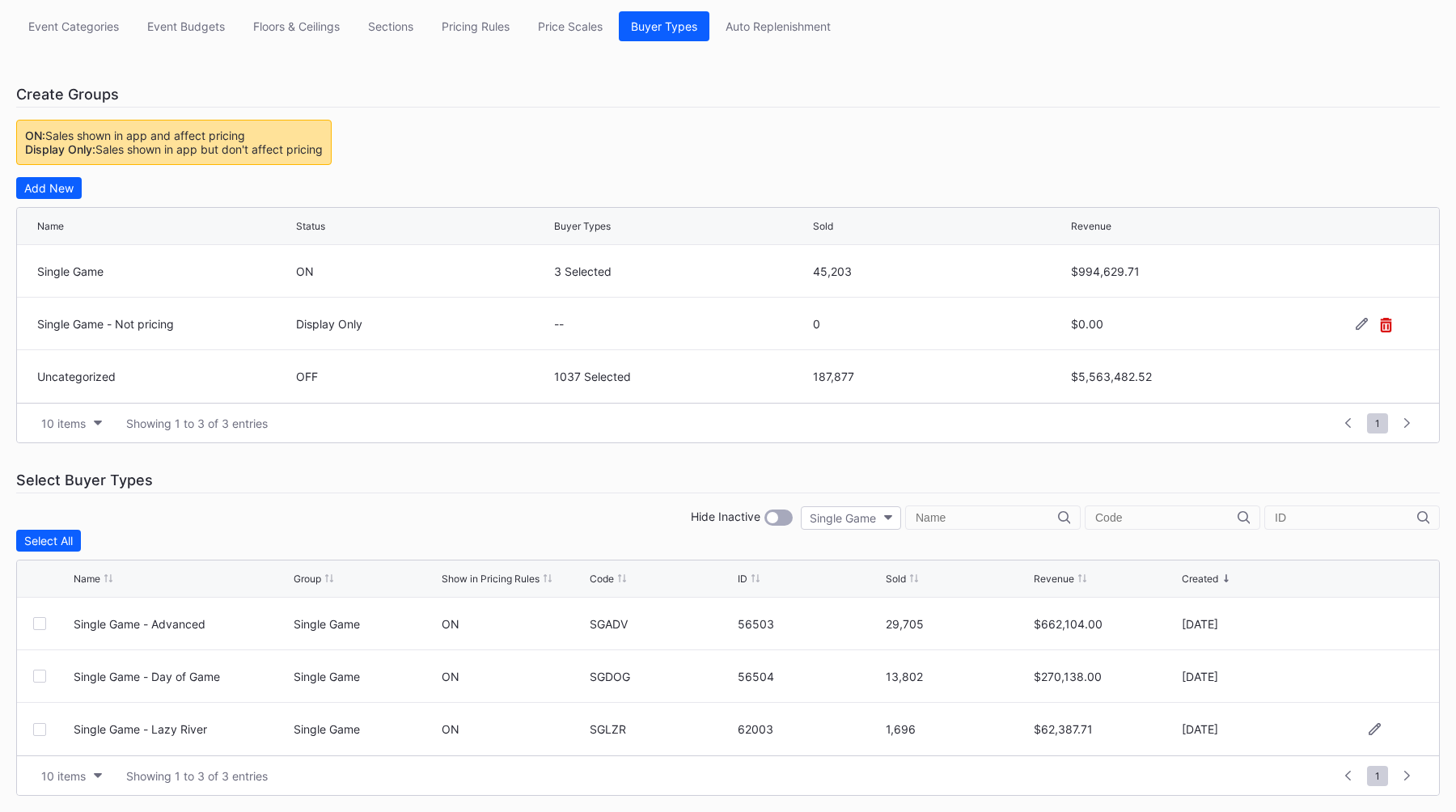
click at [1019, 324] on icon at bounding box center [1386, 325] width 12 height 15
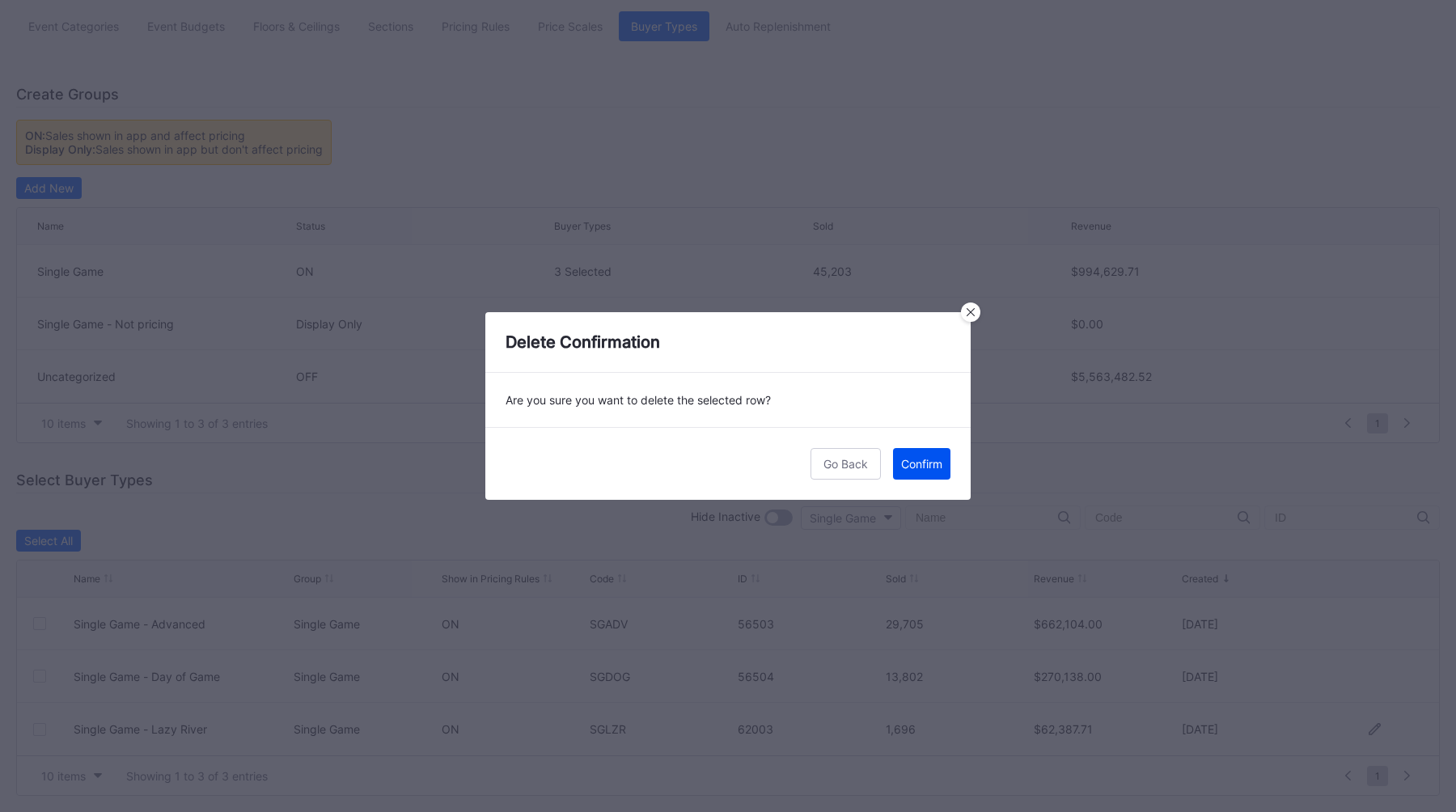
click at [936, 465] on div "Confirm" at bounding box center [922, 464] width 41 height 14
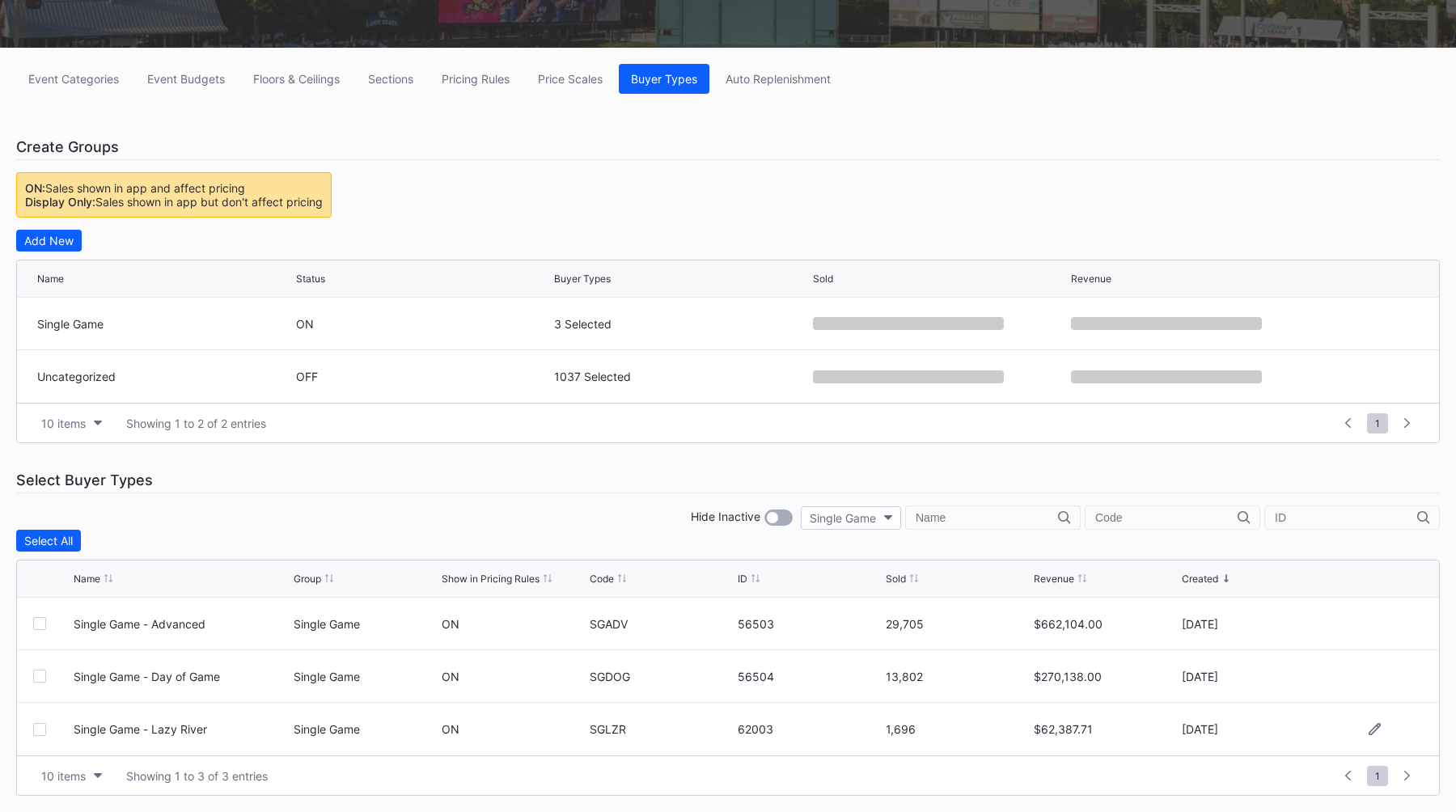
scroll to position [188, 0]
click at [752, 150] on div "Create Groups" at bounding box center [728, 147] width 1424 height 25
click at [464, 81] on div "Pricing Rules" at bounding box center [475, 79] width 68 height 14
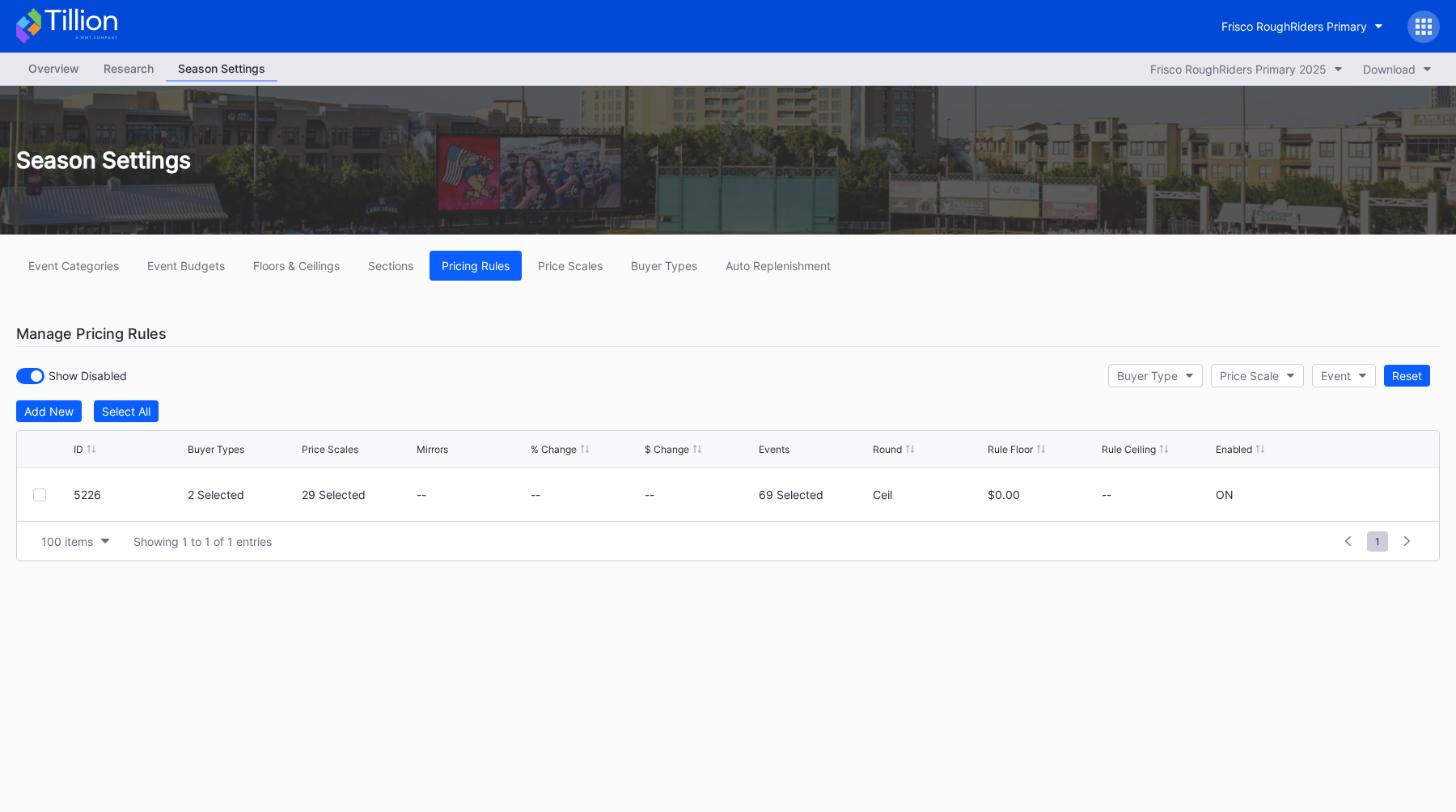
click at [632, 360] on div "Show Disabled Buyer Type Price Scale Event Reset" at bounding box center [728, 376] width 1424 height 33
click at [68, 73] on div "Overview" at bounding box center [54, 68] width 75 height 23
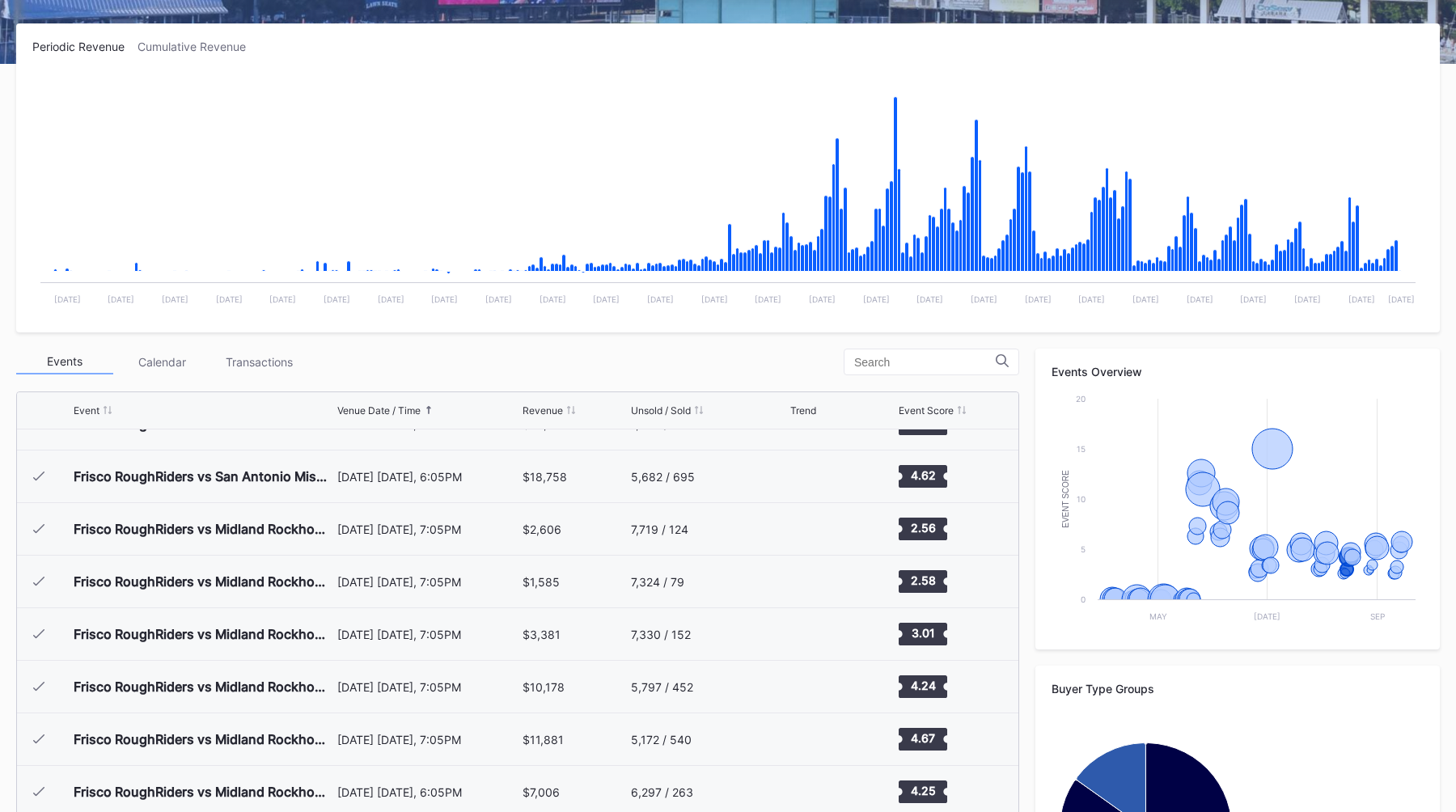
scroll to position [2567, 0]
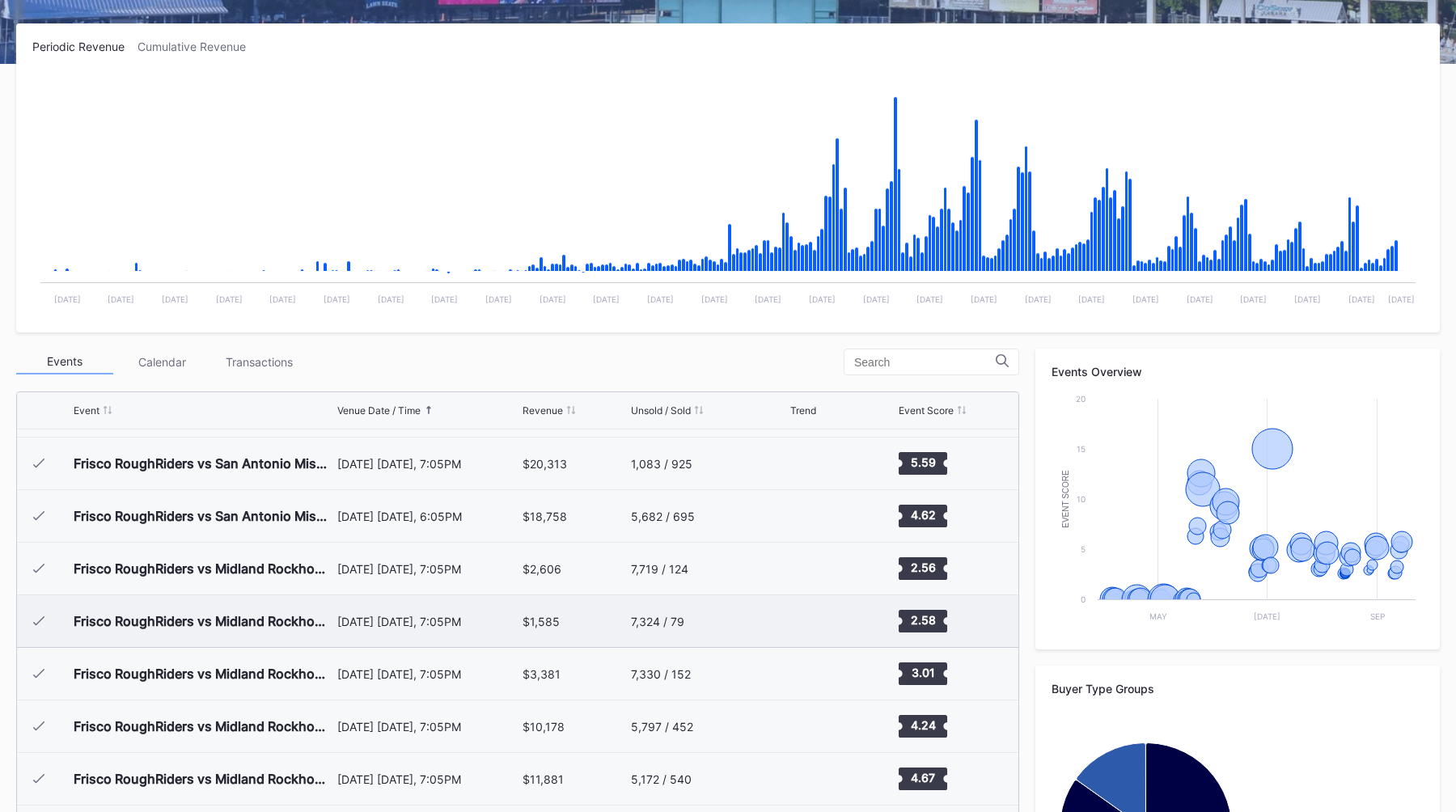
click at [251, 599] on div "Frisco RoughRiders vs Midland Rockhounds" at bounding box center [203, 620] width 259 height 52
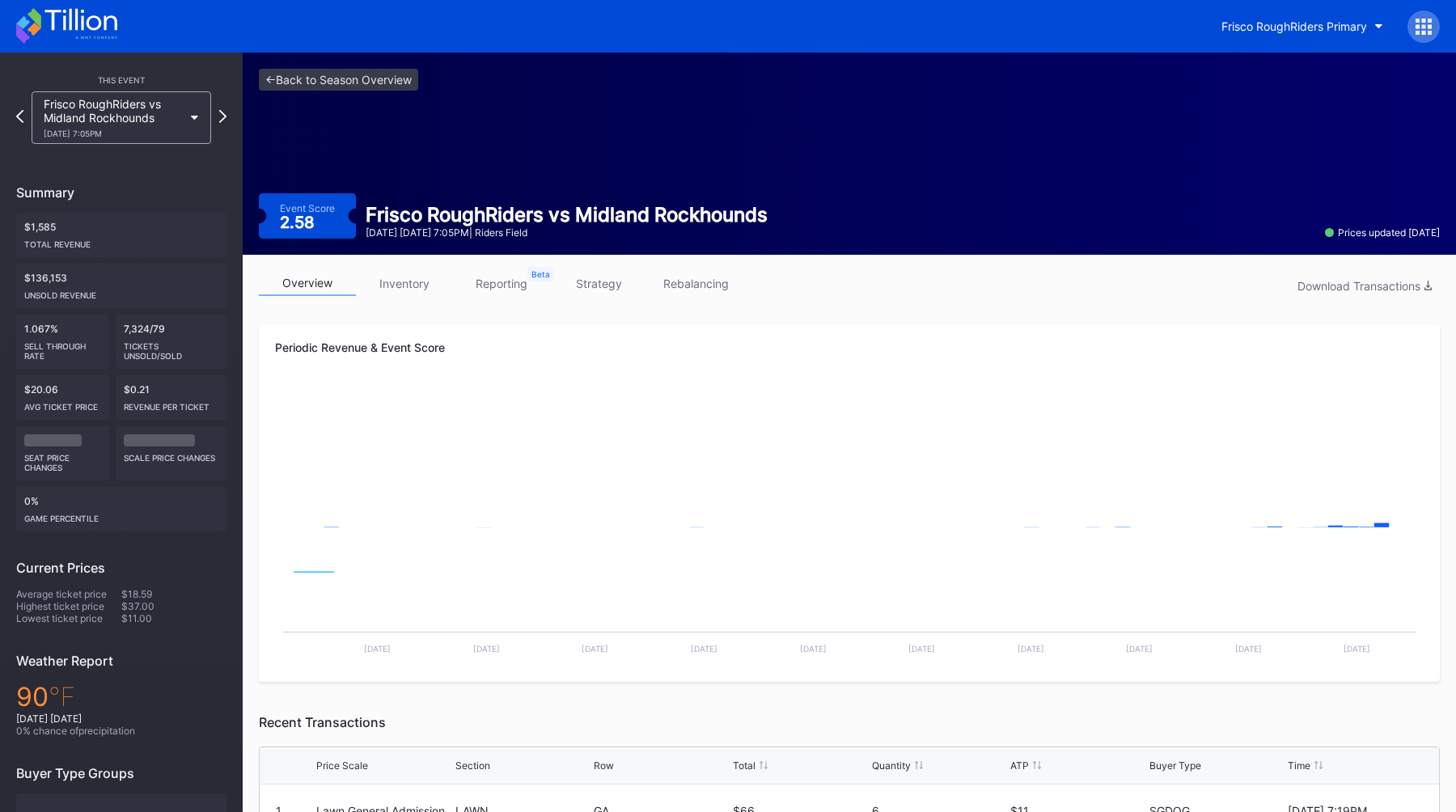
click at [406, 284] on link "inventory" at bounding box center [404, 284] width 97 height 25
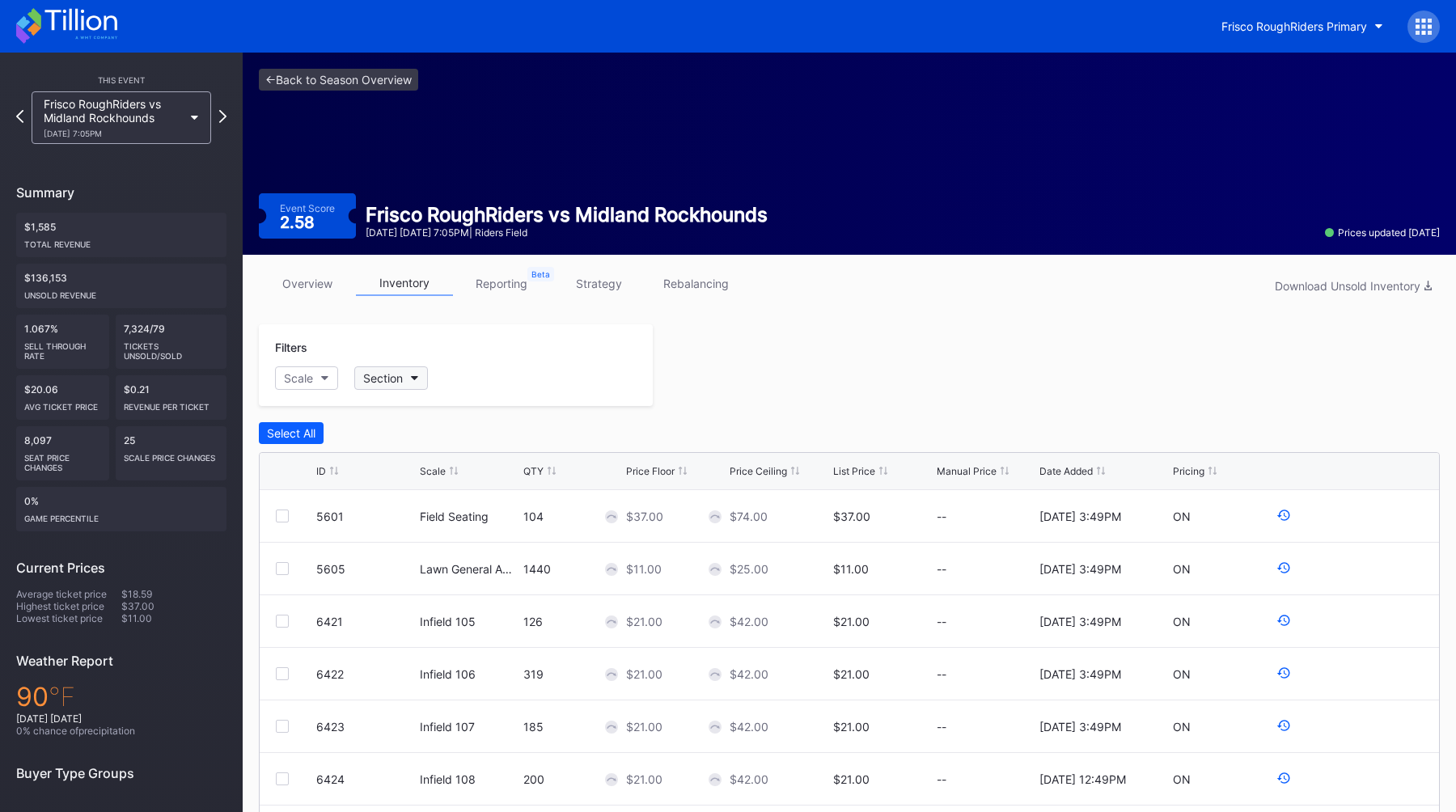
click at [383, 376] on div "Section" at bounding box center [383, 378] width 40 height 14
click at [323, 378] on icon "button" at bounding box center [325, 378] width 8 height 5
type input "l"
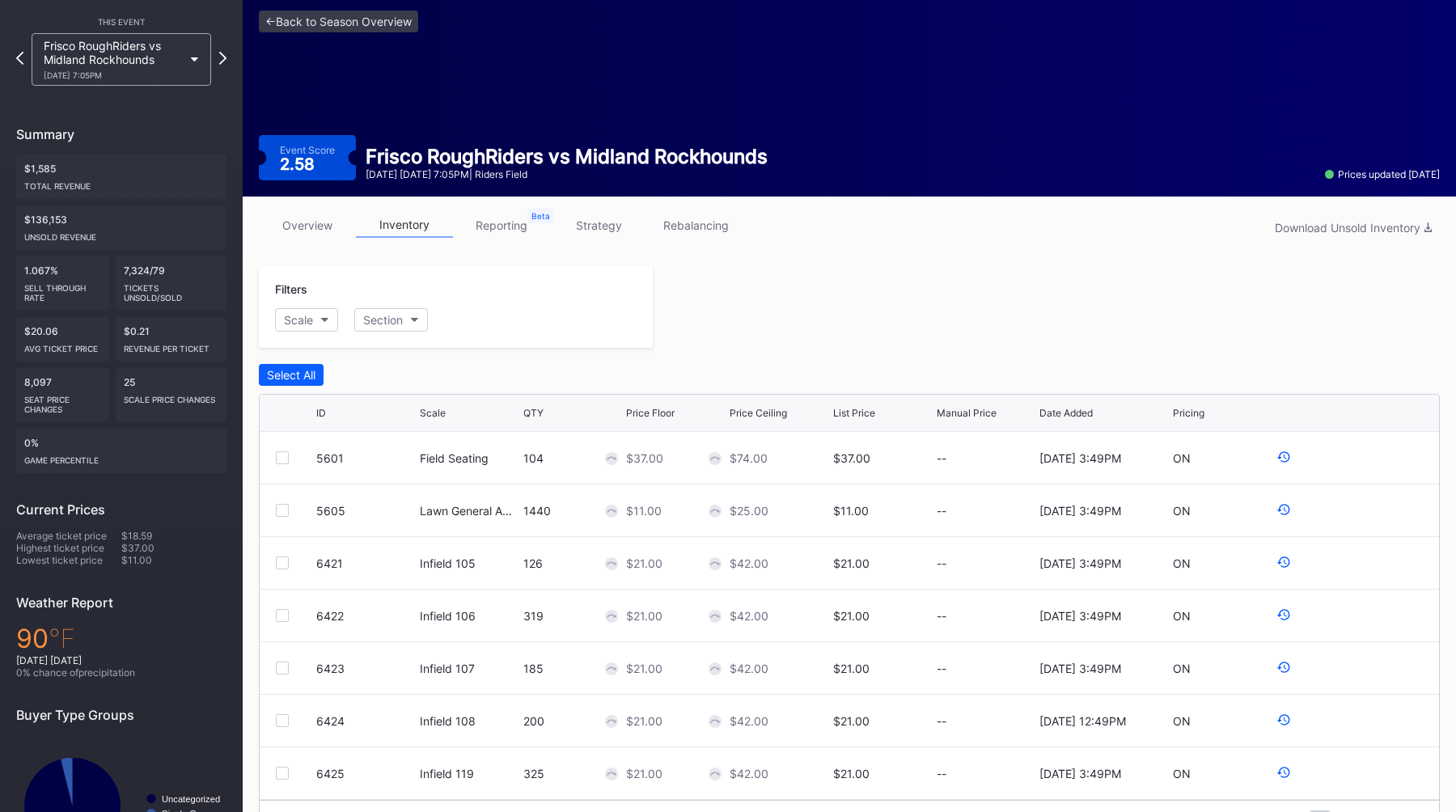
scroll to position [133, 0]
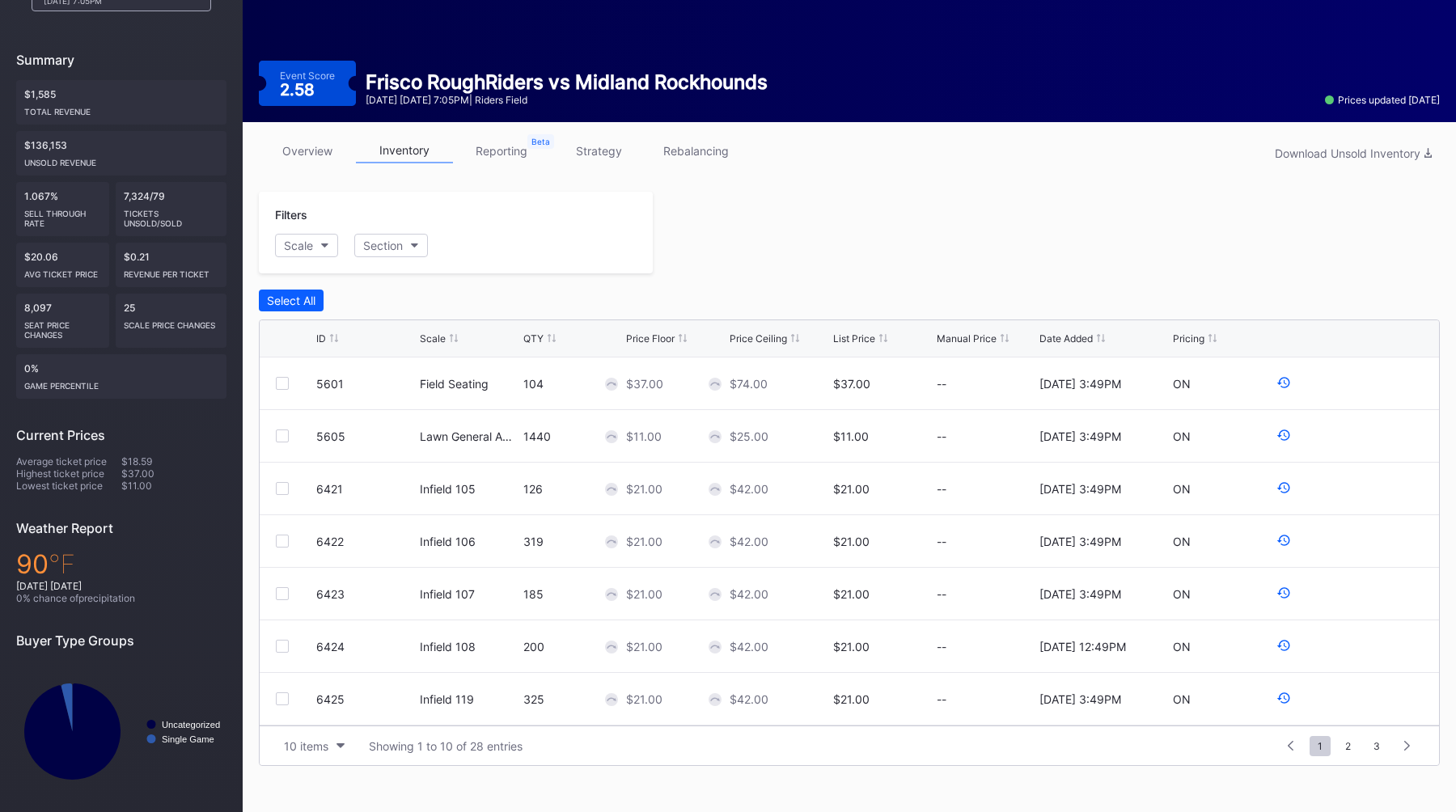
click at [436, 338] on div "Scale" at bounding box center [432, 338] width 25 height 12
click at [439, 336] on div "Scale" at bounding box center [432, 338] width 25 height 12
click at [446, 295] on div "Select All" at bounding box center [848, 300] width 1181 height 22
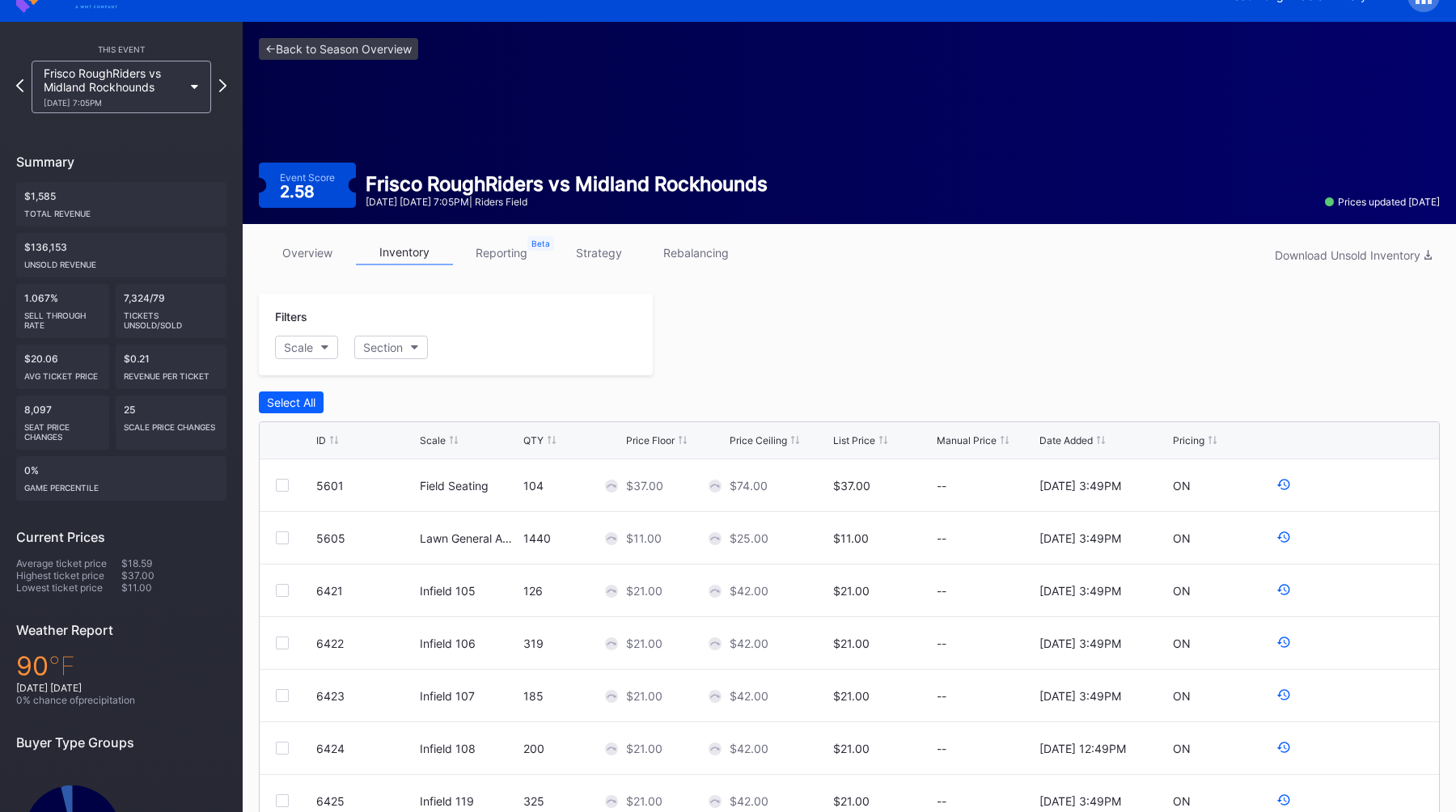
scroll to position [0, 0]
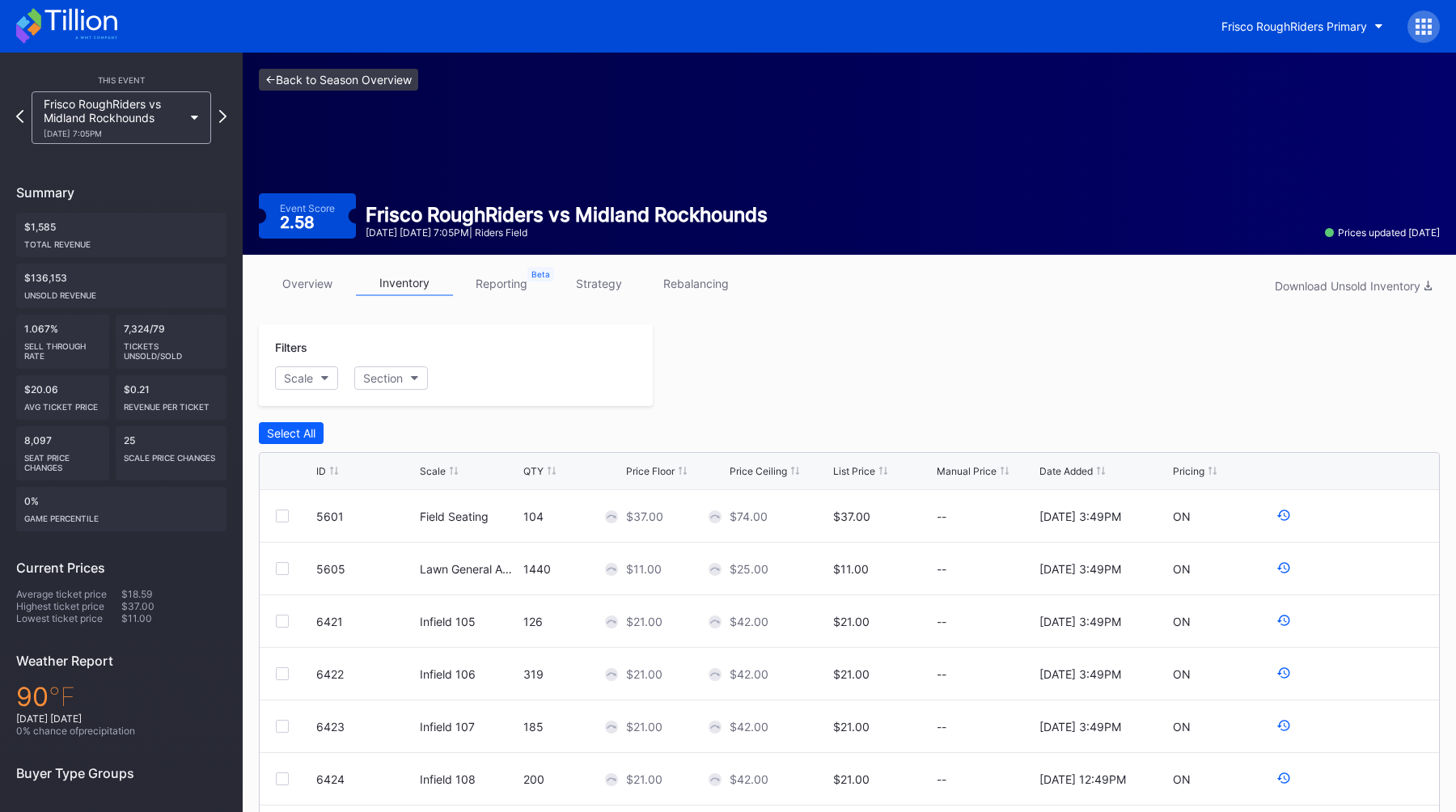
click at [305, 84] on link "<- Back to Season Overview" at bounding box center [338, 79] width 159 height 22
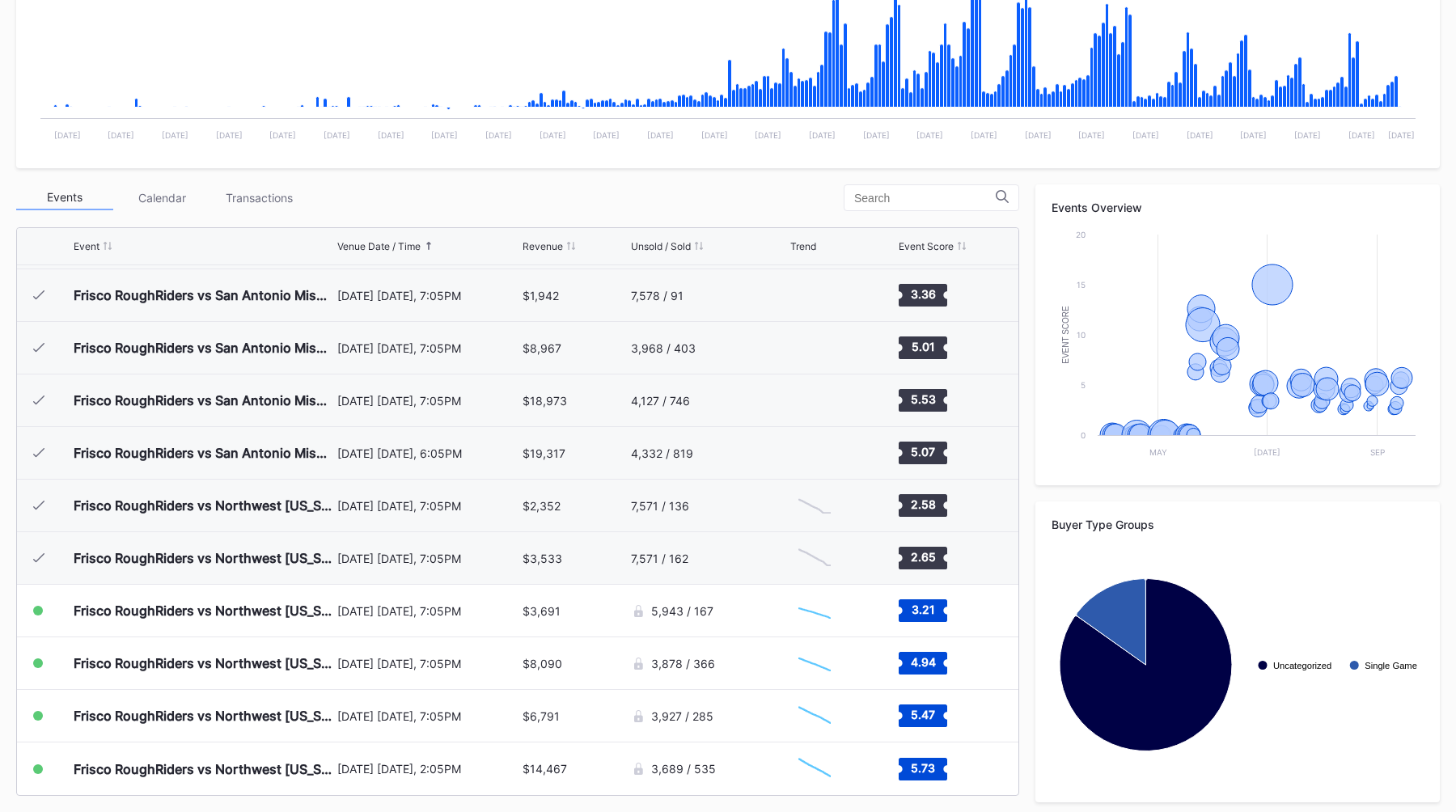
scroll to position [411, 0]
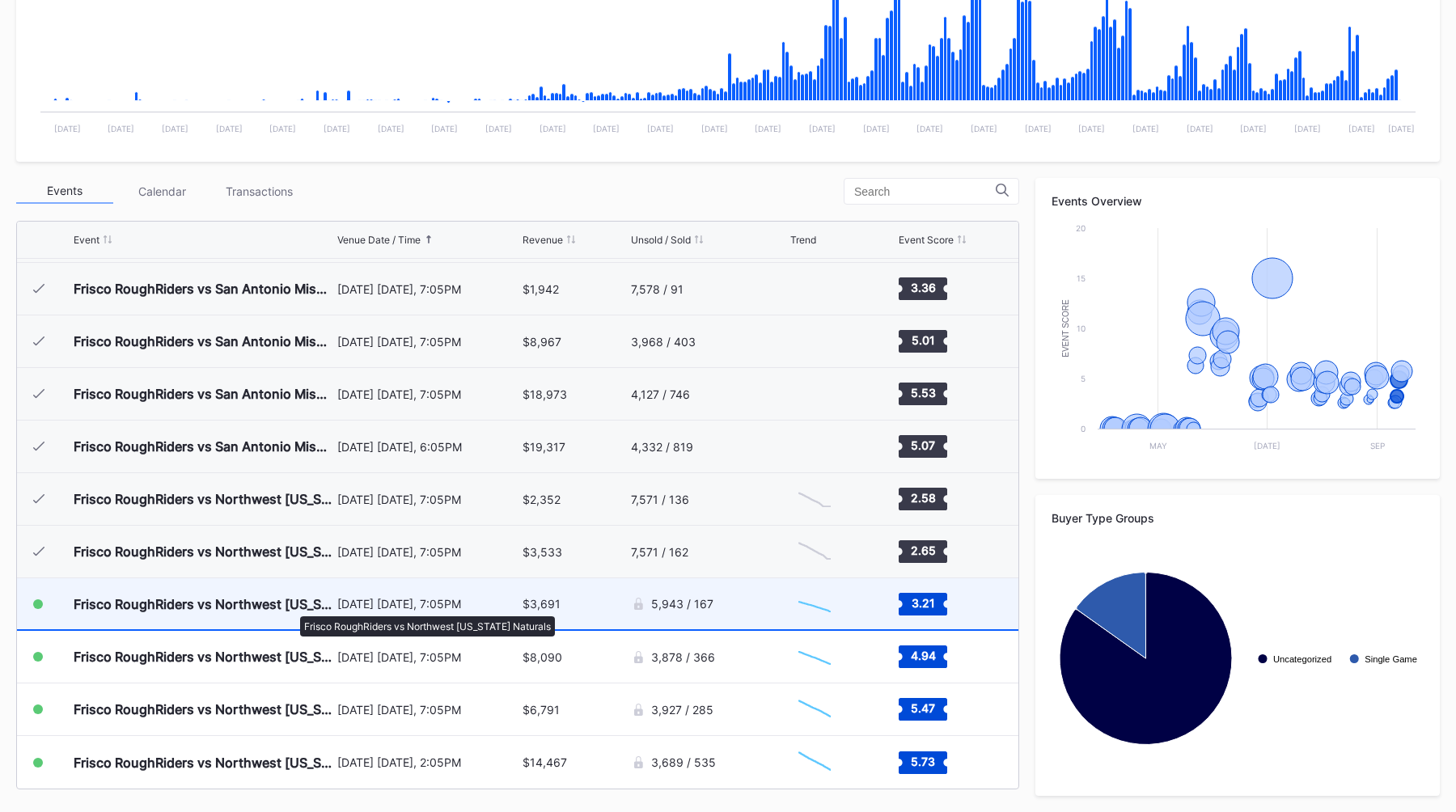
click at [292, 609] on div "Frisco RoughRiders vs Northwest Arkansas Naturals" at bounding box center [203, 604] width 259 height 17
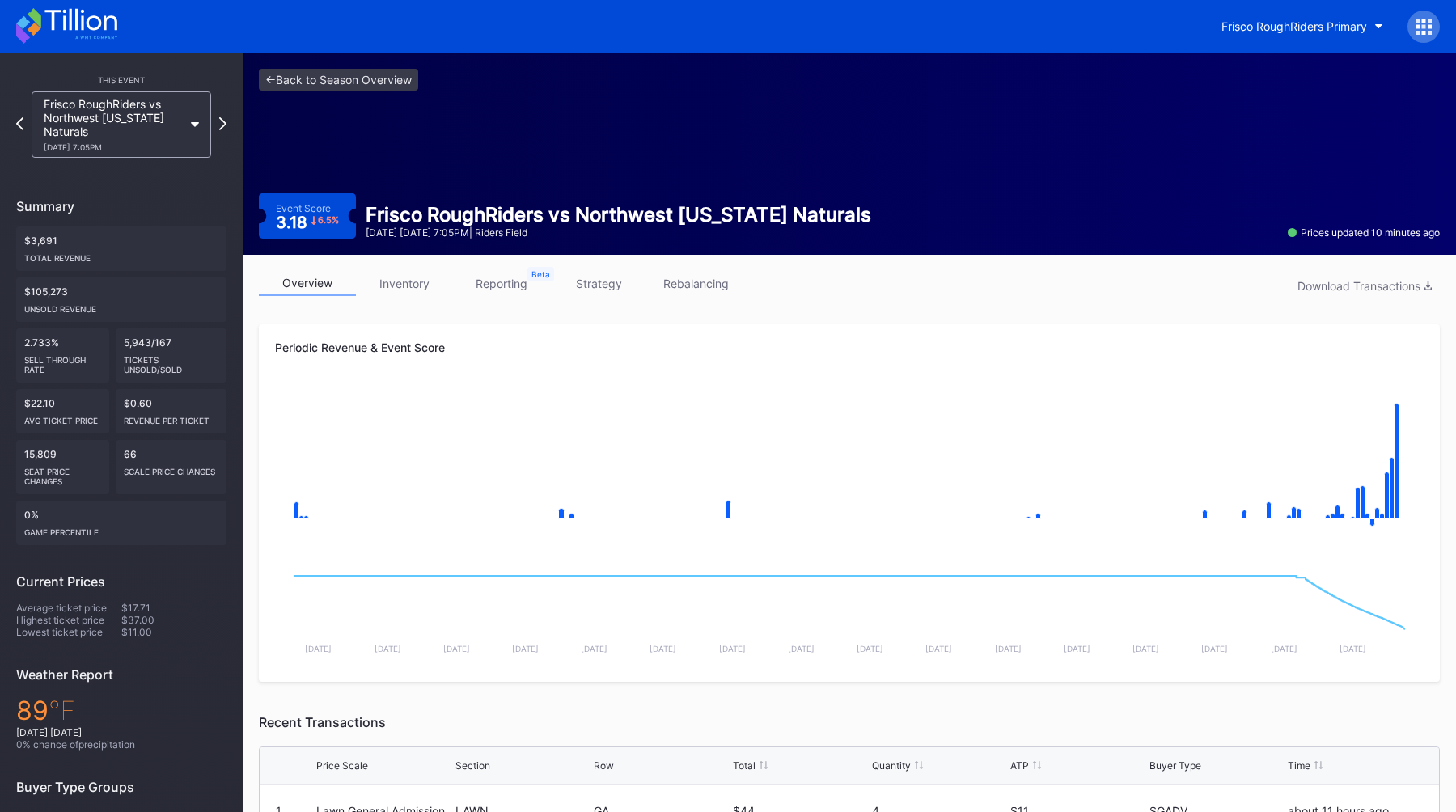
click at [394, 307] on div "overview inventory reporting strategy rebalancing Download Transactions Periodi…" at bounding box center [849, 731] width 1213 height 954
click at [399, 276] on link "inventory" at bounding box center [404, 284] width 97 height 25
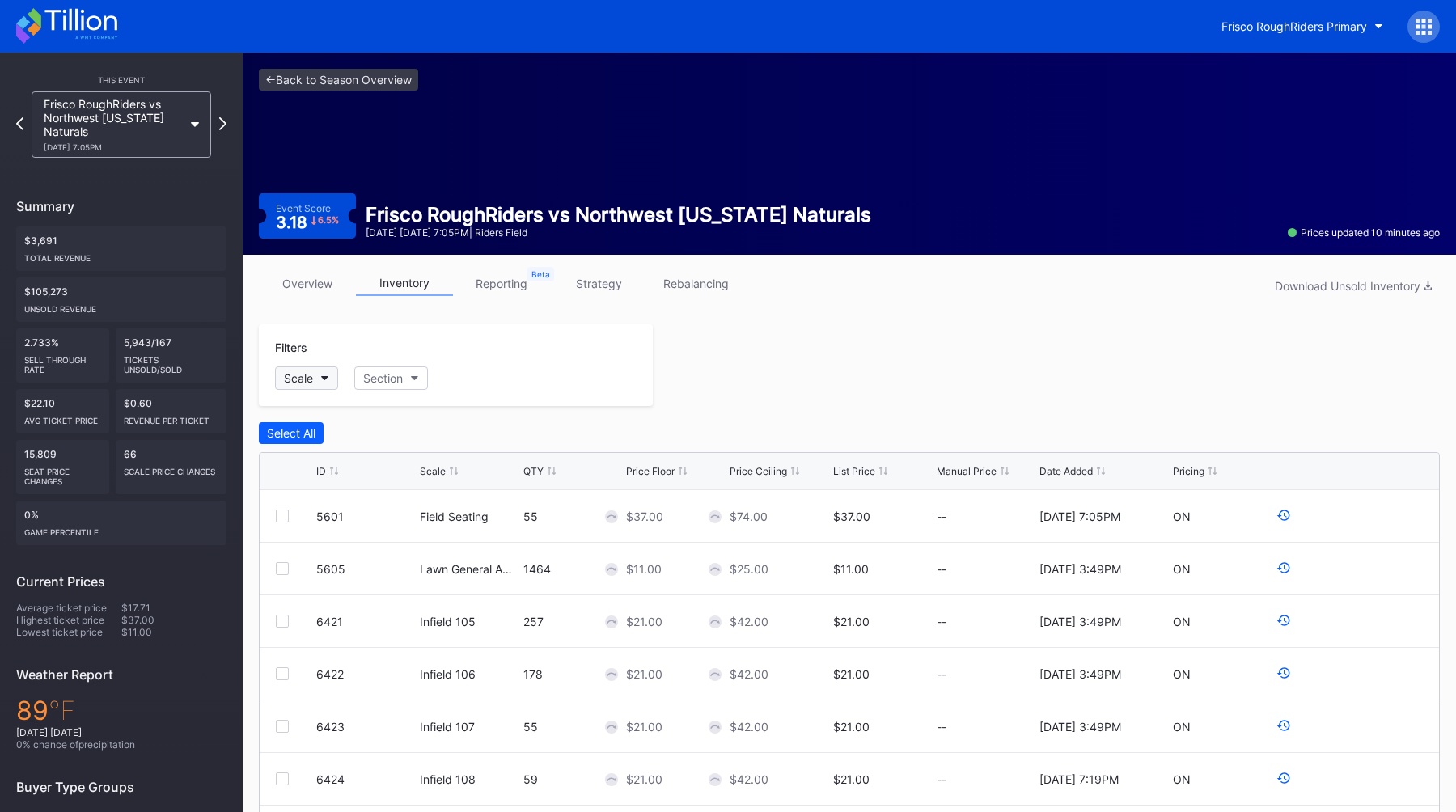
click at [307, 378] on div "Scale" at bounding box center [298, 378] width 29 height 14
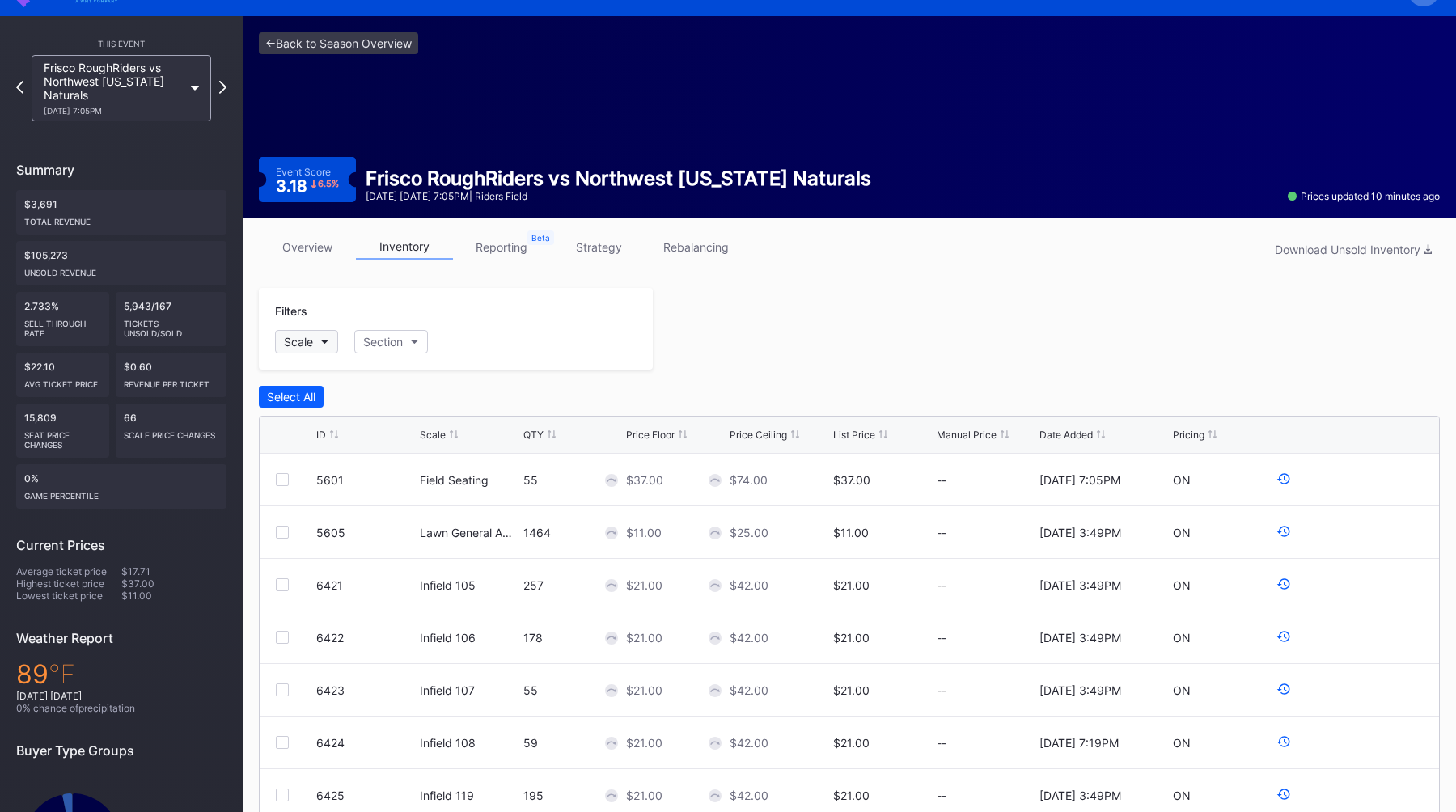
click at [323, 339] on icon "button" at bounding box center [325, 341] width 8 height 5
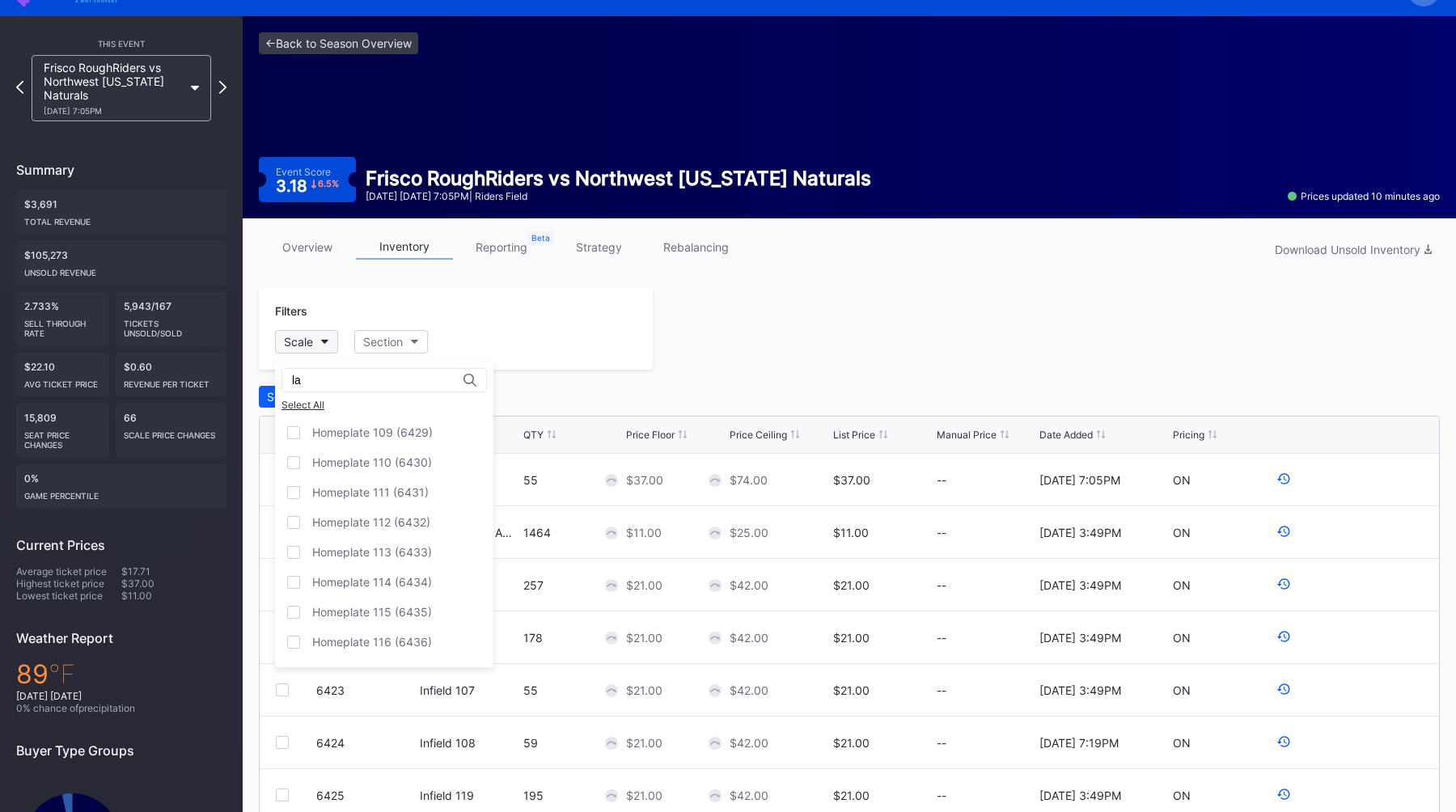
type input "l"
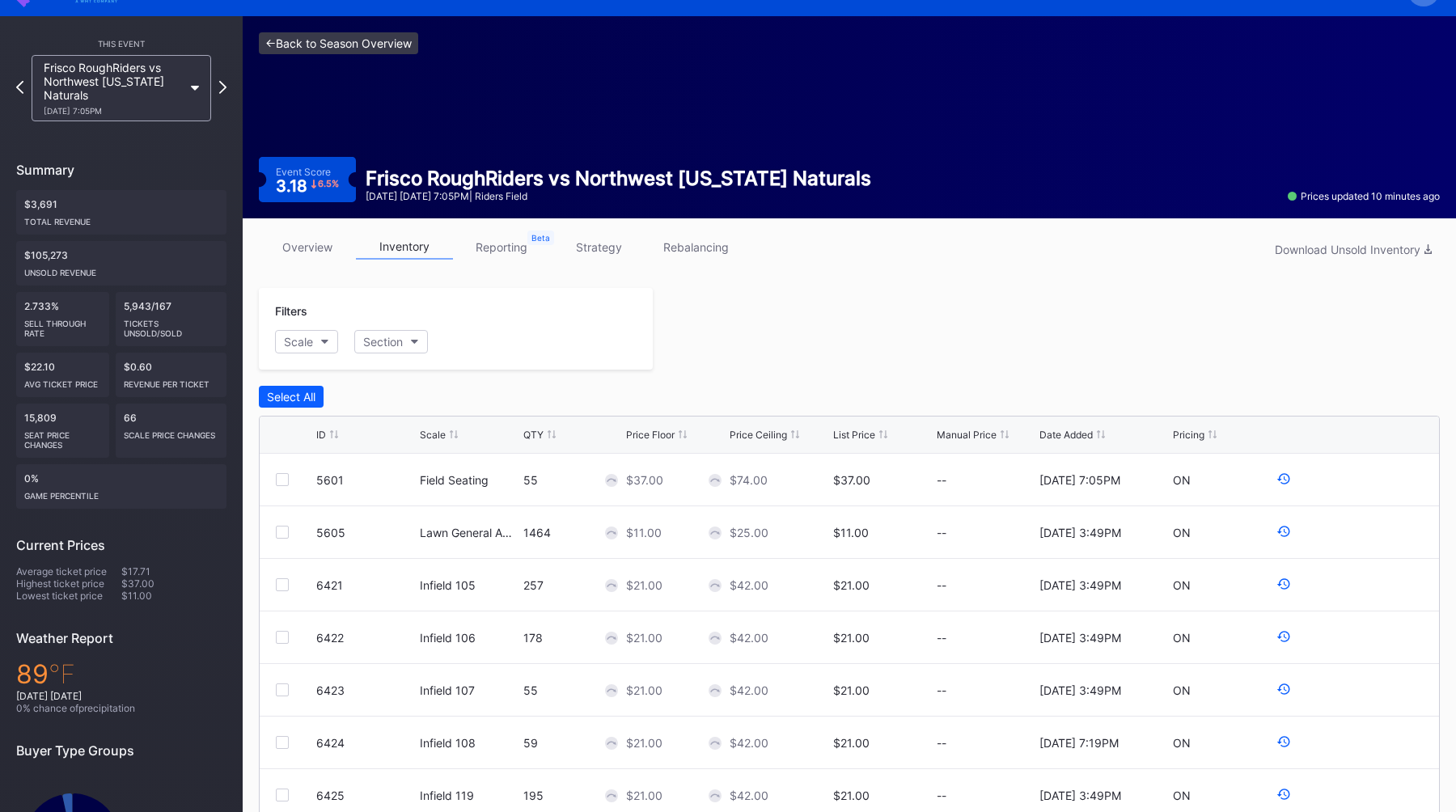
click at [311, 38] on link "<- Back to Season Overview" at bounding box center [338, 43] width 159 height 22
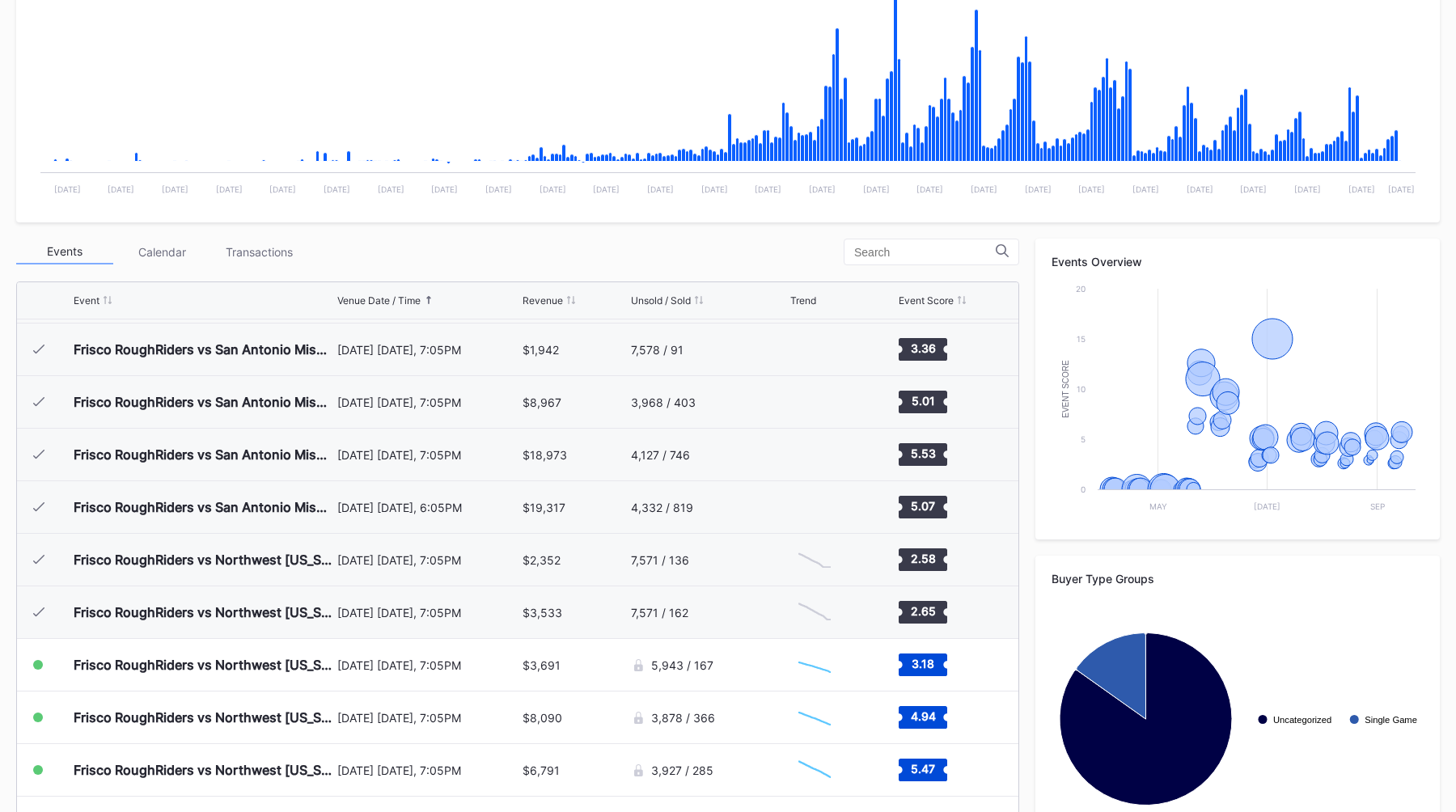
scroll to position [411, 0]
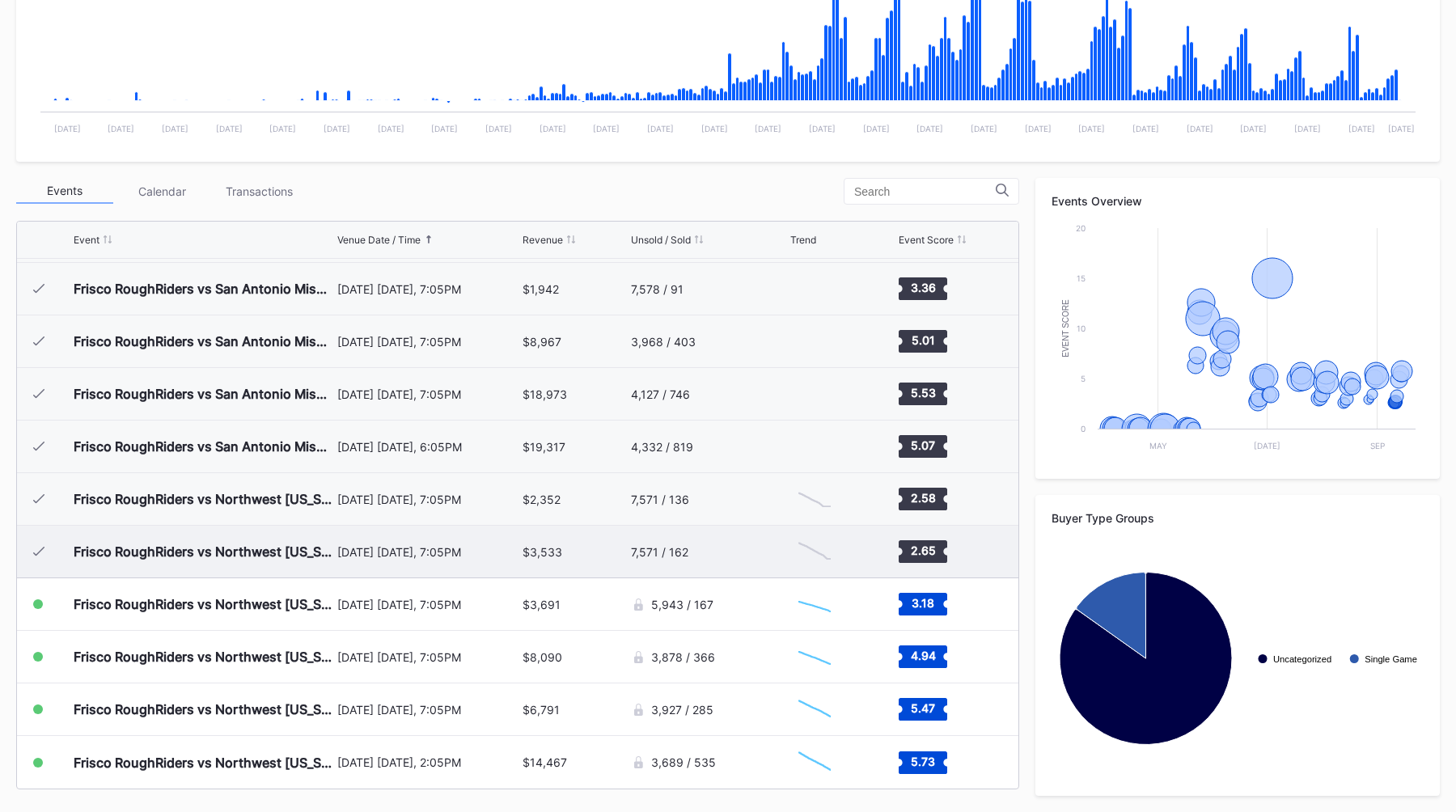
click at [408, 562] on div "September 10 Wednesday, 7:05PM" at bounding box center [429, 551] width 182 height 52
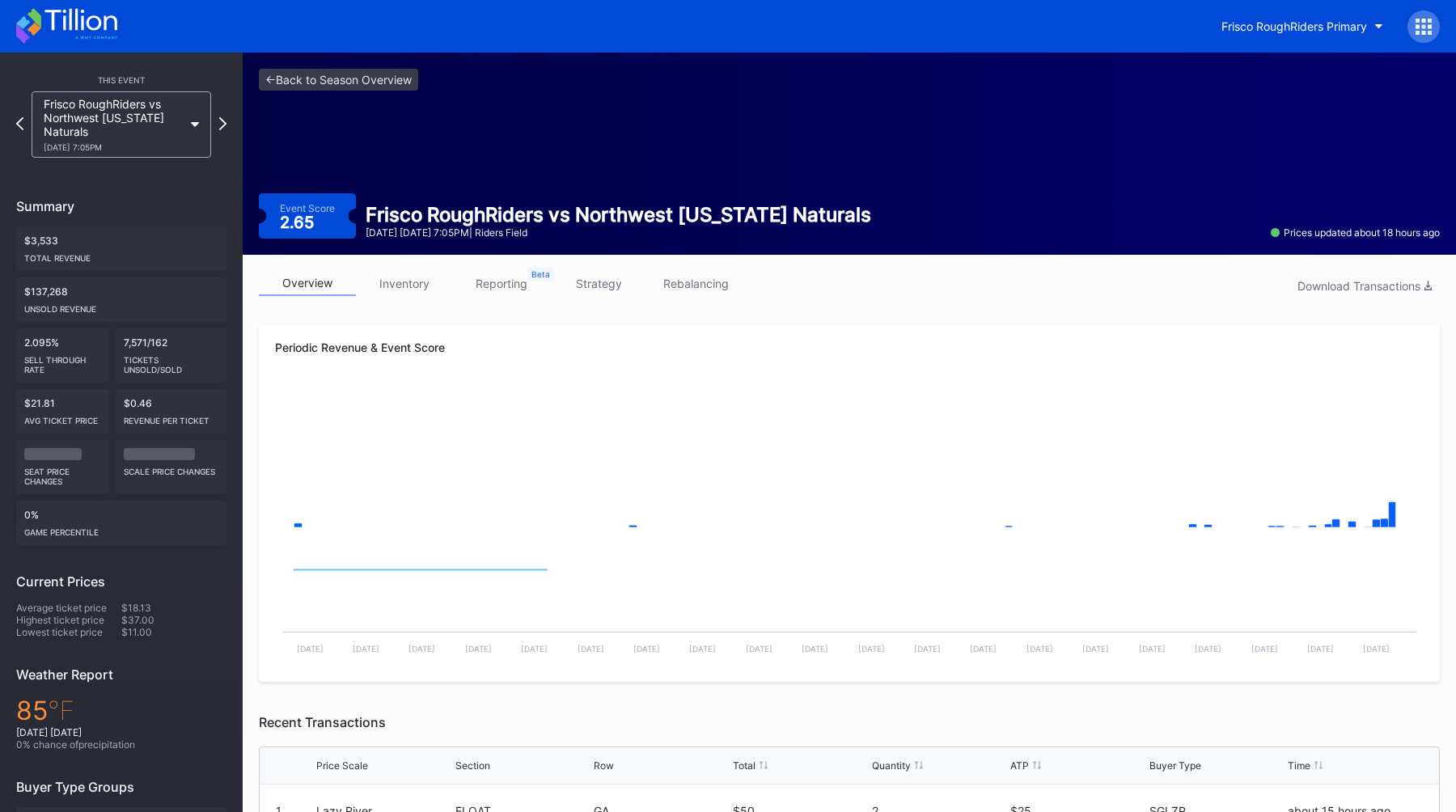
click at [399, 272] on link "inventory" at bounding box center [404, 284] width 97 height 25
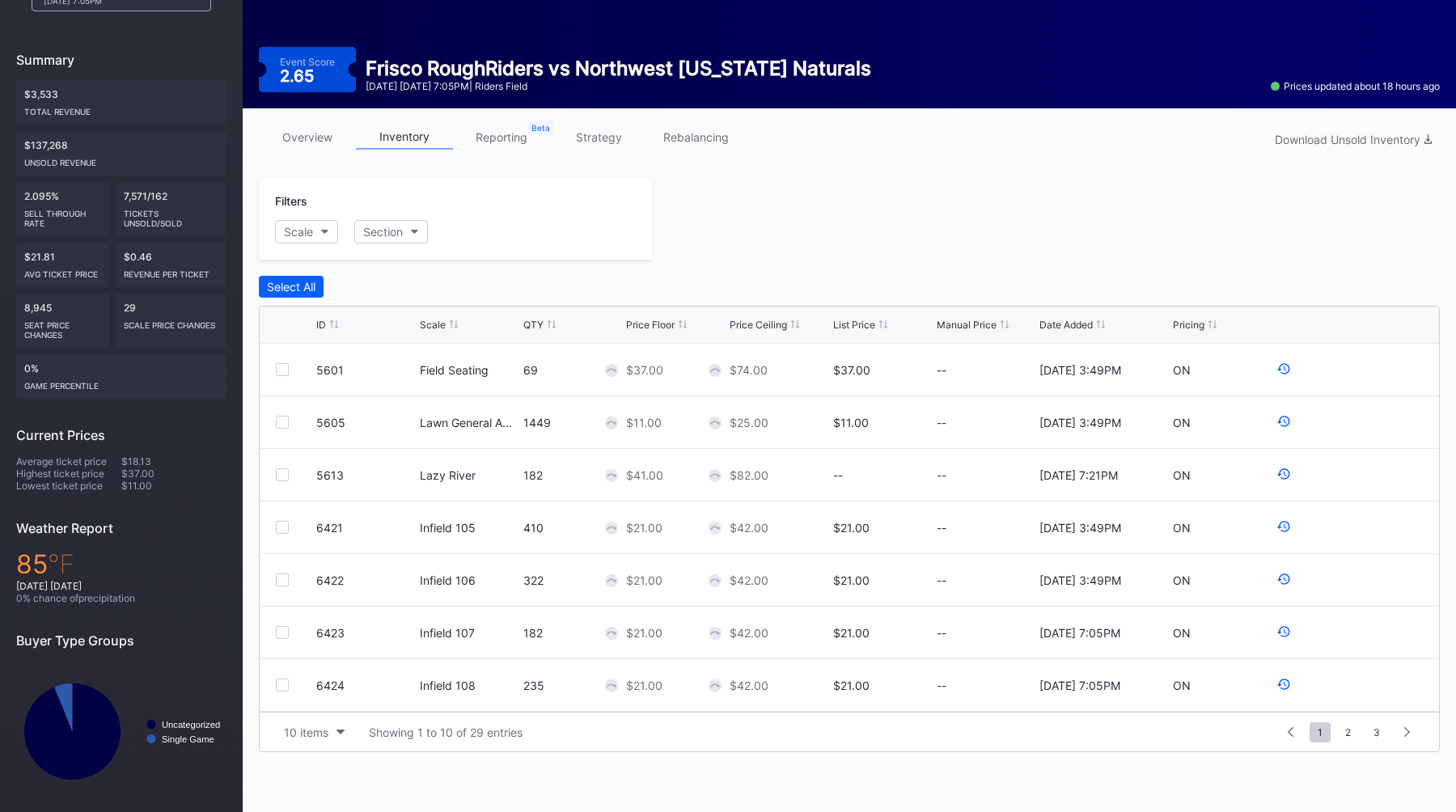
click at [722, 287] on div "Select All" at bounding box center [848, 287] width 1181 height 22
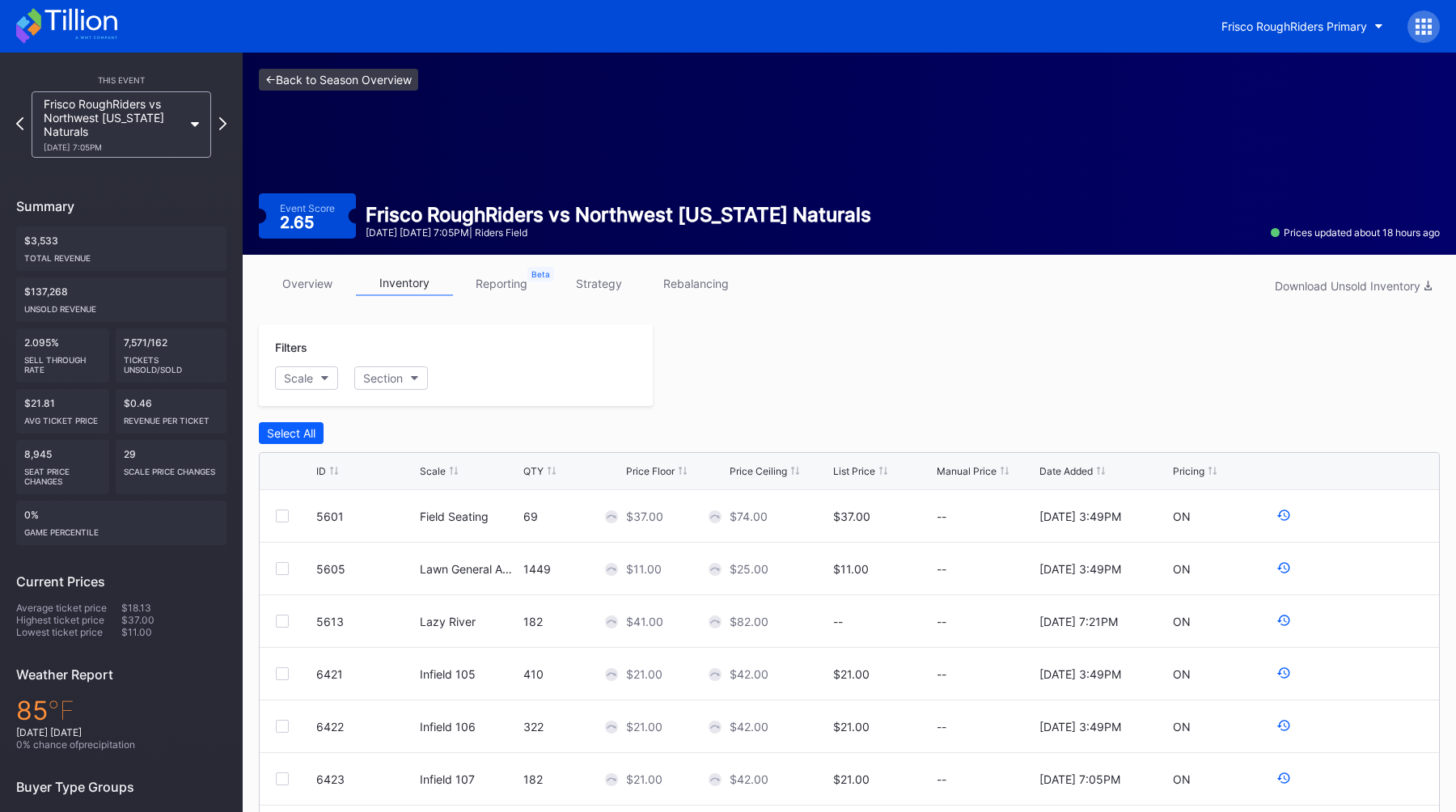
click at [303, 77] on link "<- Back to Season Overview" at bounding box center [338, 79] width 159 height 22
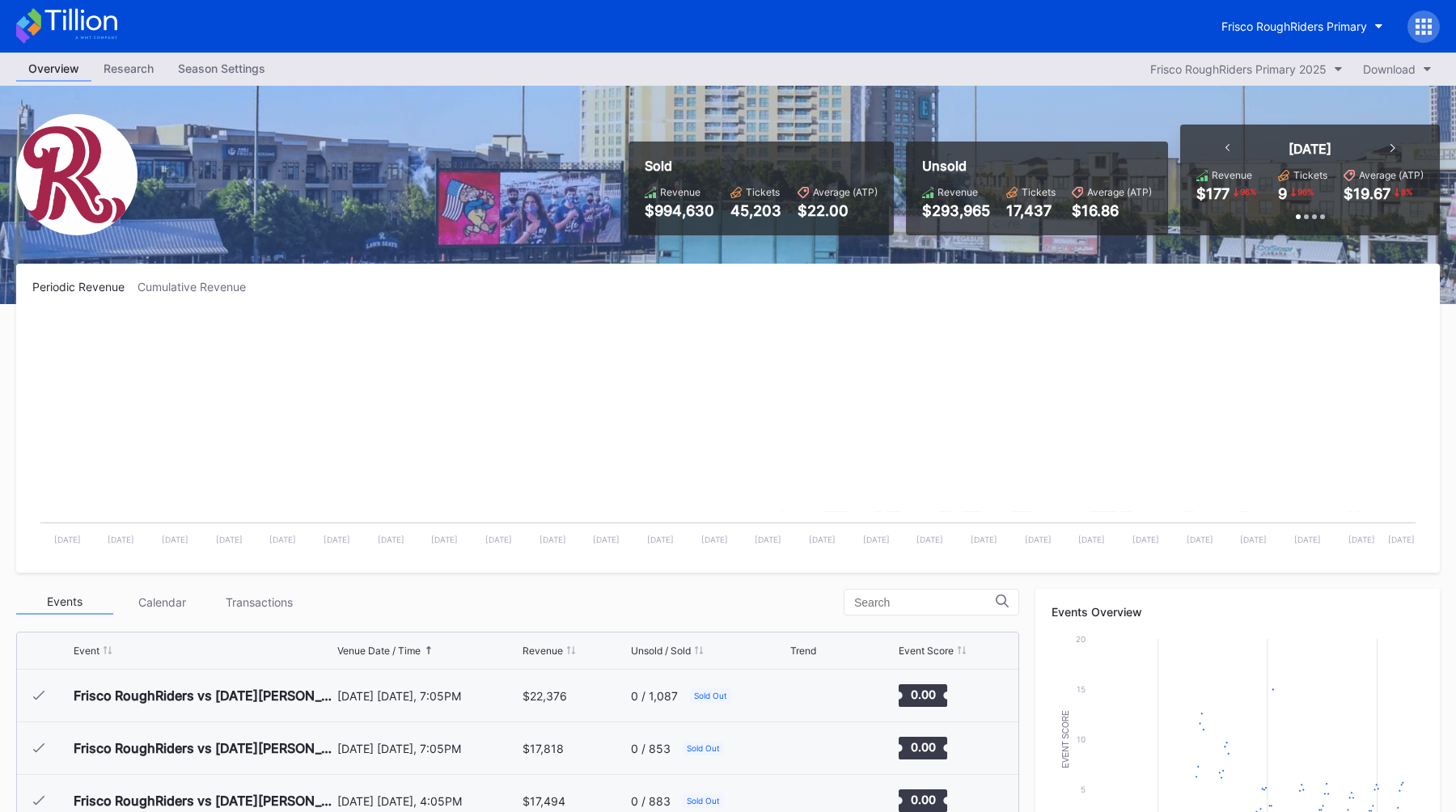
scroll to position [3097, 0]
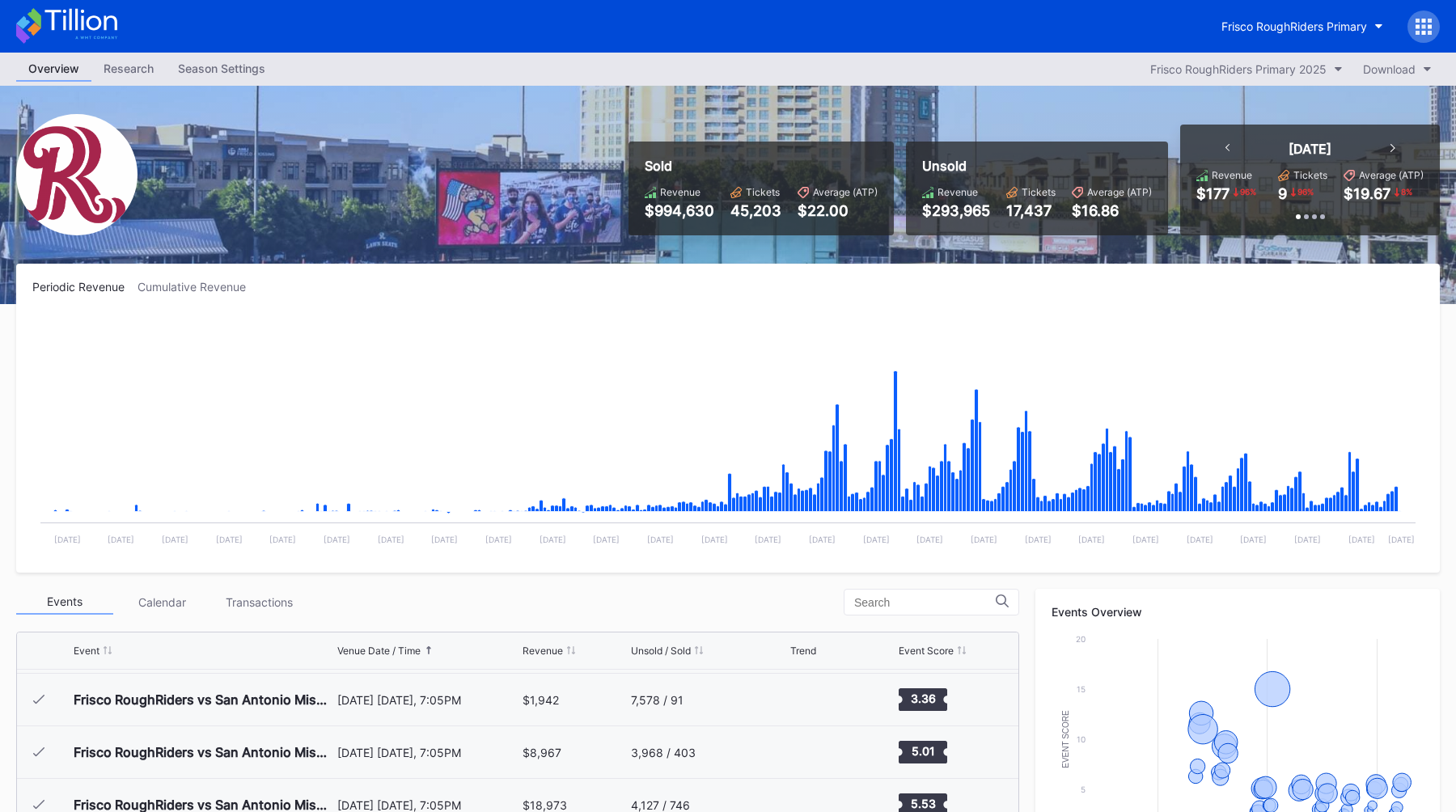
click at [199, 68] on div "Season Settings" at bounding box center [221, 68] width 112 height 23
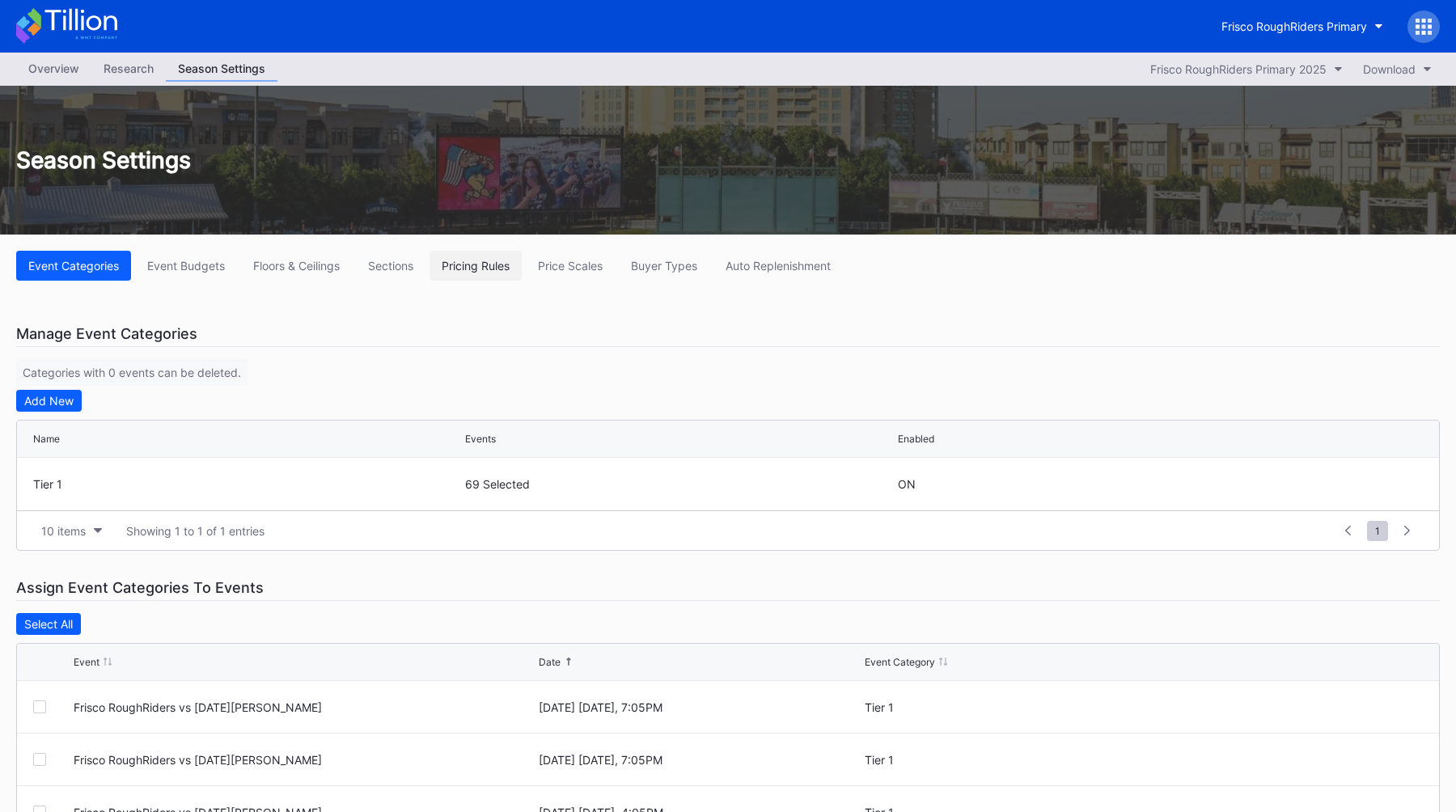
click at [465, 261] on div "Pricing Rules" at bounding box center [475, 265] width 68 height 14
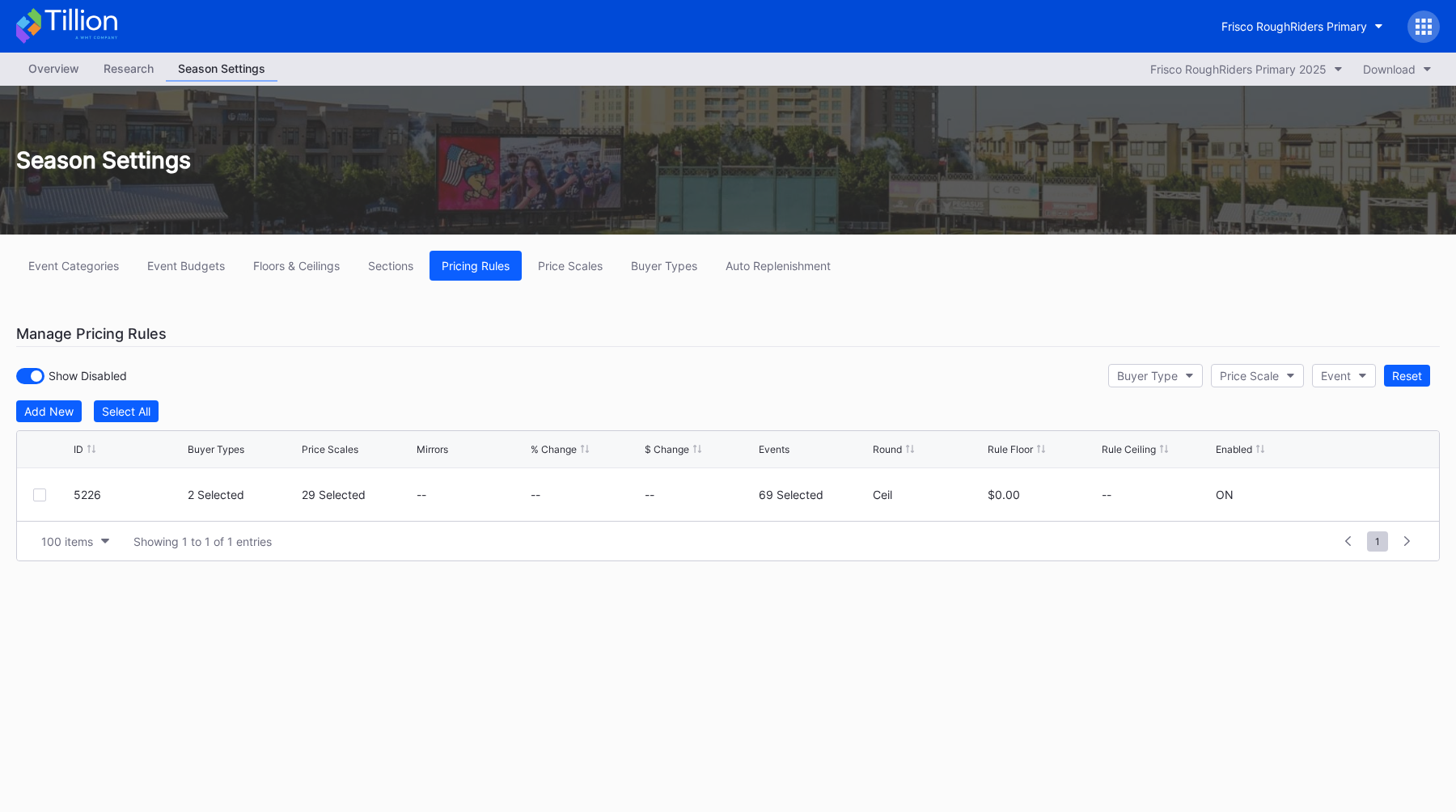
click at [663, 291] on div "Event Categories Event Budgets Floors & Ceilings Sections Pricing Rules Price S…" at bounding box center [728, 427] width 1456 height 383
click at [663, 271] on div "Buyer Types" at bounding box center [664, 265] width 67 height 14
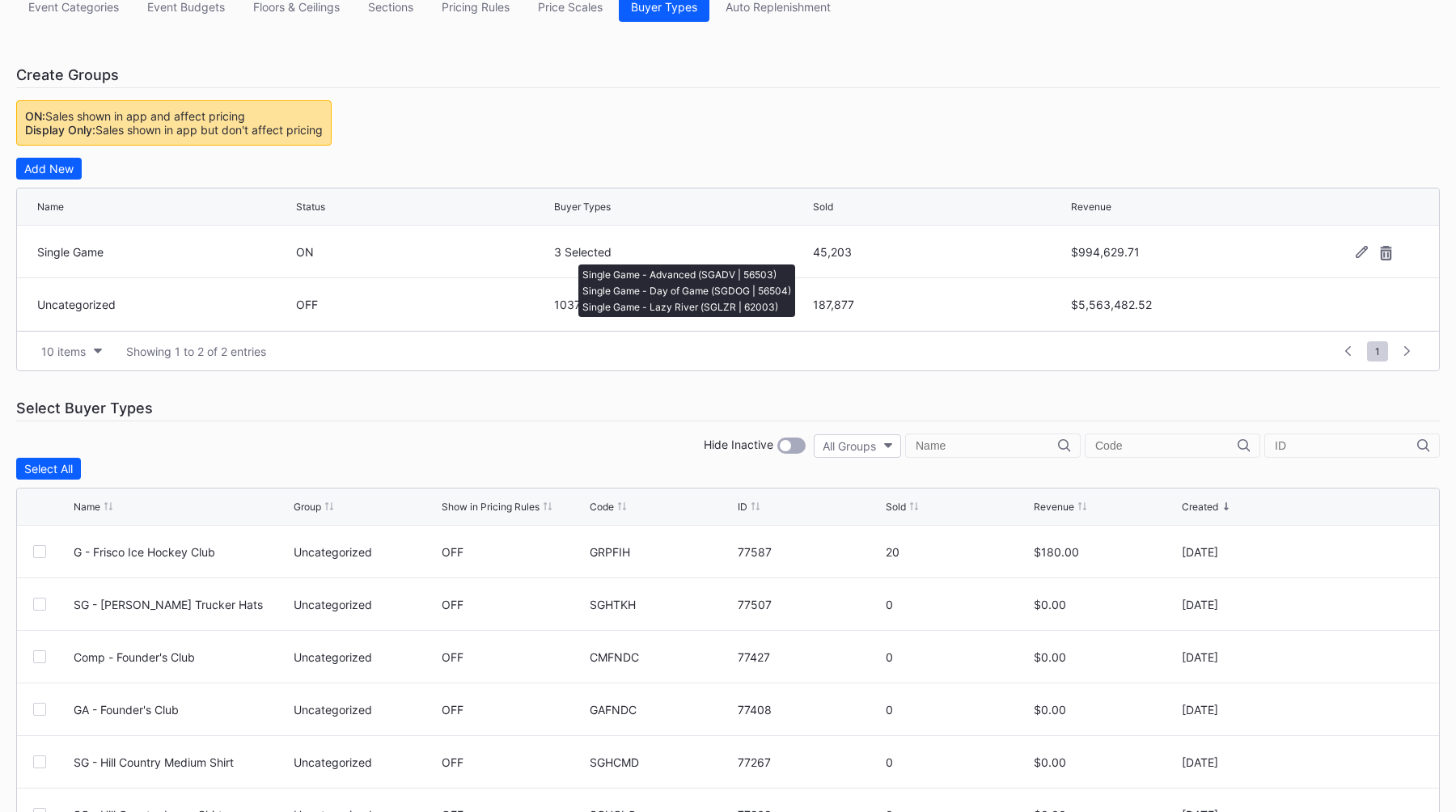
scroll to position [266, 0]
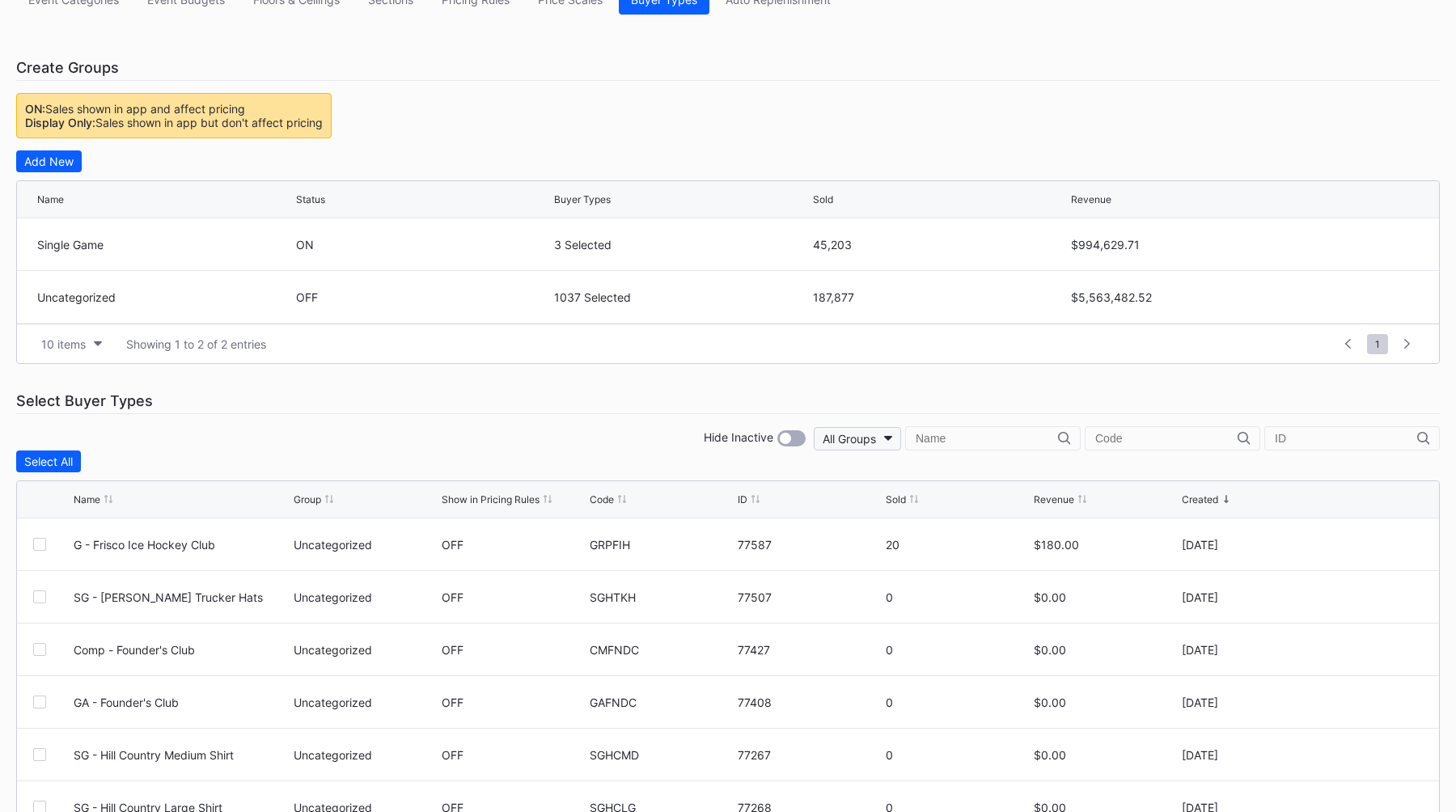
click at [876, 435] on div "All Groups" at bounding box center [849, 438] width 54 height 14
click at [921, 538] on div "Single Game" at bounding box center [930, 541] width 67 height 14
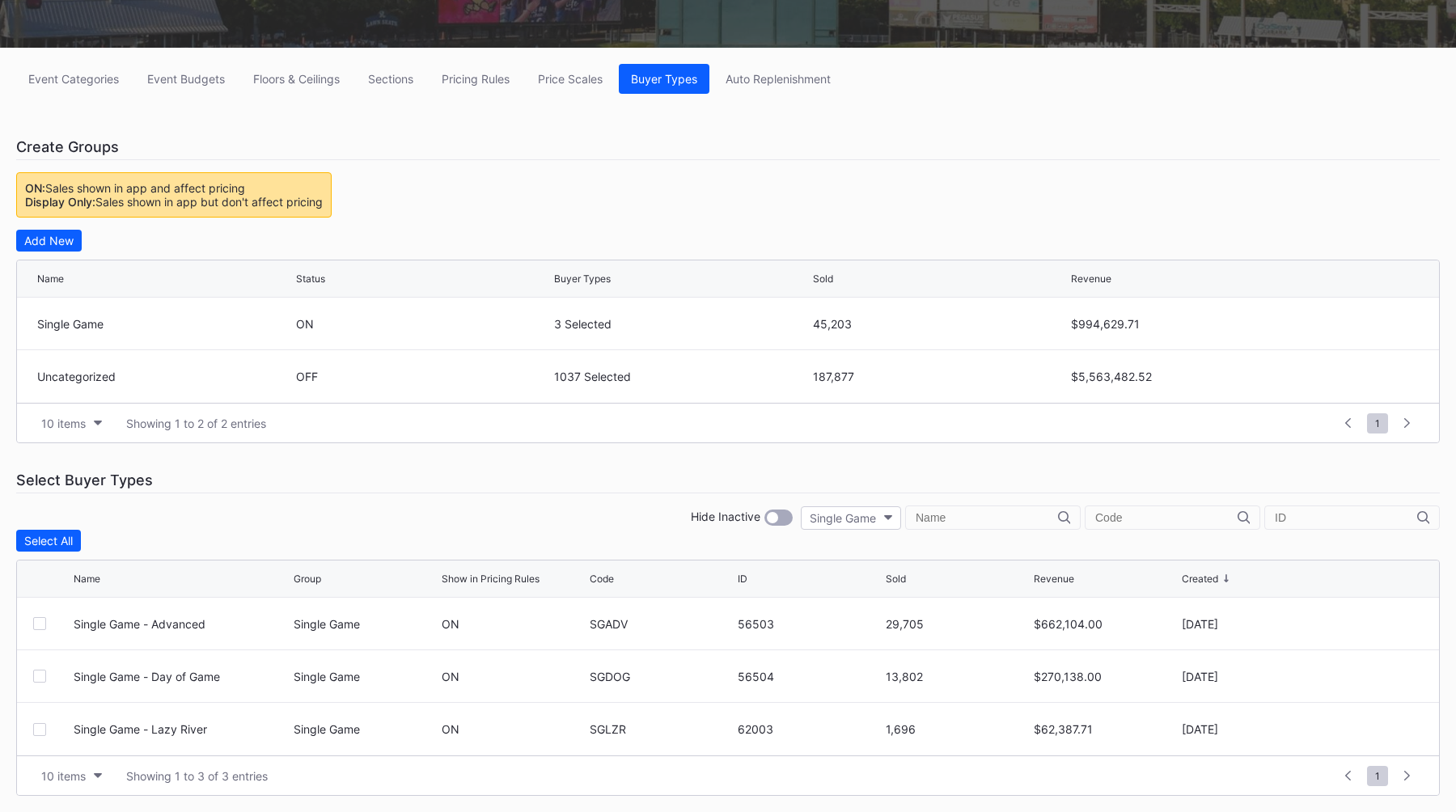
scroll to position [188, 0]
drag, startPoint x: 68, startPoint y: 734, endPoint x: 220, endPoint y: 738, distance: 152.1
click at [220, 738] on div "Single Game - Lazy River Single Game ON SGLZR 62003 1,696 $62,387.71 May 22, 20…" at bounding box center [727, 729] width 1422 height 53
copy div "Single Game - Lazy River"
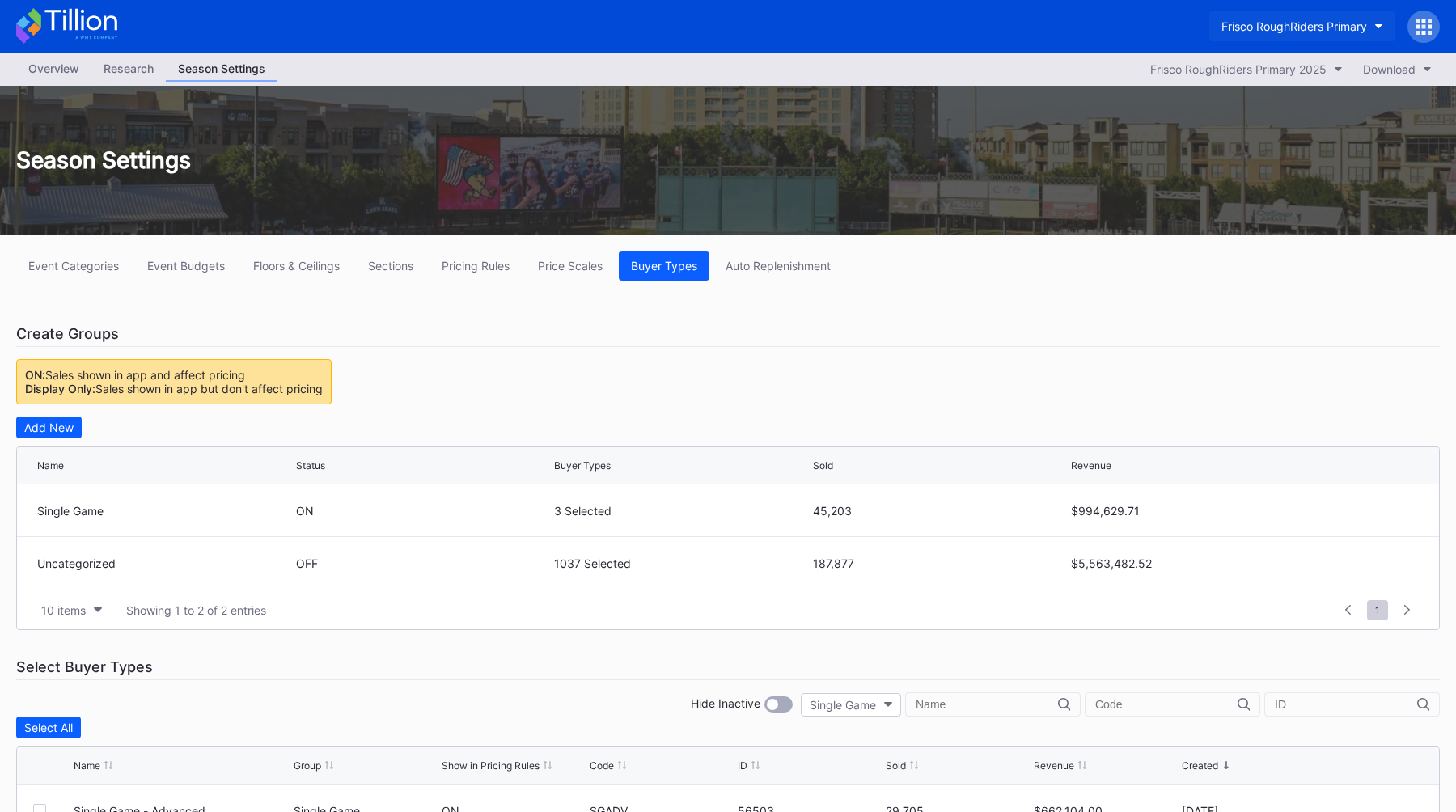
click at [1019, 36] on button "Frisco RoughRiders Primary" at bounding box center [1302, 26] width 186 height 30
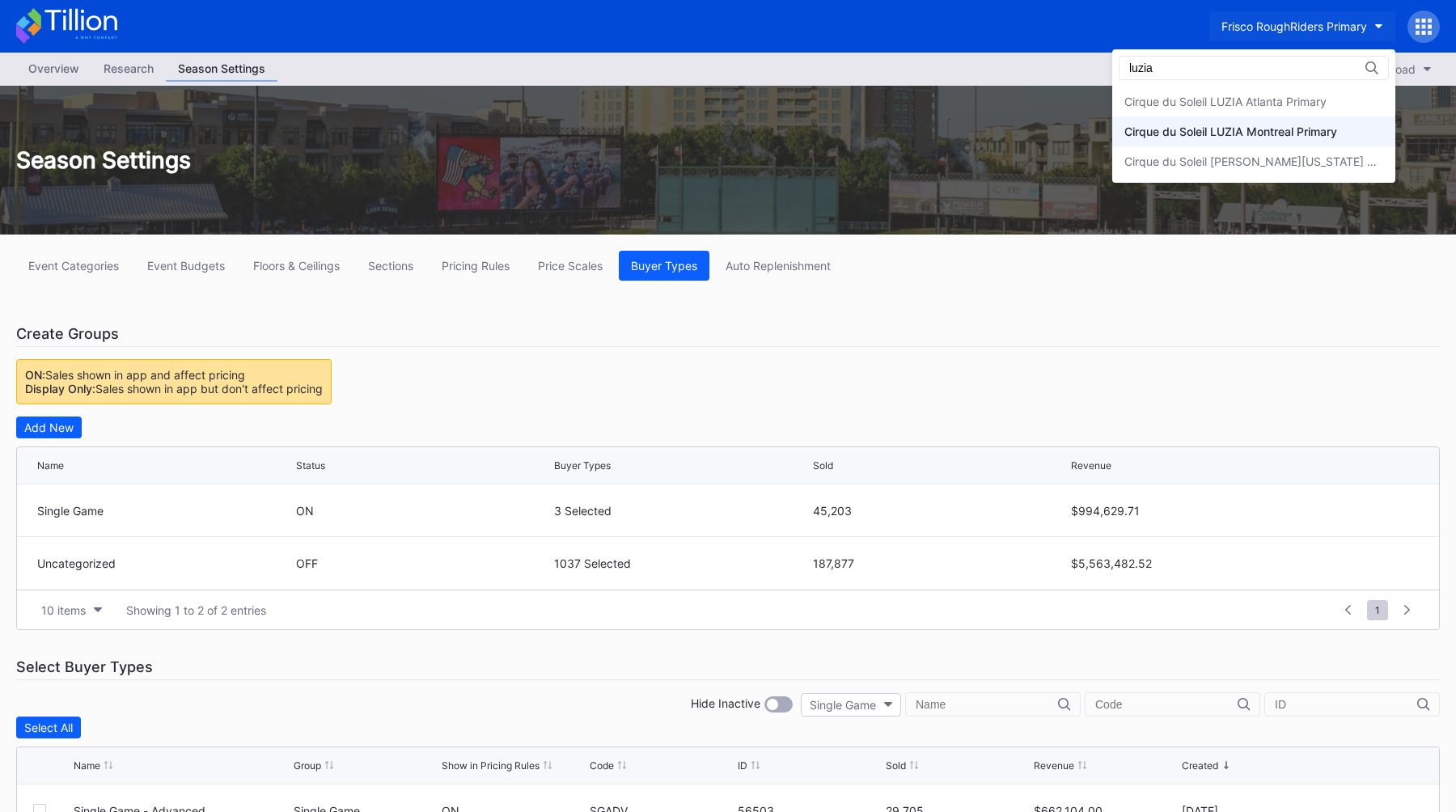
type input "luzia"
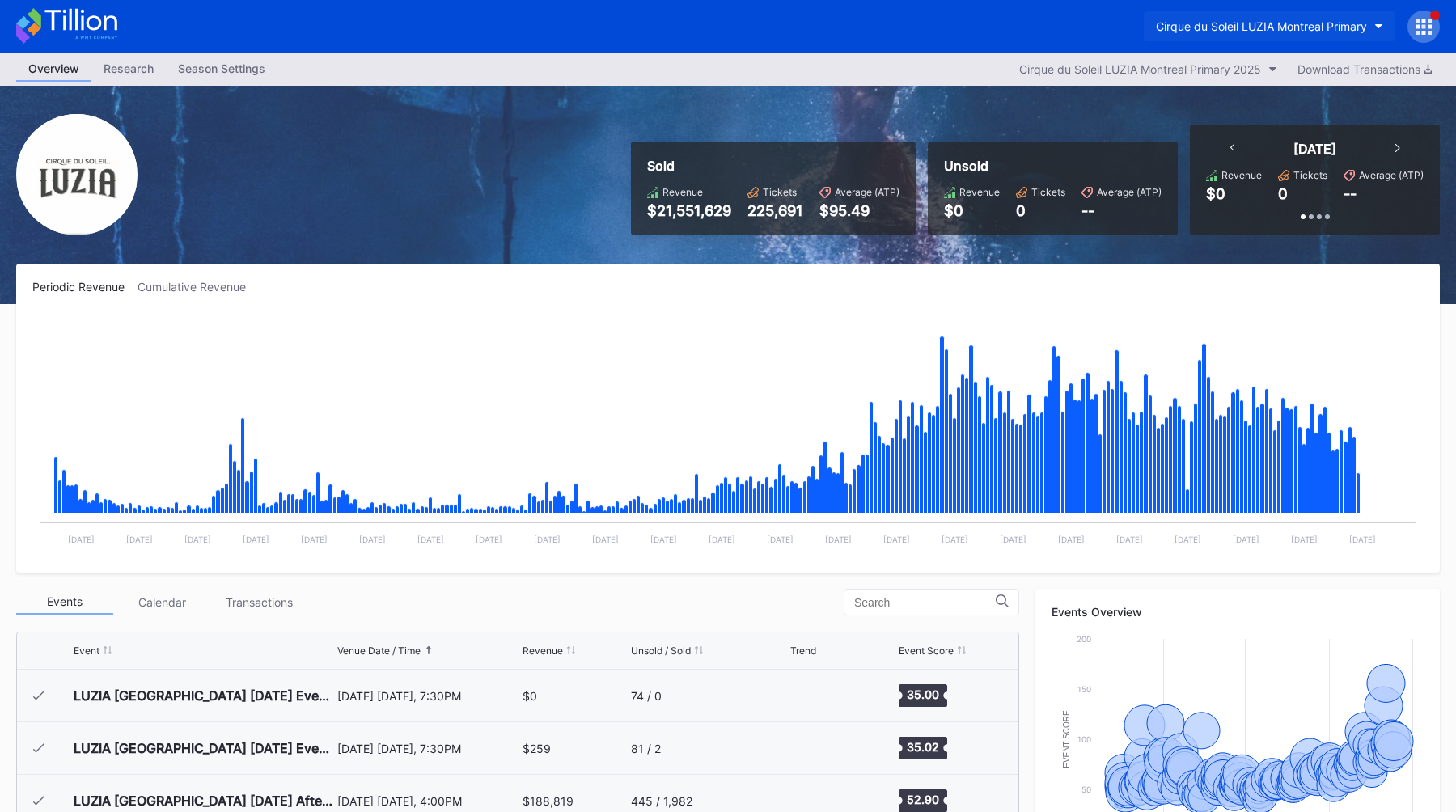
click at [1019, 23] on div "Cirque du Soleil LUZIA Montreal Primary" at bounding box center [1261, 26] width 211 height 14
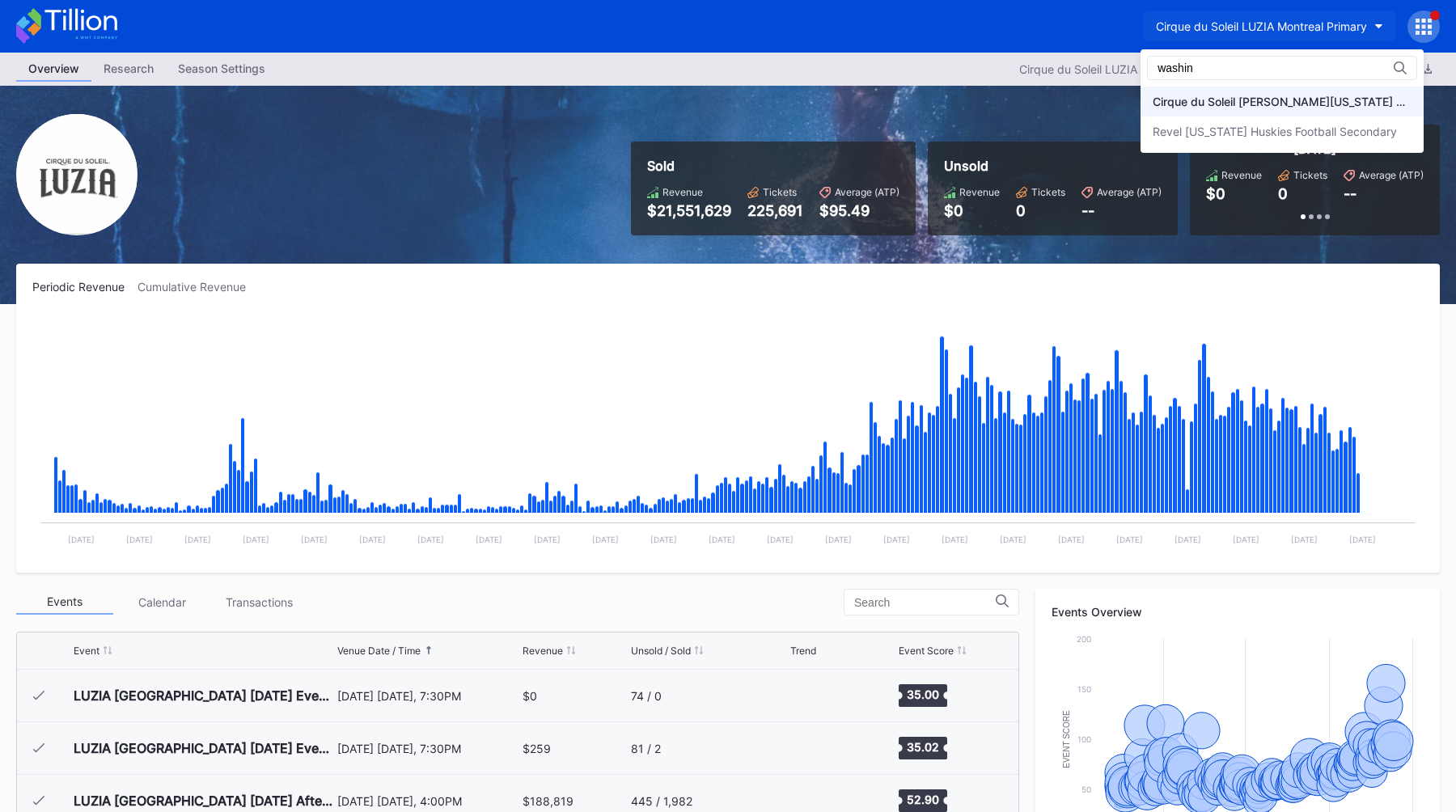
type input "washin"
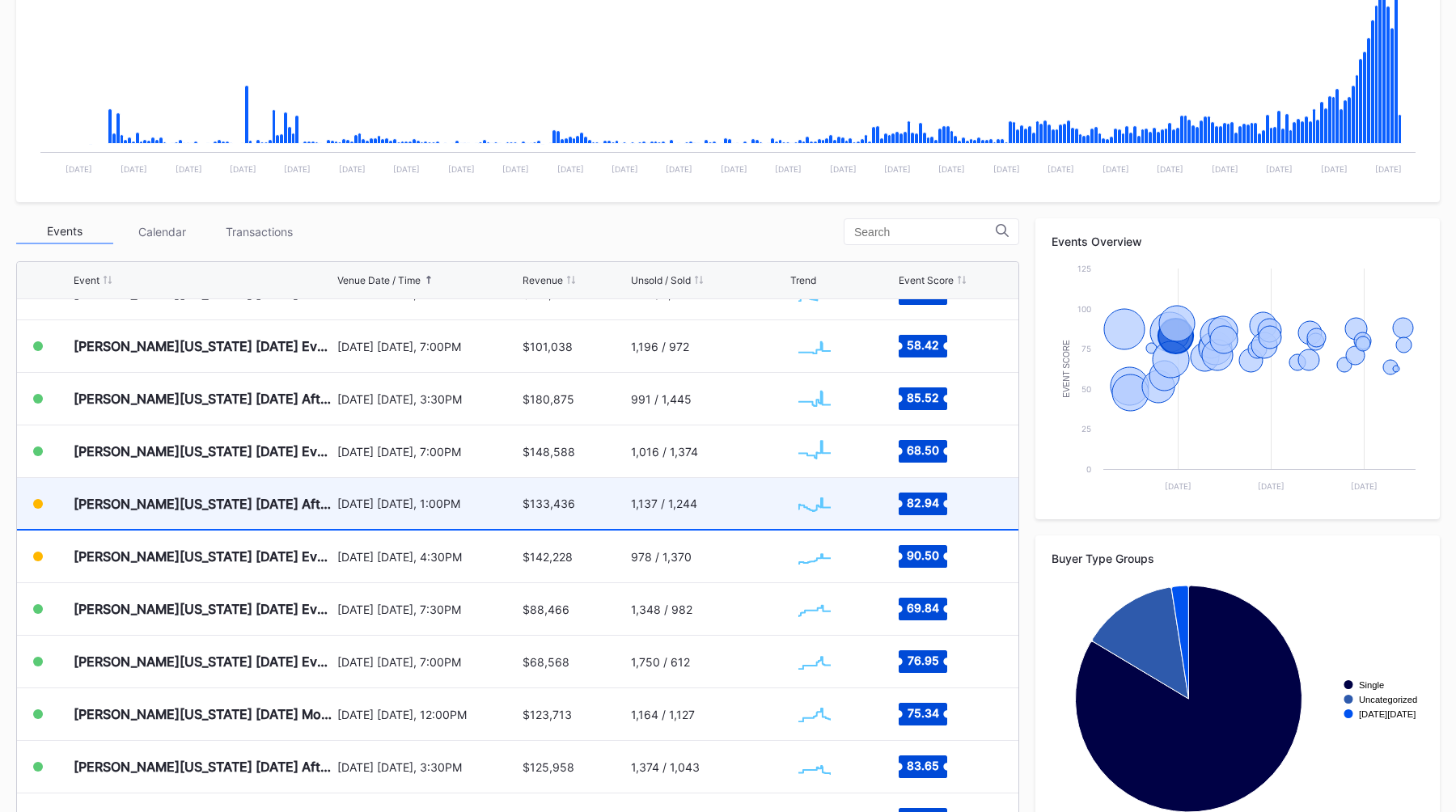
scroll to position [248, 0]
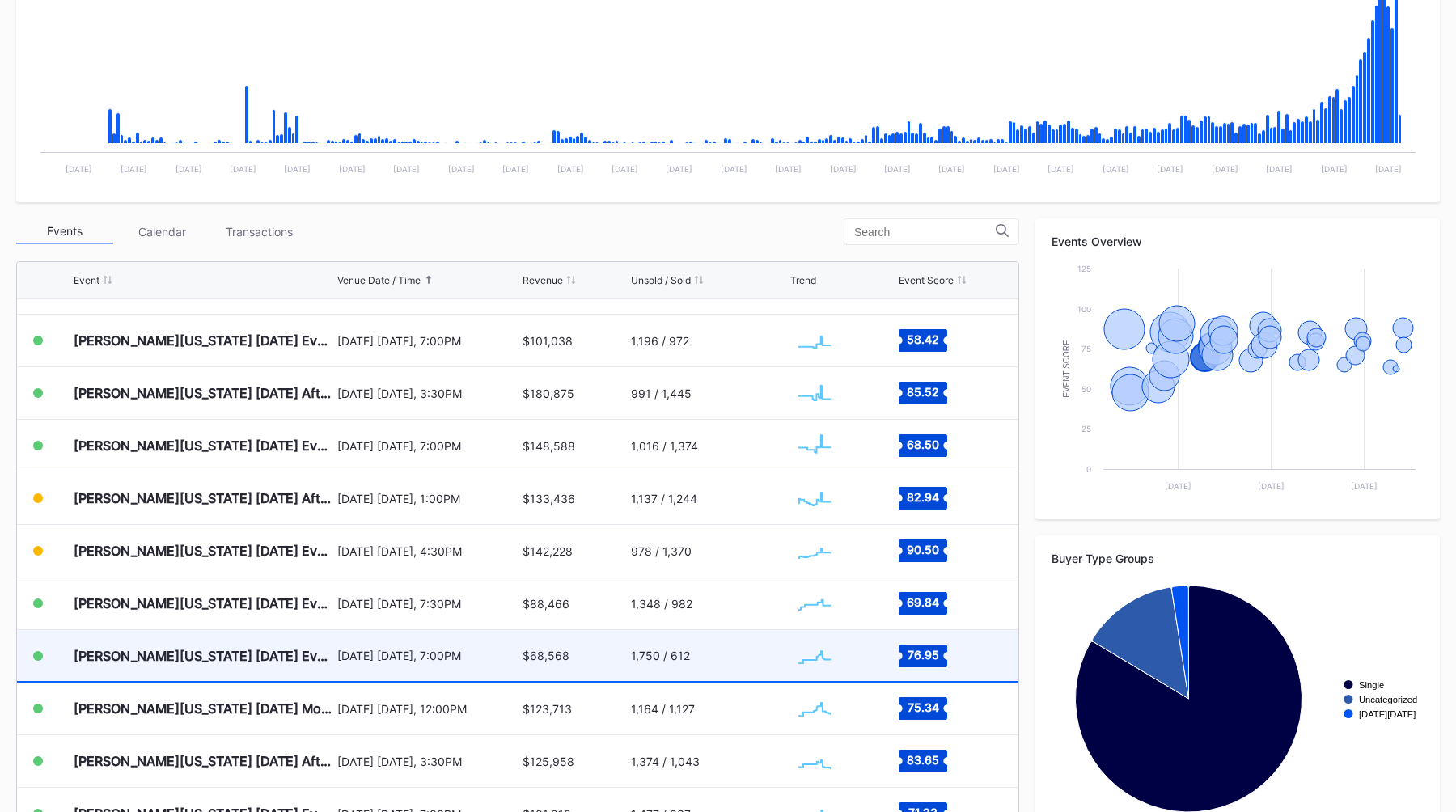
click at [296, 664] on div "LUZIA Washington 2025-09-19 Evening" at bounding box center [203, 655] width 259 height 51
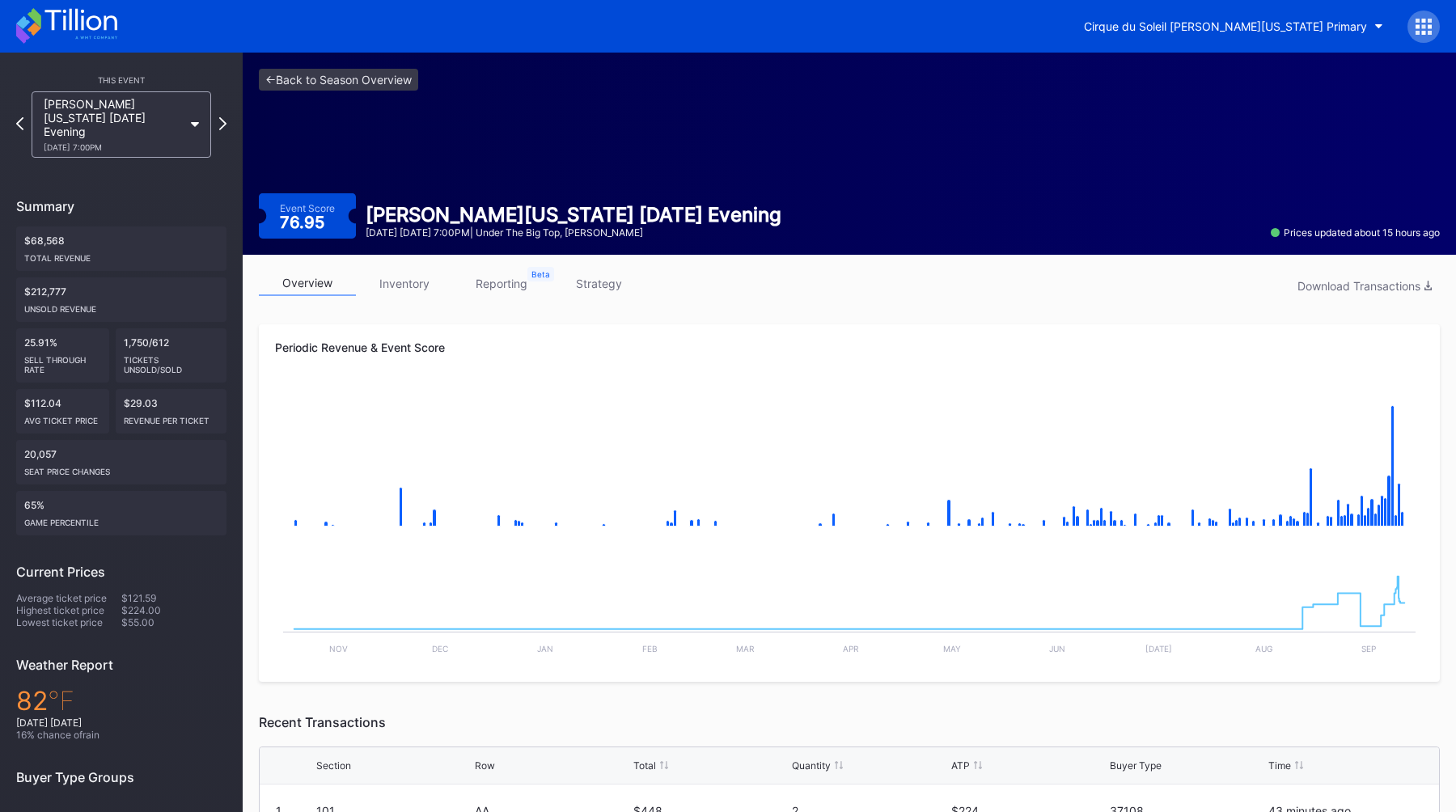
click at [402, 281] on link "inventory" at bounding box center [404, 284] width 97 height 25
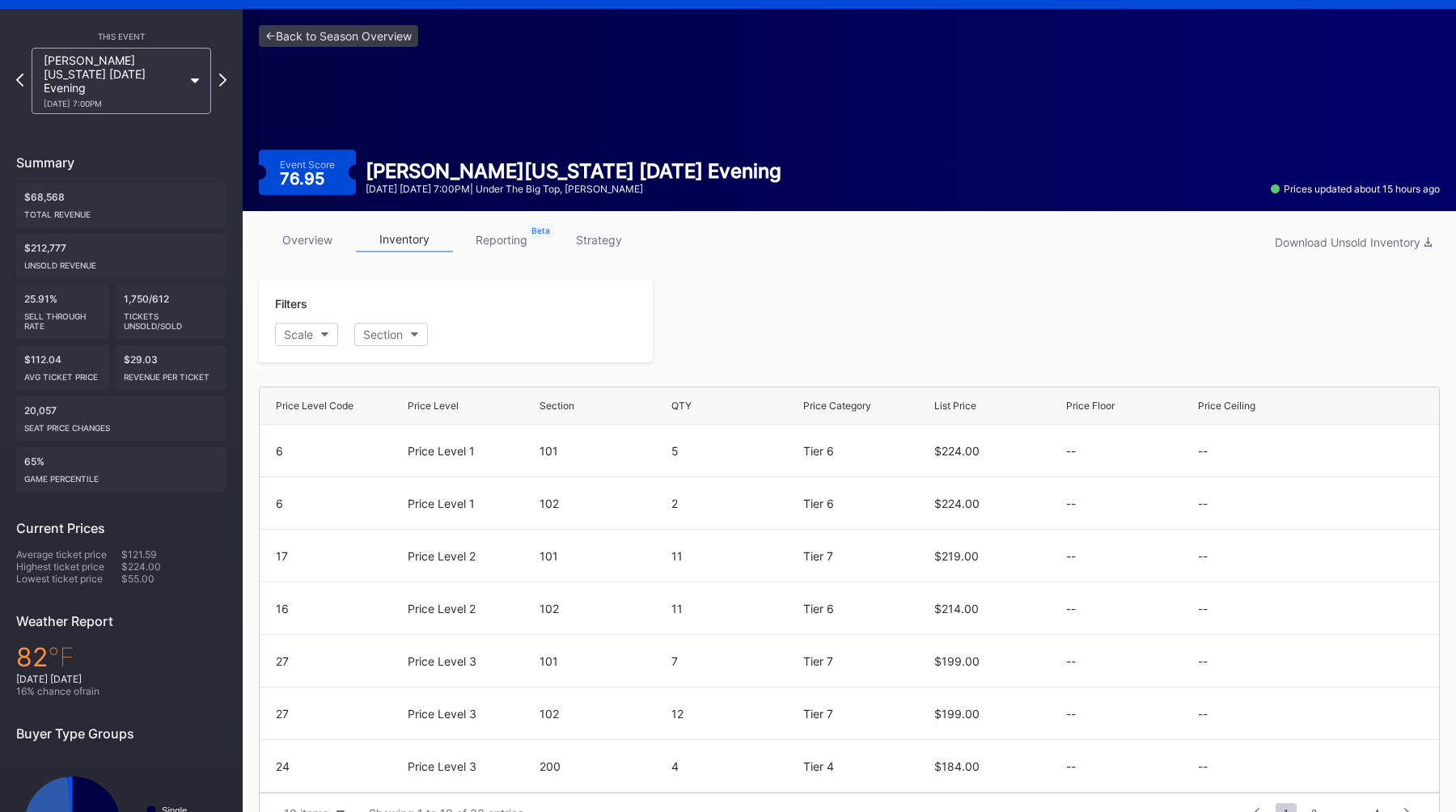
scroll to position [123, 0]
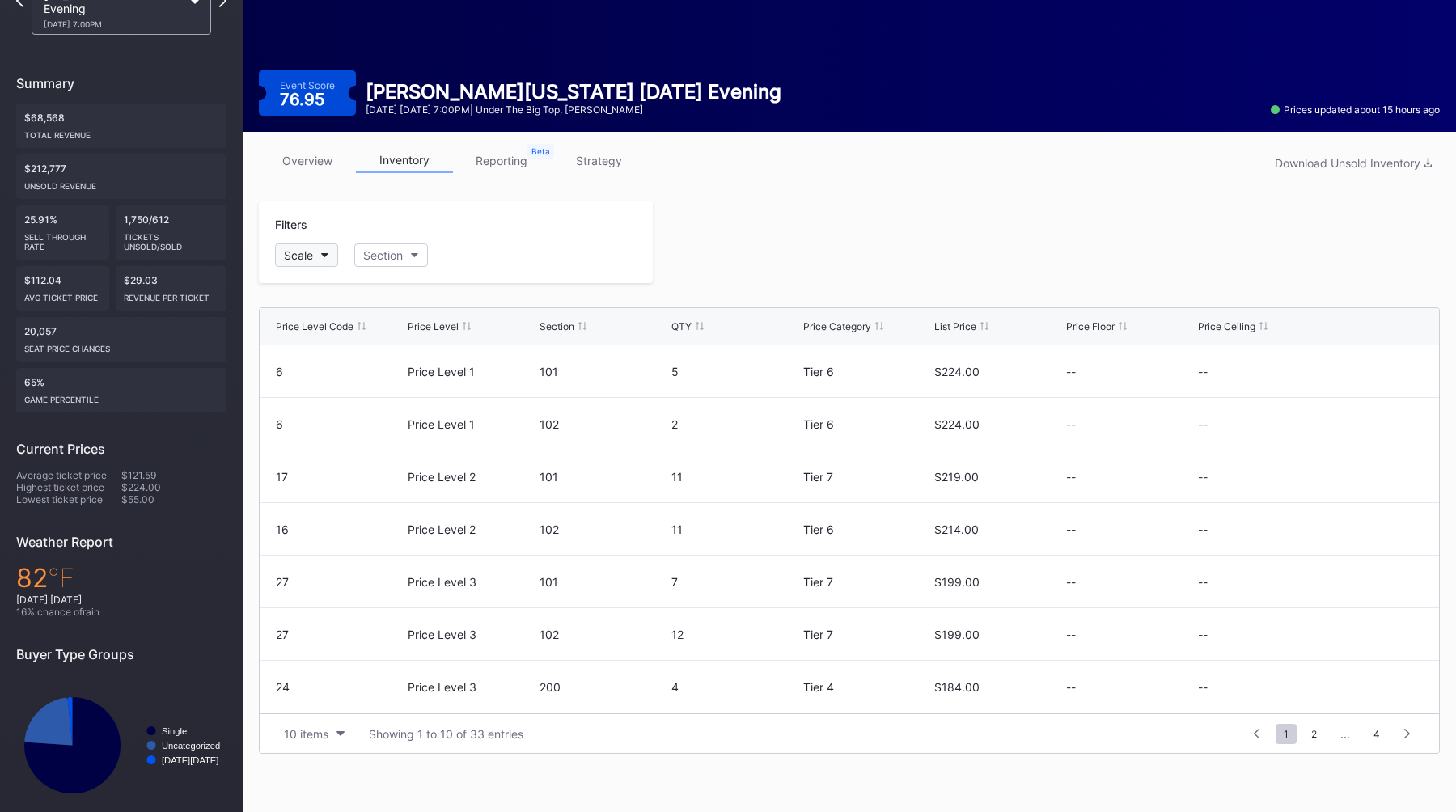
click at [311, 260] on div "Scale" at bounding box center [298, 255] width 29 height 14
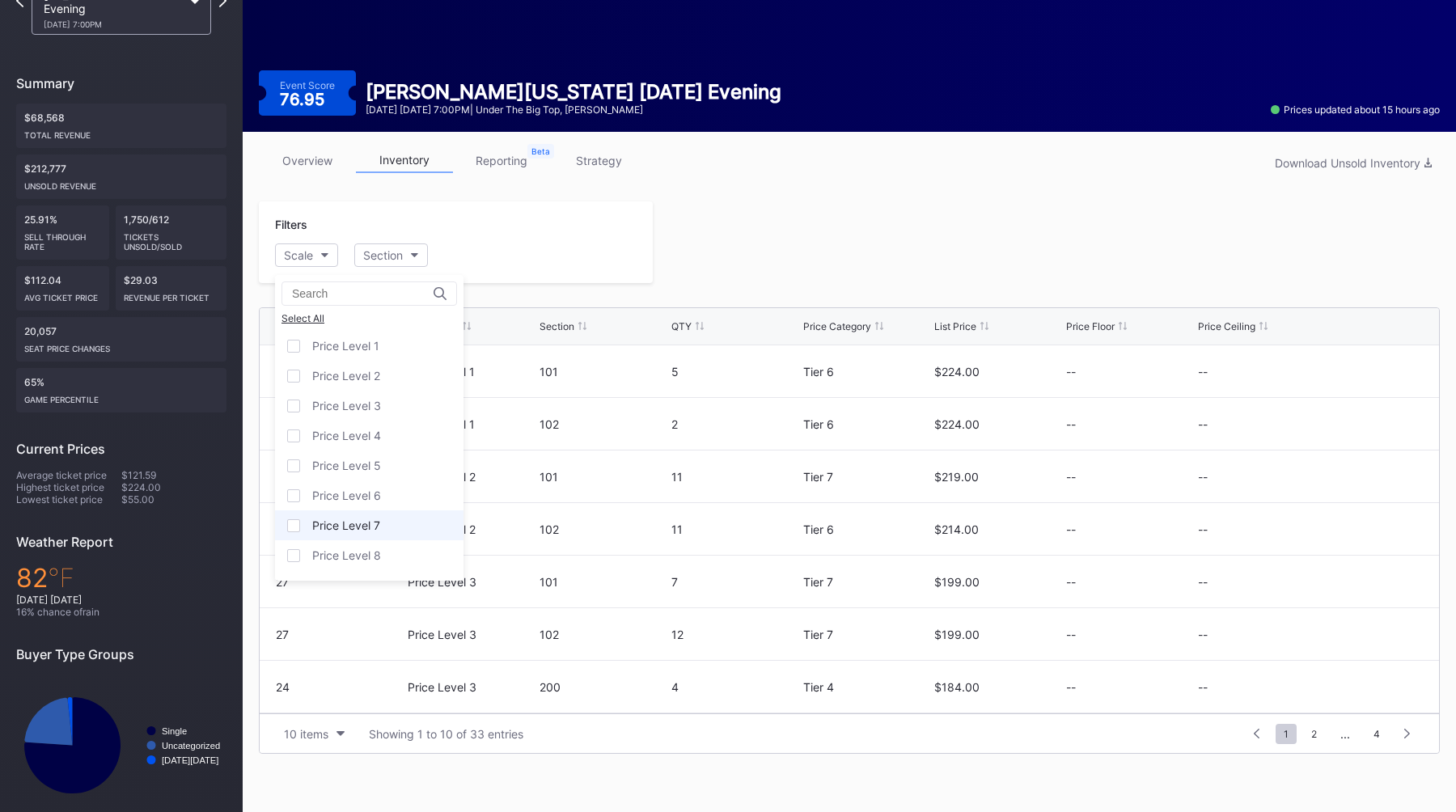
scroll to position [115, 0]
click at [305, 564] on div "Price Level 12" at bounding box center [369, 559] width 189 height 30
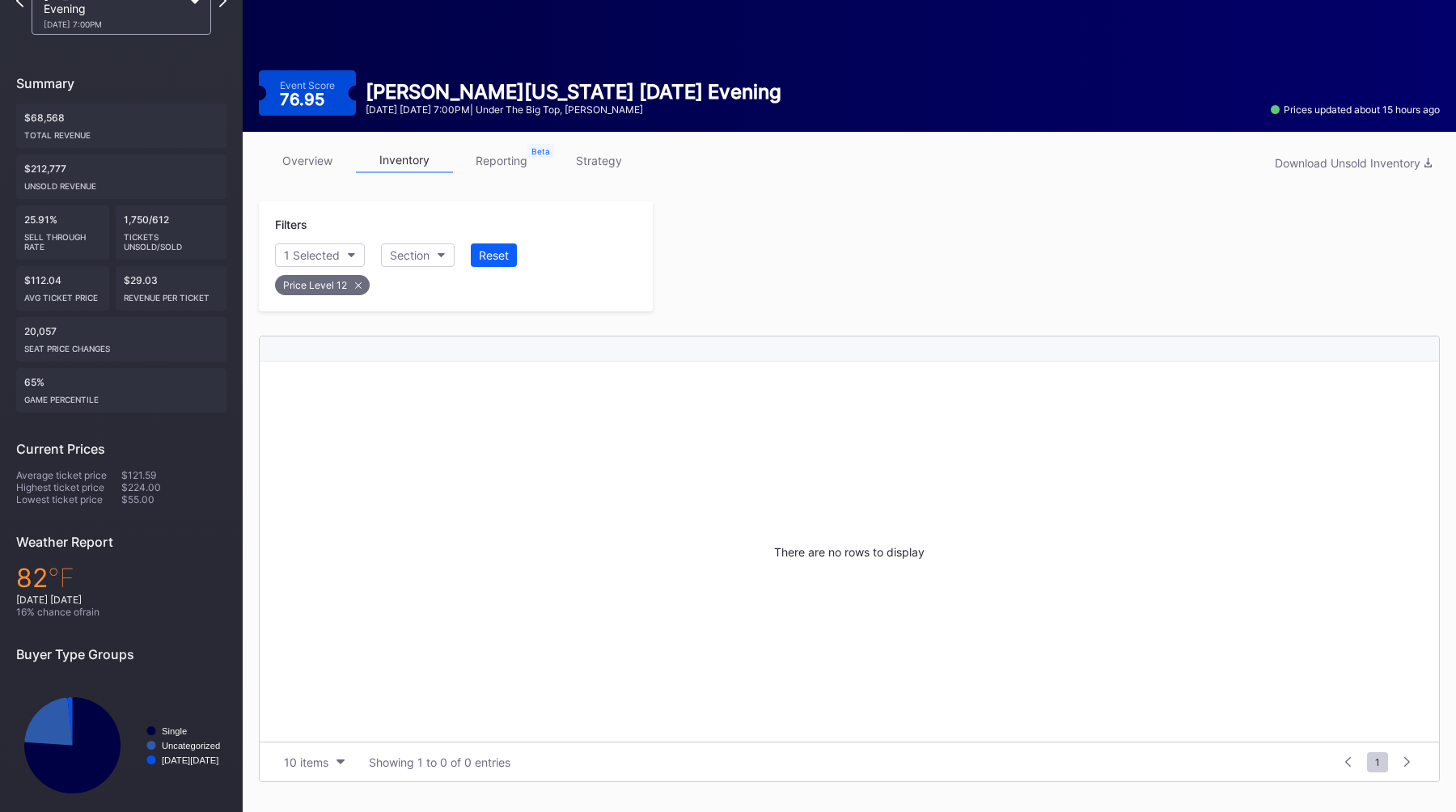
click at [357, 288] on icon at bounding box center [358, 285] width 7 height 7
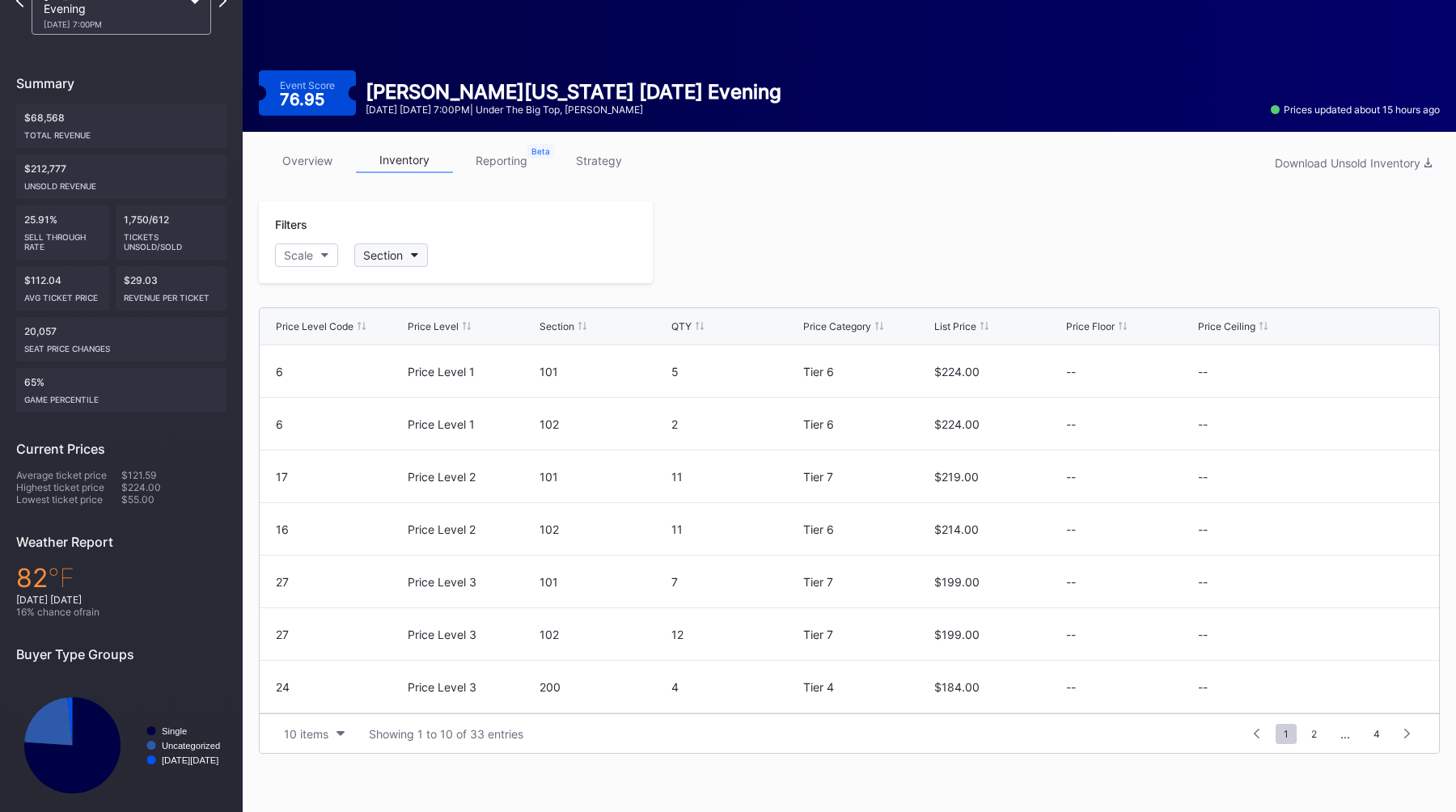
click at [401, 248] on button "Section" at bounding box center [390, 255] width 73 height 23
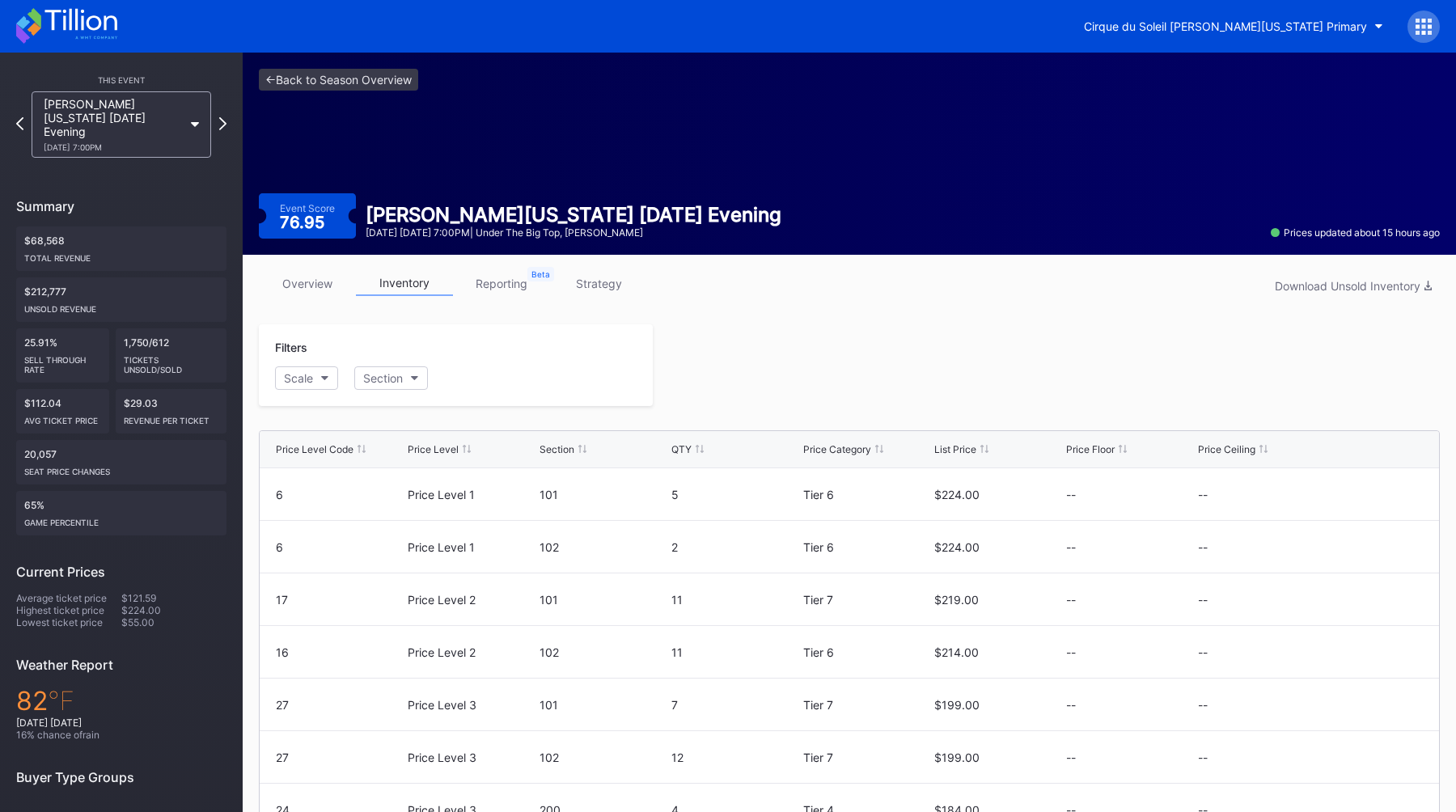
scroll to position [123, 0]
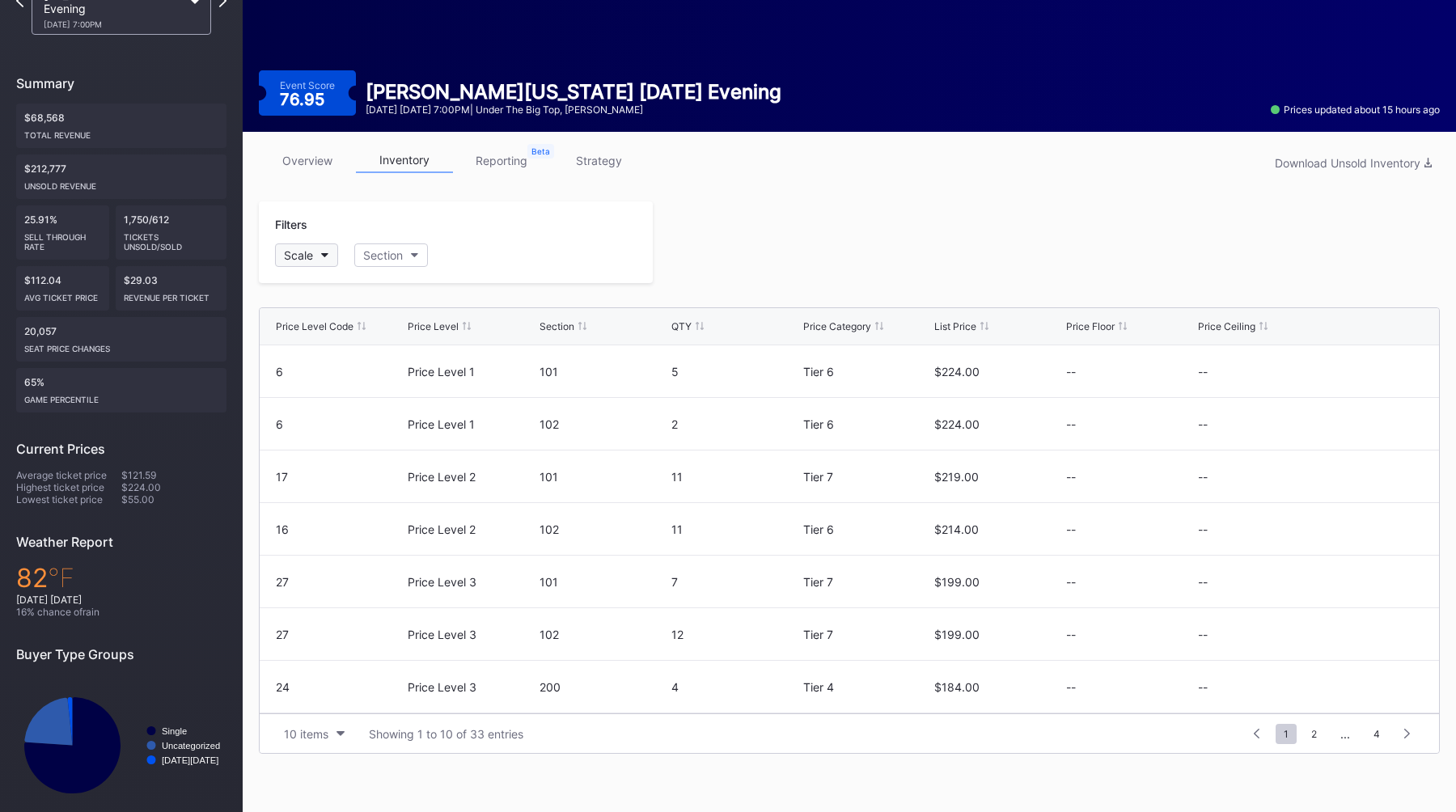
click at [310, 255] on div "Scale" at bounding box center [298, 255] width 29 height 14
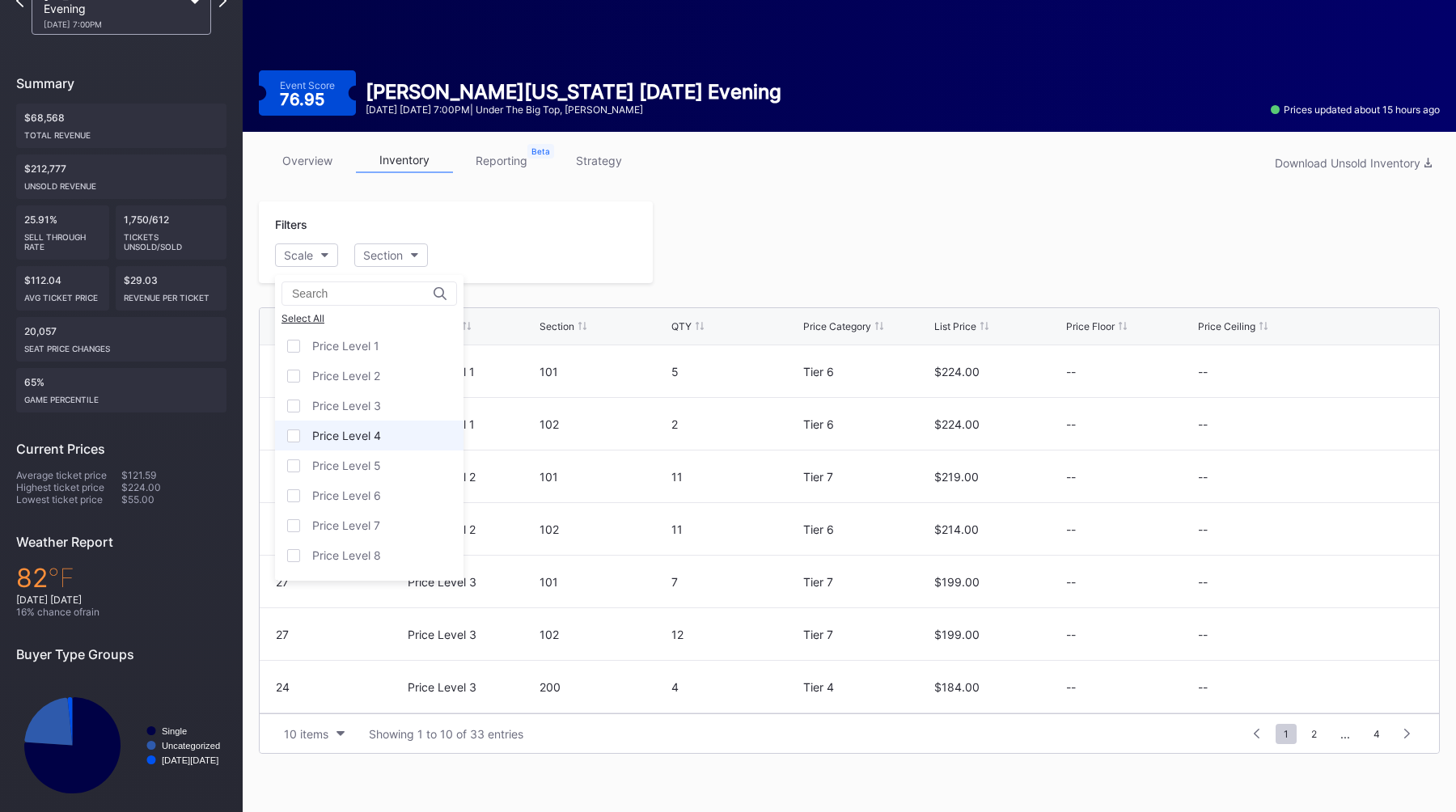
scroll to position [115, 0]
click at [322, 560] on div "Price Level 12" at bounding box center [348, 560] width 73 height 14
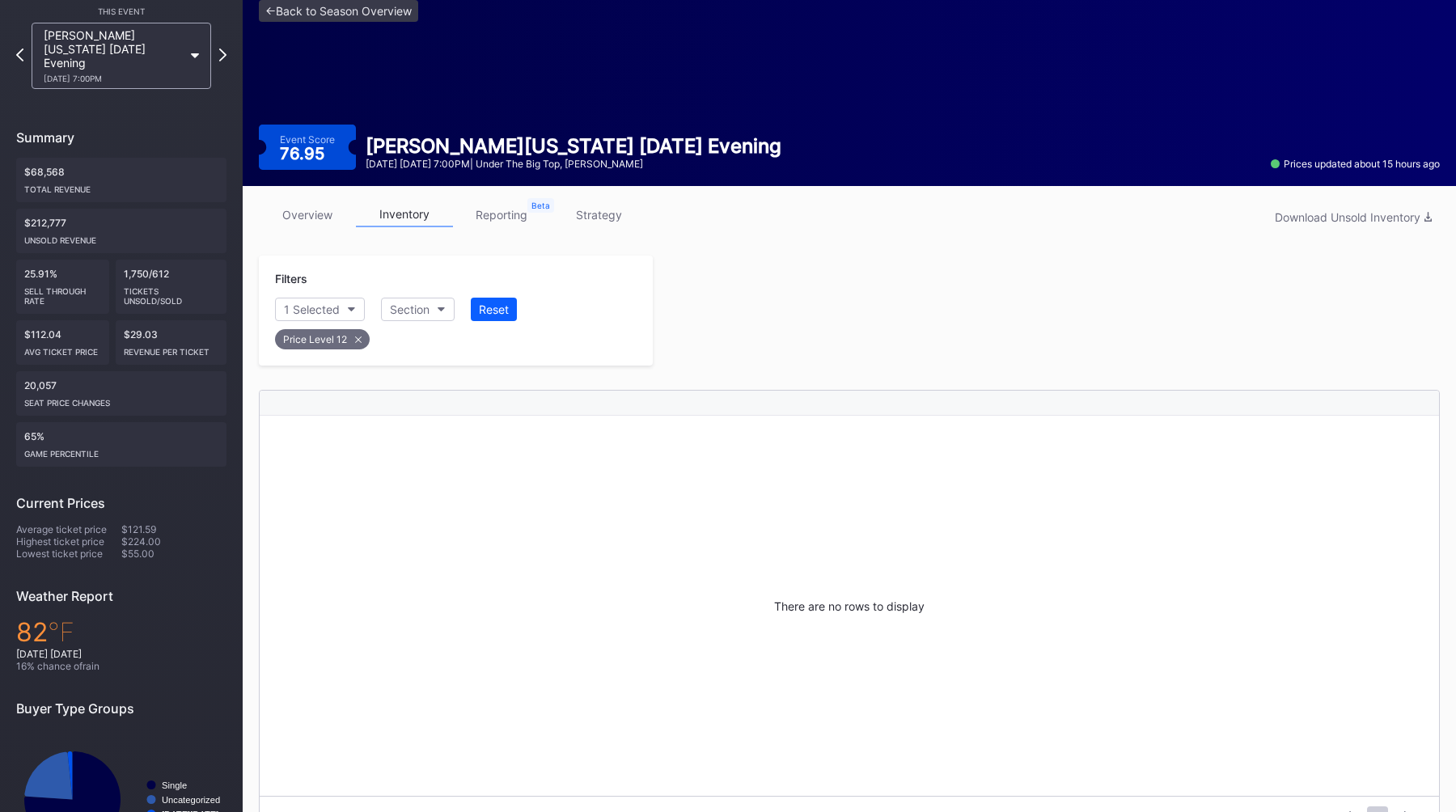
scroll to position [0, 0]
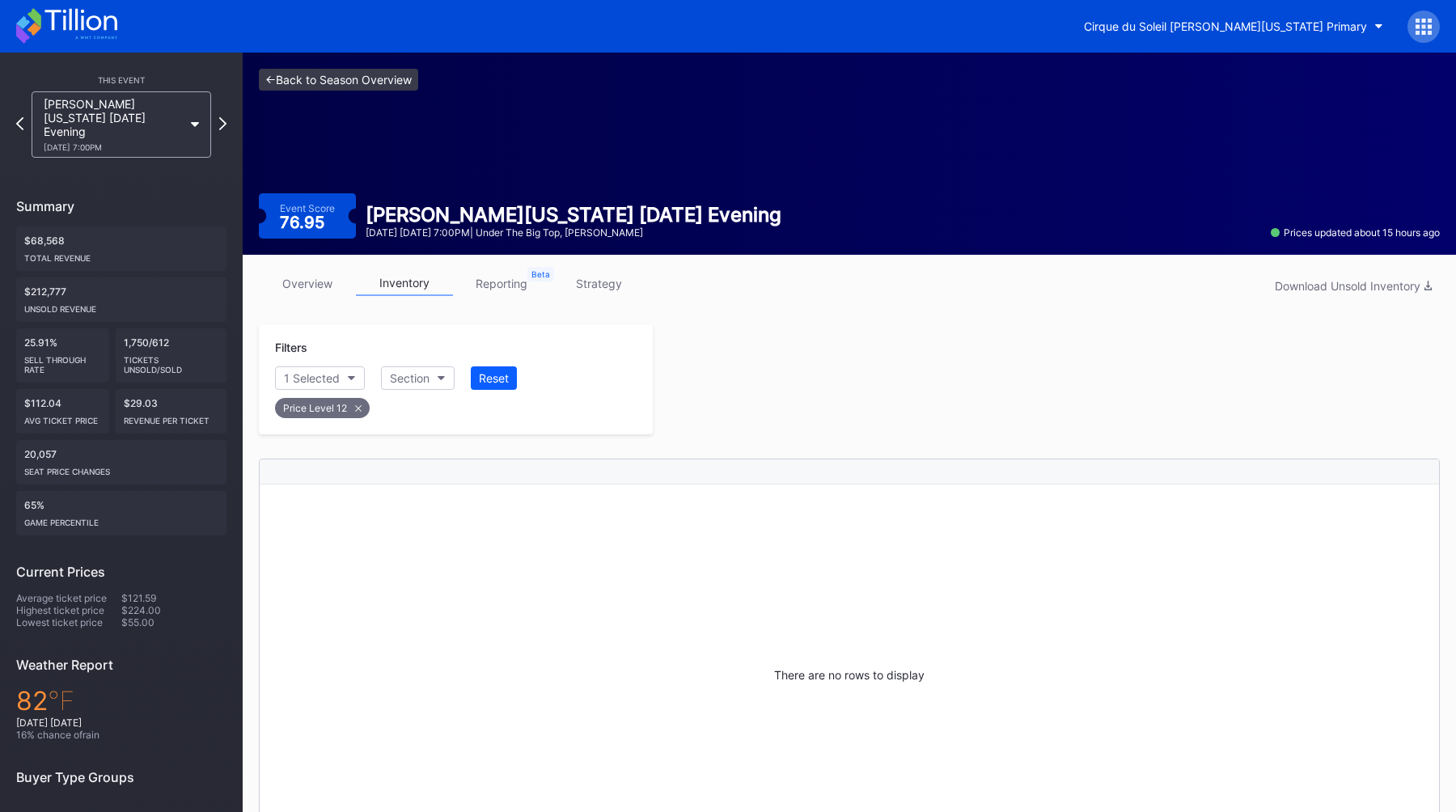
click at [302, 78] on link "<- Back to Season Overview" at bounding box center [338, 79] width 159 height 22
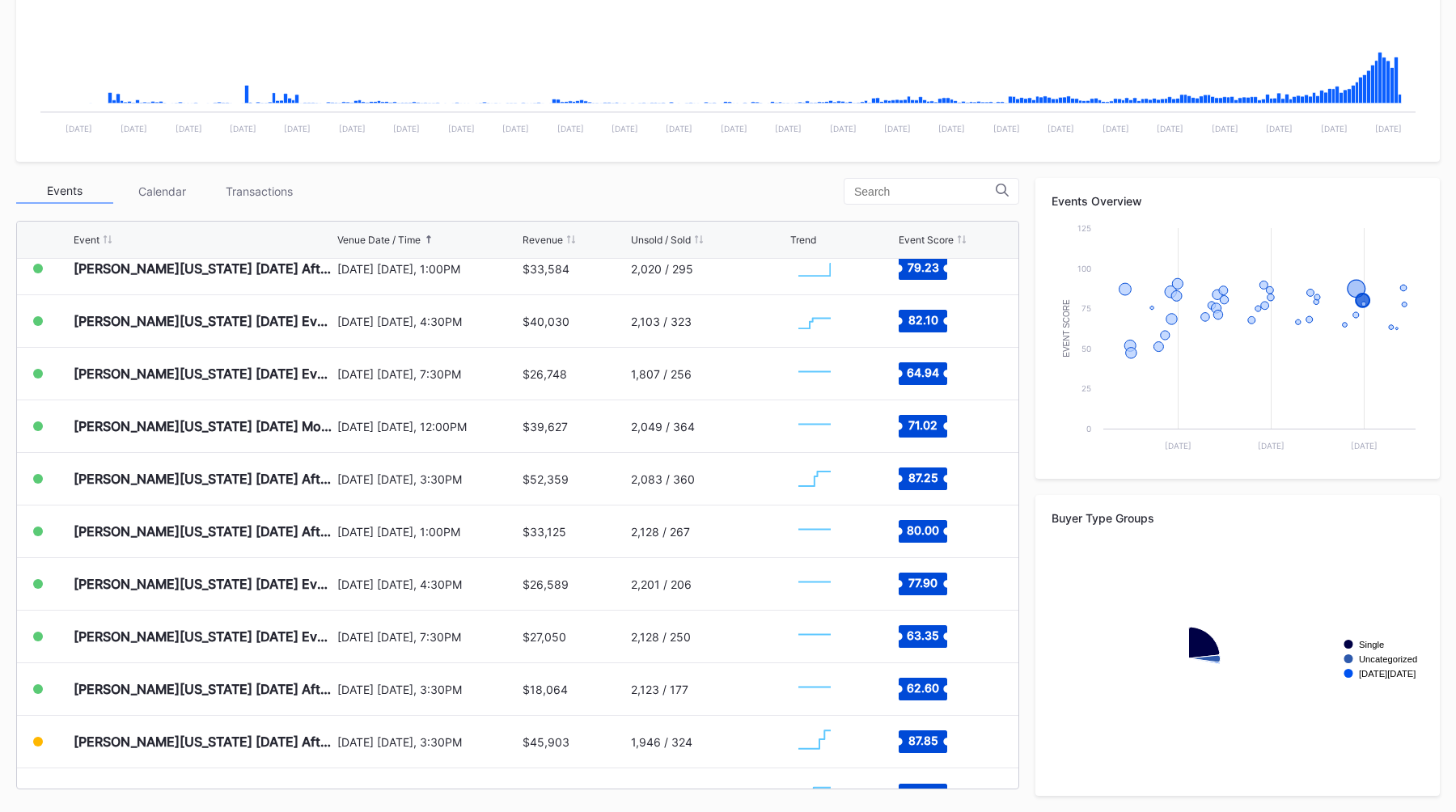
scroll to position [1415, 0]
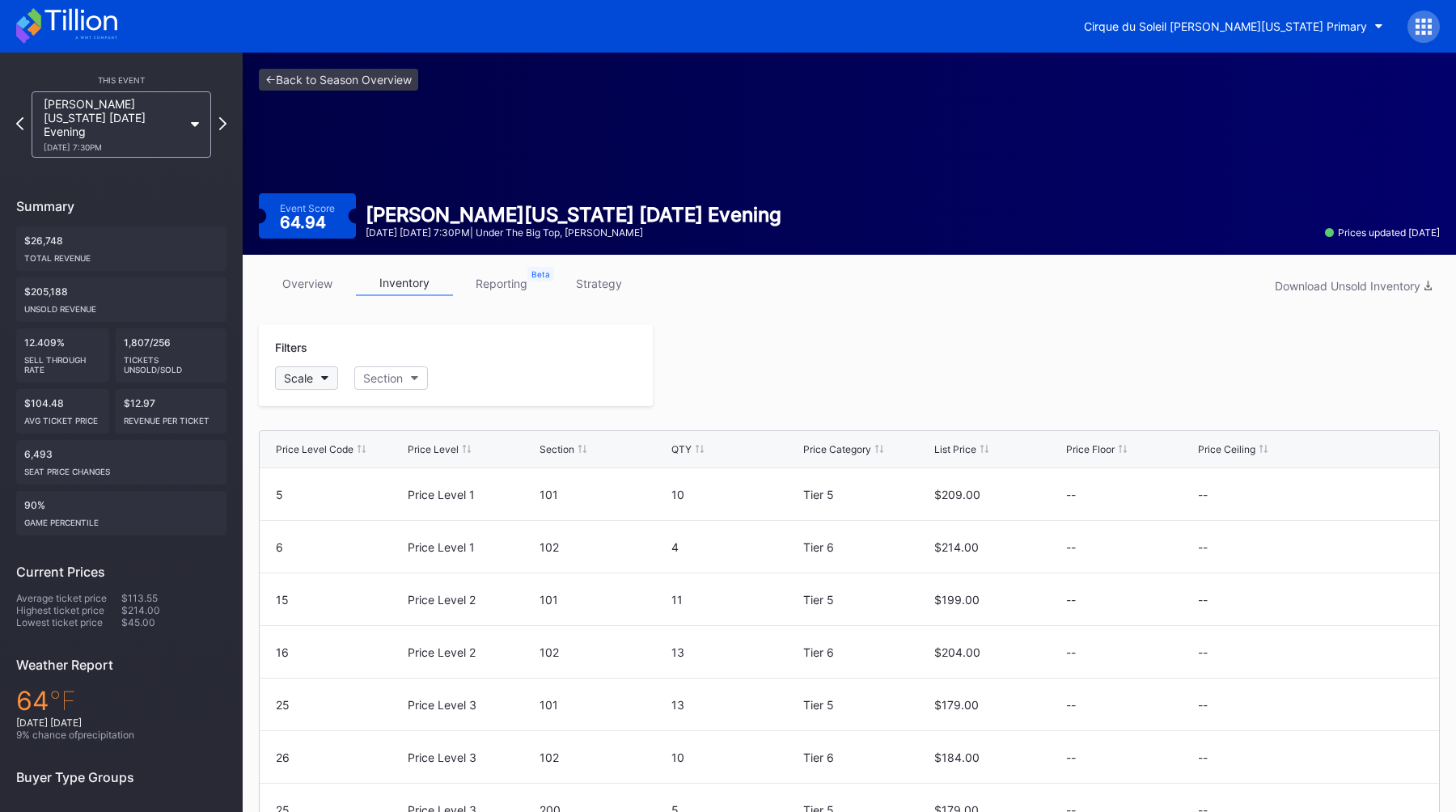
click at [327, 382] on button "Scale" at bounding box center [306, 378] width 63 height 23
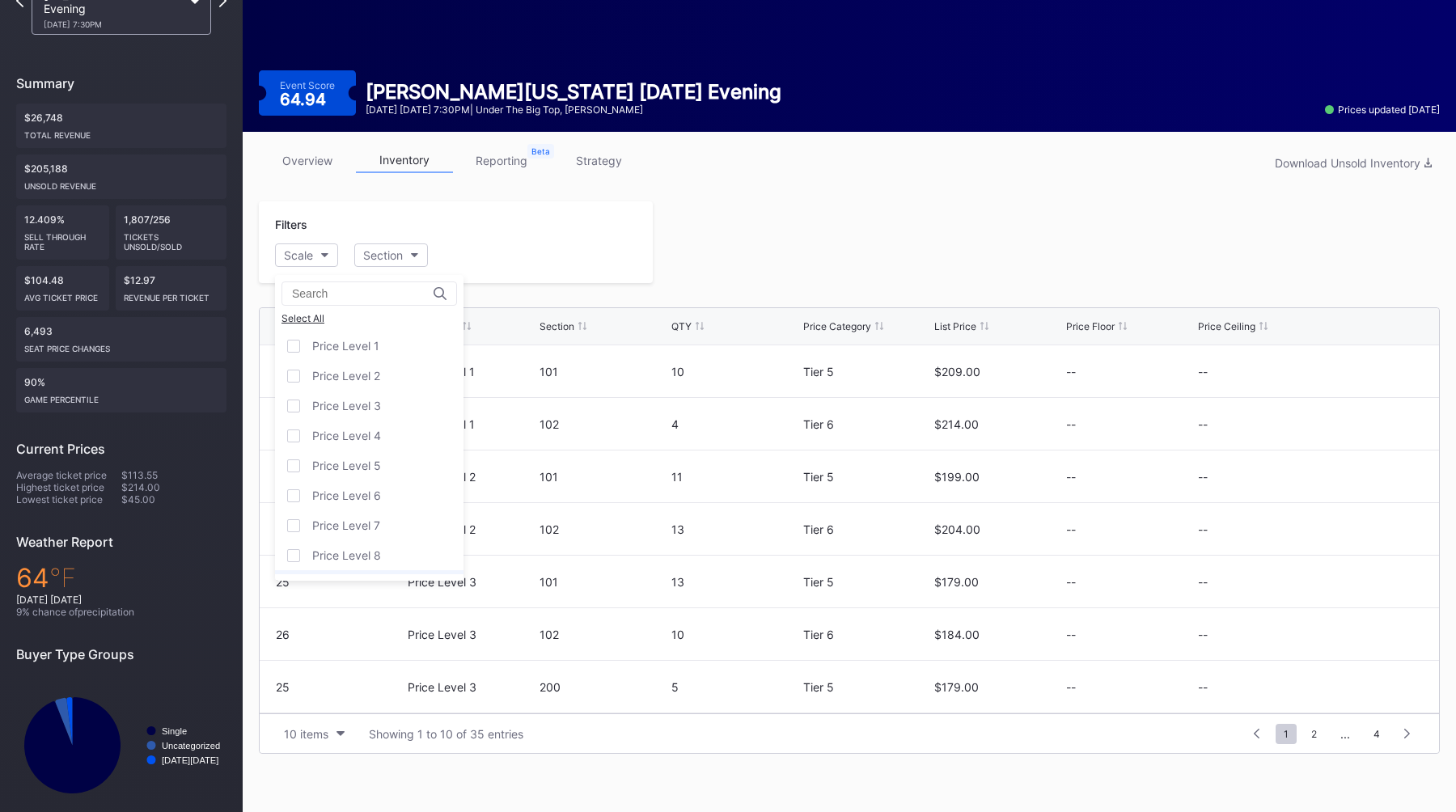
scroll to position [115, 0]
click at [326, 548] on div "Price Level 12" at bounding box center [369, 559] width 189 height 30
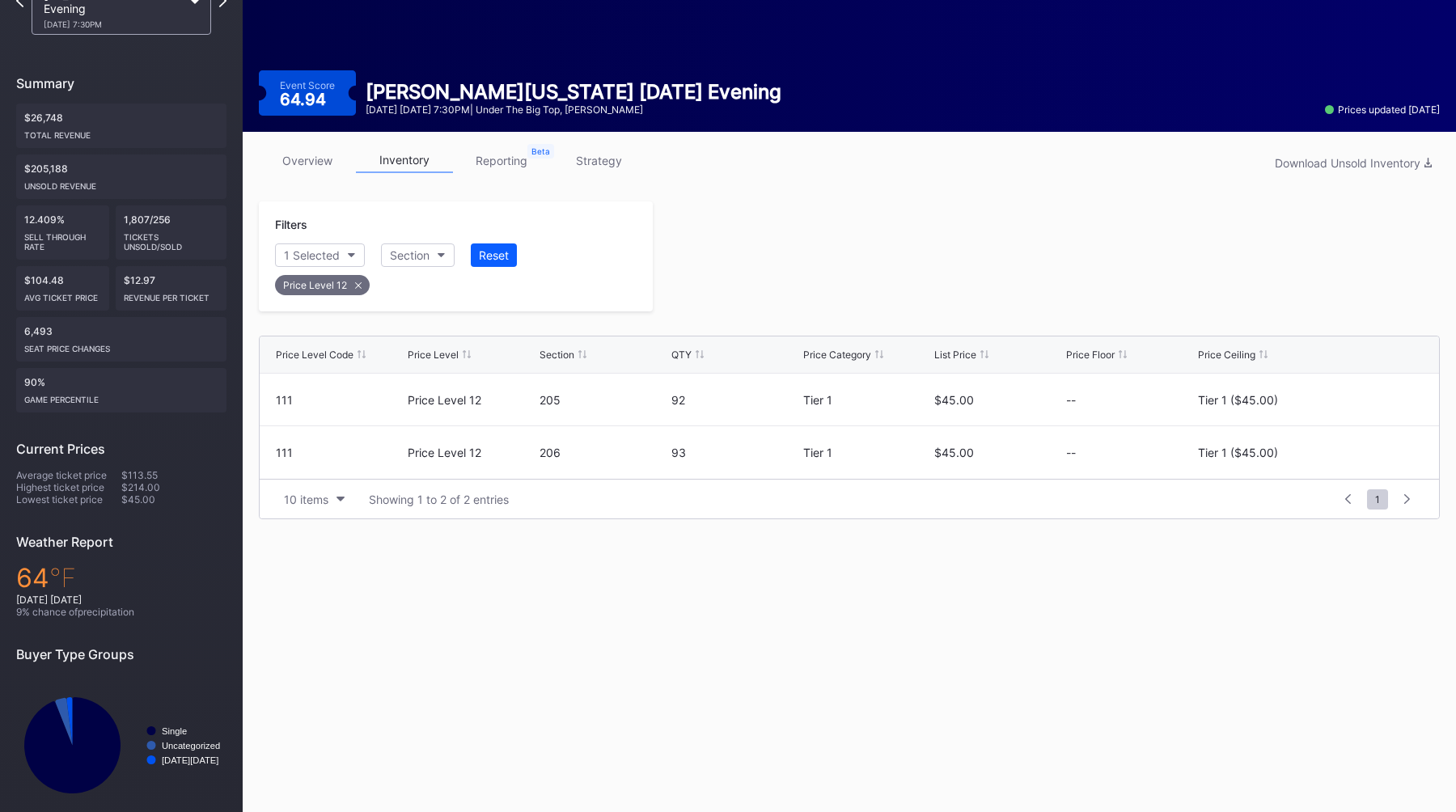
click at [355, 285] on icon at bounding box center [358, 285] width 7 height 7
